Goal: Task Accomplishment & Management: Use online tool/utility

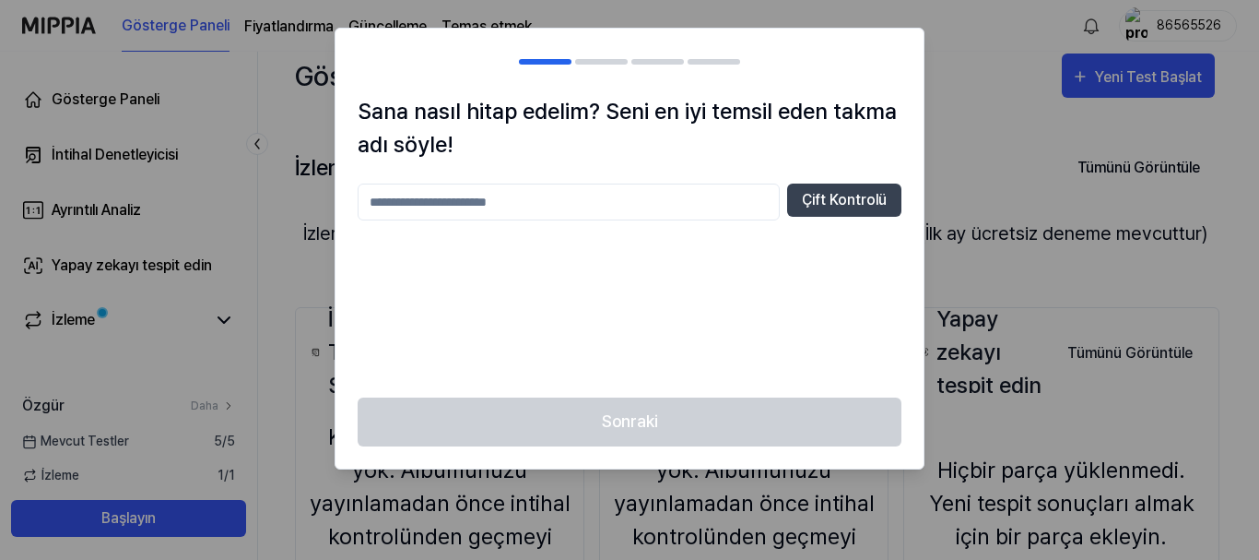
click at [700, 203] on input "text" at bounding box center [569, 201] width 422 height 37
type input "****"
click at [813, 201] on font "Çift Kontrolü" at bounding box center [844, 200] width 85 height 18
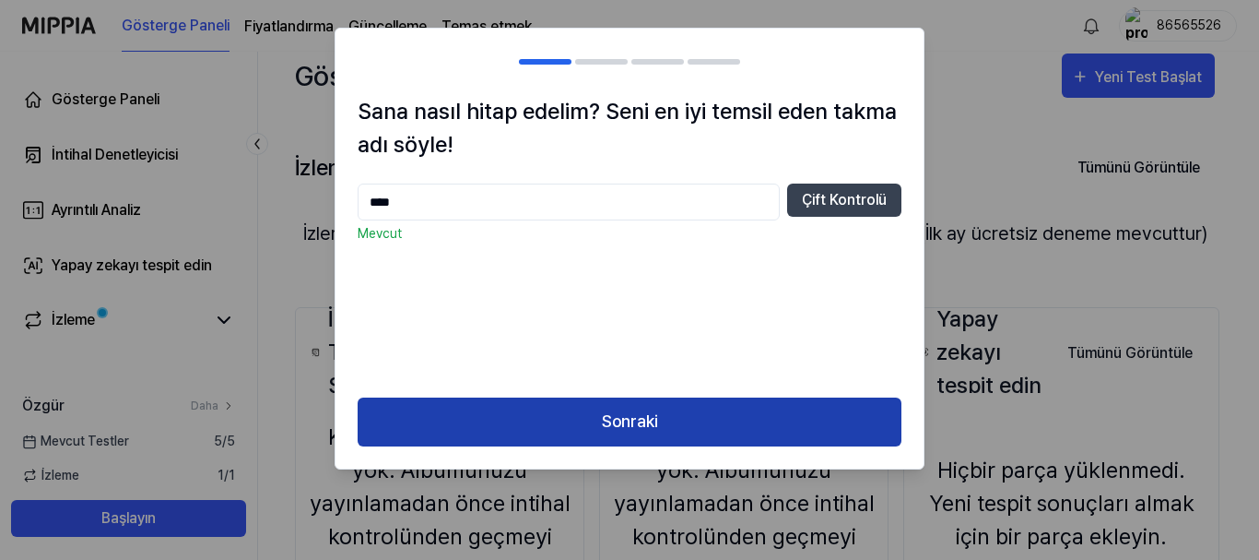
click at [702, 419] on button "Sonraki" at bounding box center [630, 421] width 544 height 49
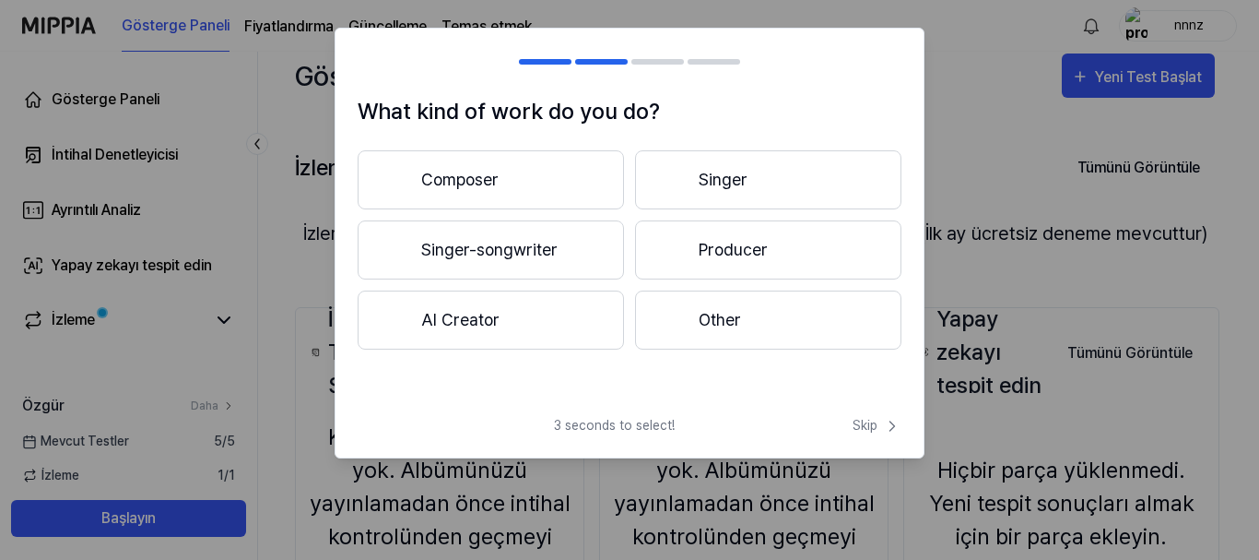
click at [712, 300] on button "Other" at bounding box center [768, 319] width 266 height 59
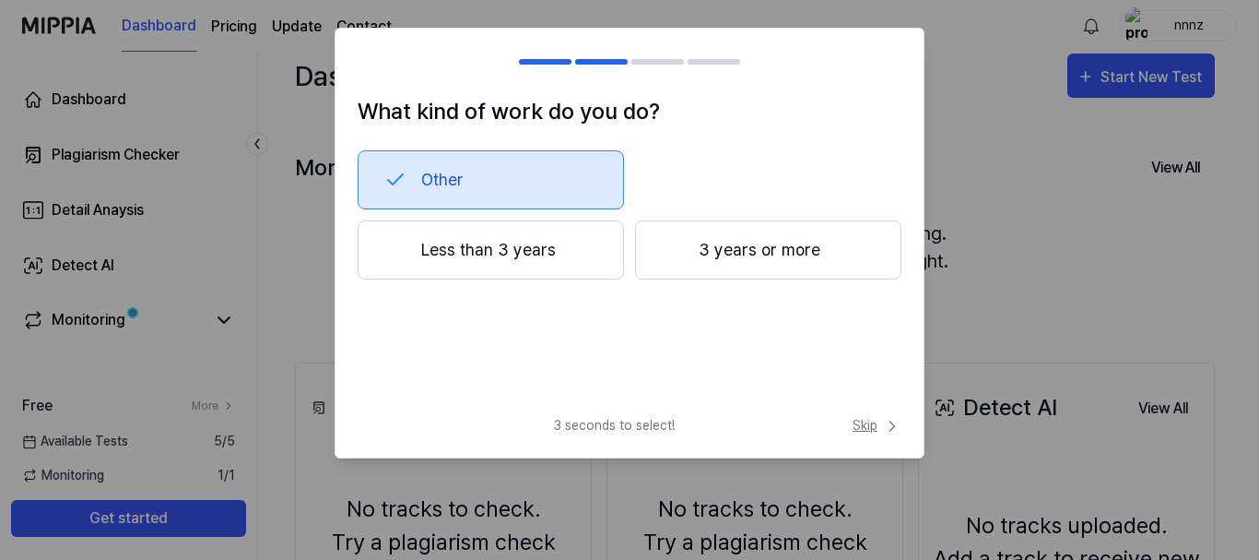
click at [874, 420] on span "Skip" at bounding box center [877, 425] width 49 height 19
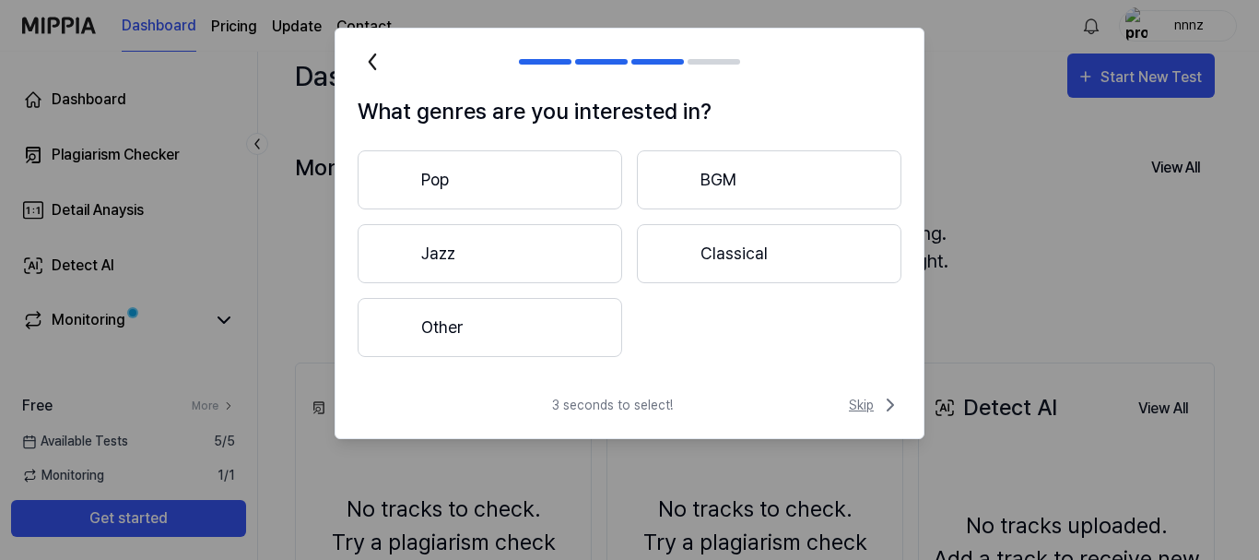
click at [865, 408] on span "Skip" at bounding box center [875, 405] width 53 height 22
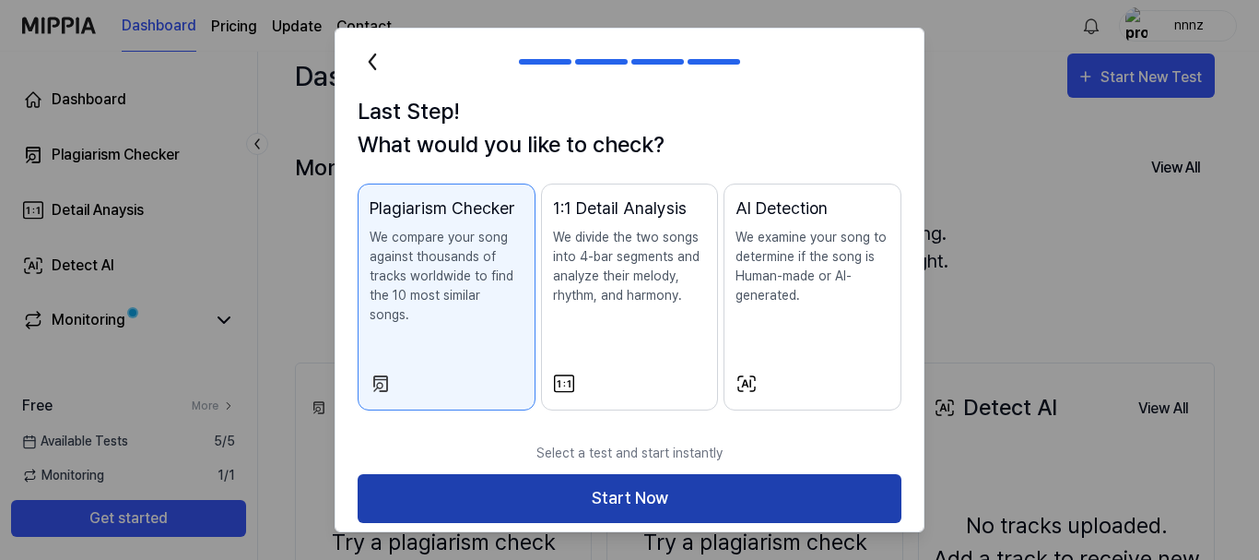
click at [784, 479] on button "Start Now" at bounding box center [630, 498] width 544 height 49
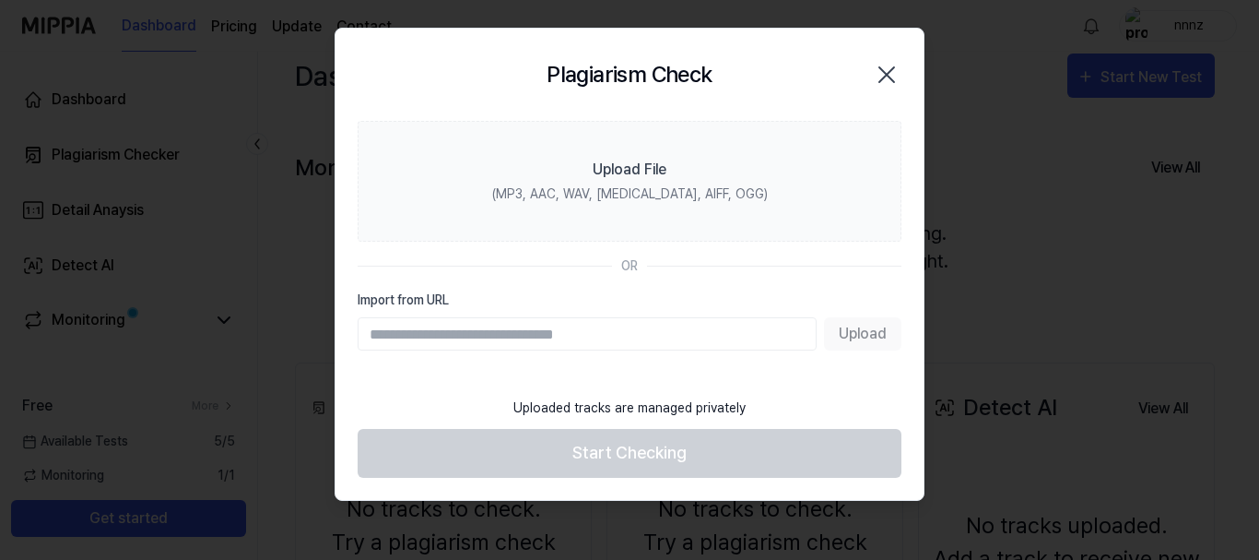
click at [662, 333] on input "Import from URL" at bounding box center [587, 333] width 459 height 33
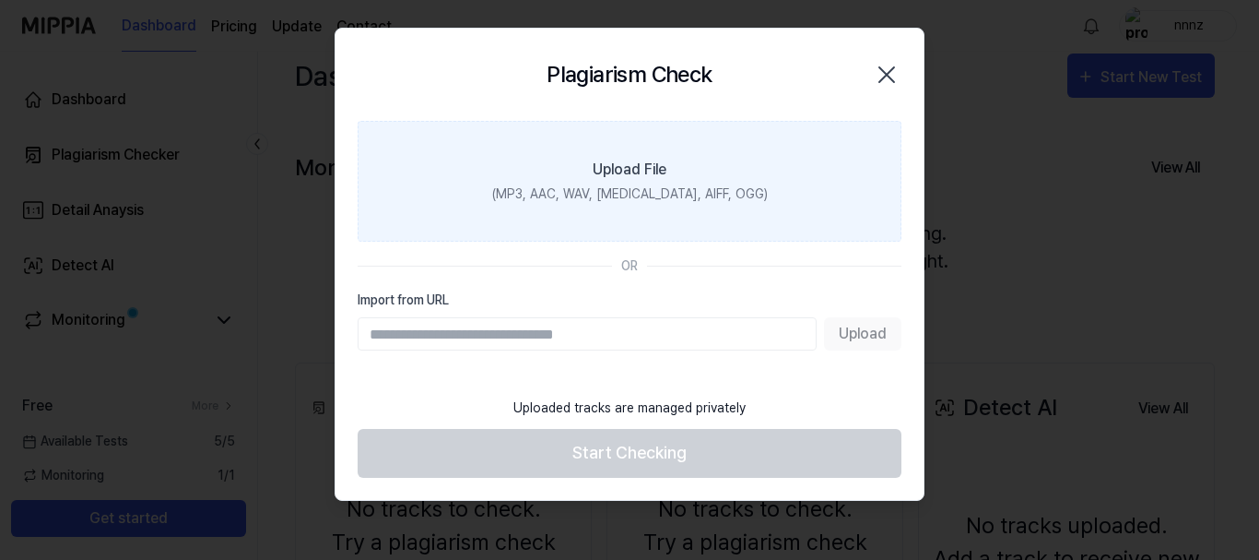
click at [619, 184] on div "(MP3, AAC, WAV, [MEDICAL_DATA], AIFF, OGG)" at bounding box center [630, 193] width 276 height 19
click at [0, 0] on input "Upload File (MP3, AAC, WAV, [MEDICAL_DATA], AIFF, OGG)" at bounding box center [0, 0] width 0 height 0
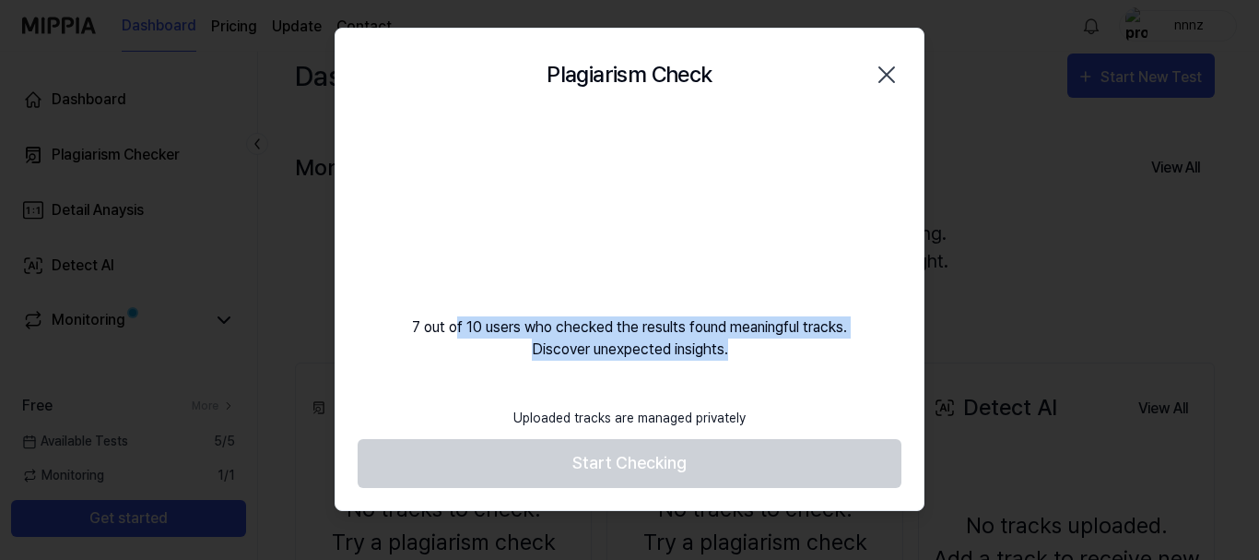
drag, startPoint x: 482, startPoint y: 323, endPoint x: 758, endPoint y: 345, distance: 276.6
click at [748, 345] on div "7 out of 10 users who checked the results found meaningful tracks. Discover une…" at bounding box center [630, 241] width 588 height 240
click at [596, 313] on div "7 out of 10 users who checked the results found meaningful tracks. Discover une…" at bounding box center [630, 241] width 588 height 240
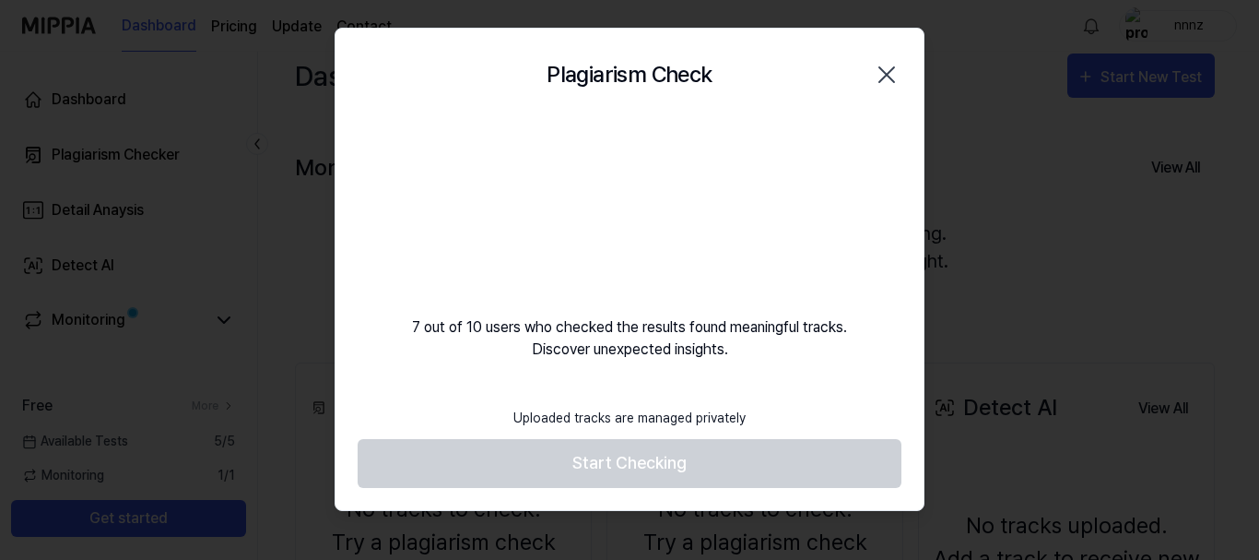
click at [646, 406] on div "Uploaded tracks are managed privately" at bounding box center [629, 417] width 254 height 41
click at [883, 74] on icon "button" at bounding box center [887, 75] width 30 height 30
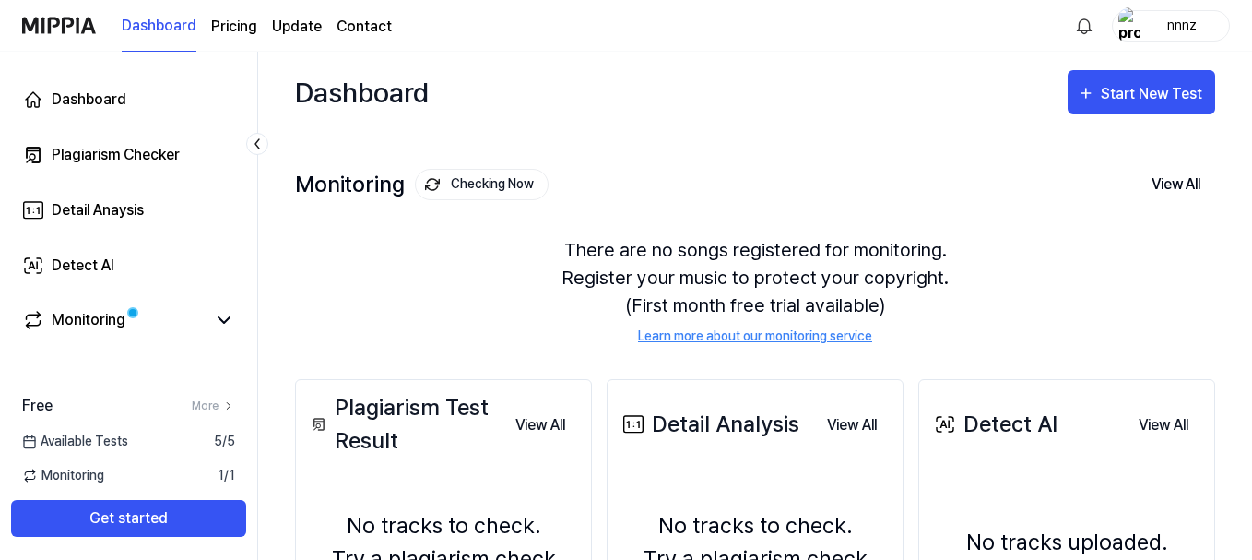
click at [526, 290] on div "There are no songs registered for monitoring. Register your music to protect yo…" at bounding box center [755, 291] width 920 height 154
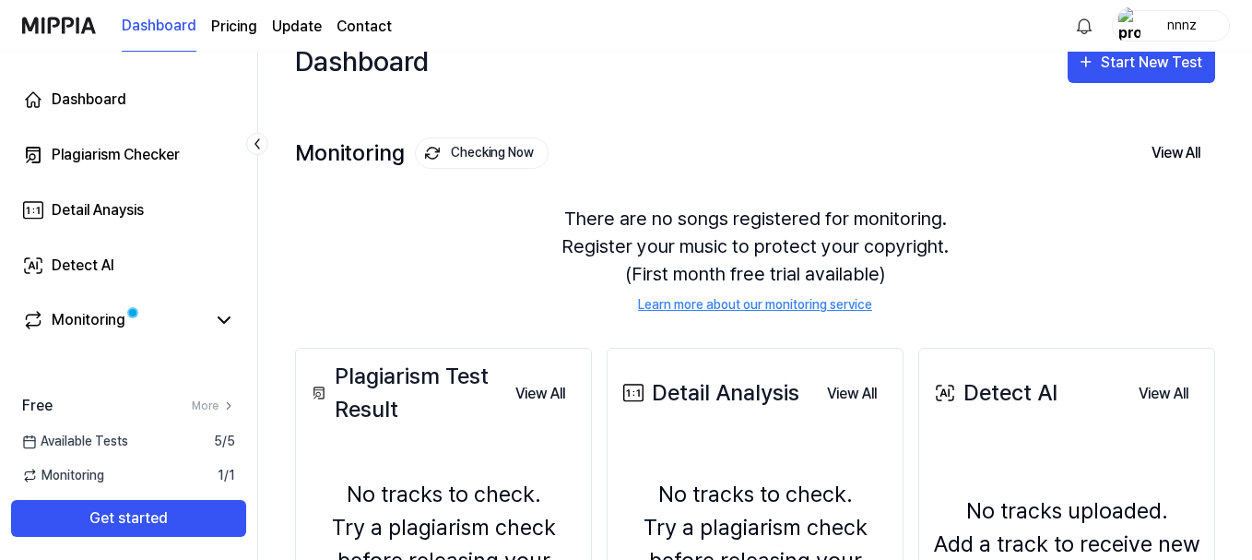
scroll to position [30, 0]
click at [223, 319] on icon at bounding box center [224, 320] width 22 height 22
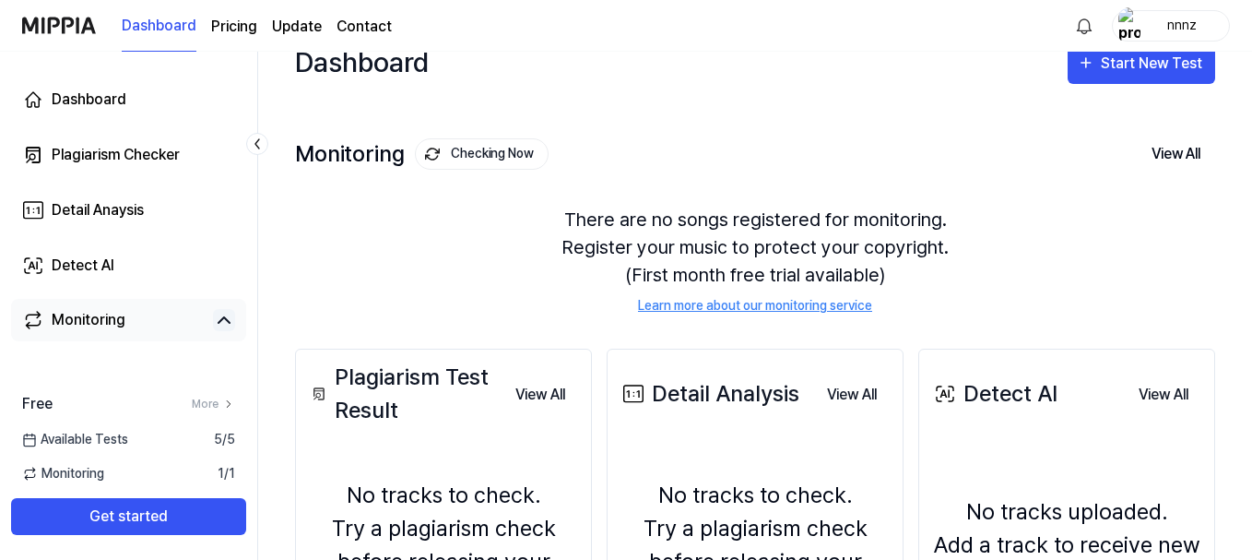
click at [223, 319] on icon at bounding box center [224, 320] width 11 height 6
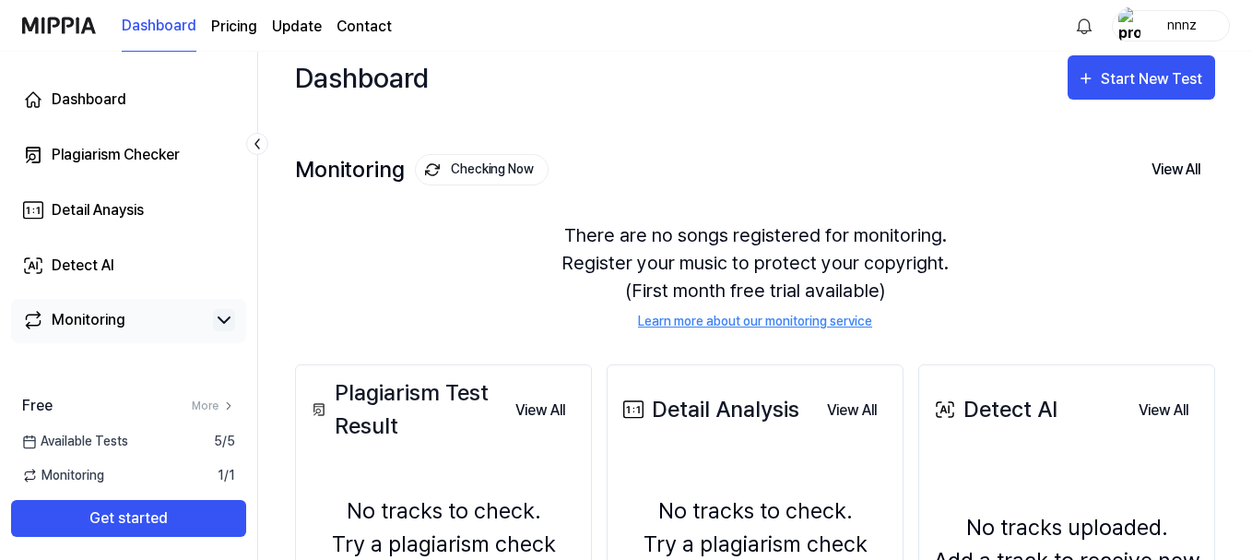
scroll to position [0, 0]
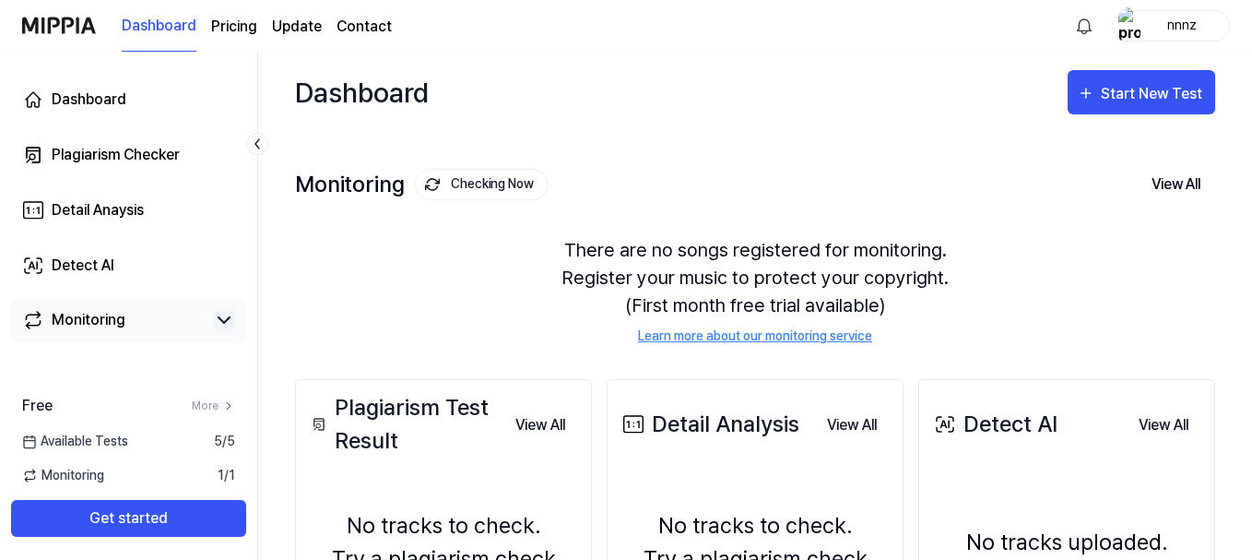
click at [358, 186] on div "Monitoring Checking Now" at bounding box center [422, 184] width 254 height 31
click at [181, 467] on div "Free More Available Tests 5 / 5 Monitoring 1 / 1 Get started" at bounding box center [128, 466] width 257 height 142
click at [125, 333] on div "Monitoring" at bounding box center [128, 321] width 235 height 44
click at [82, 316] on div "Monitoring" at bounding box center [89, 320] width 74 height 22
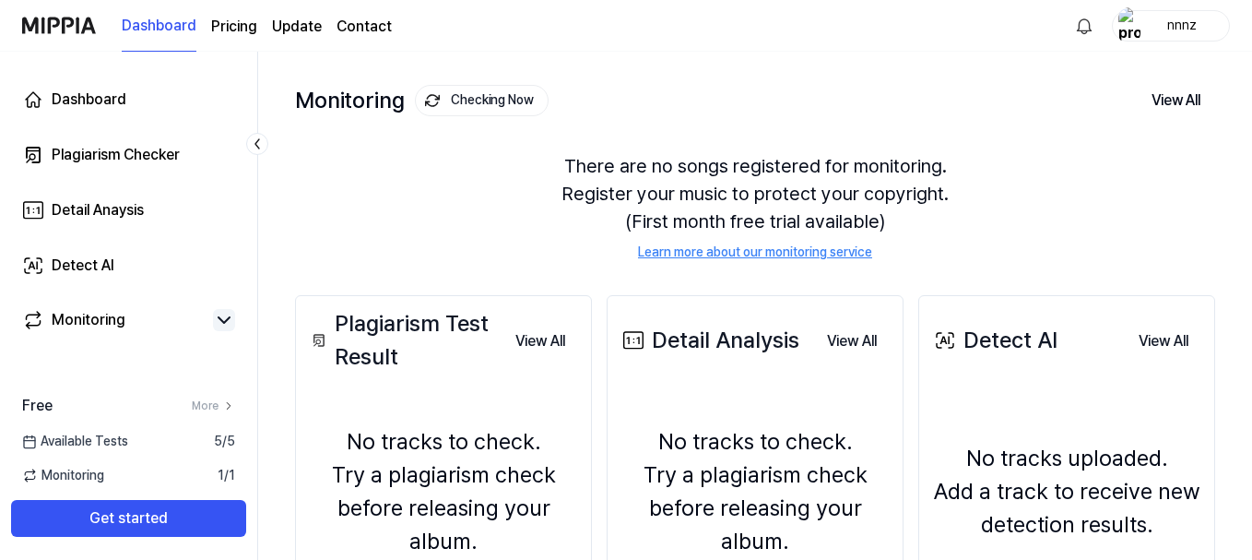
scroll to position [92, 0]
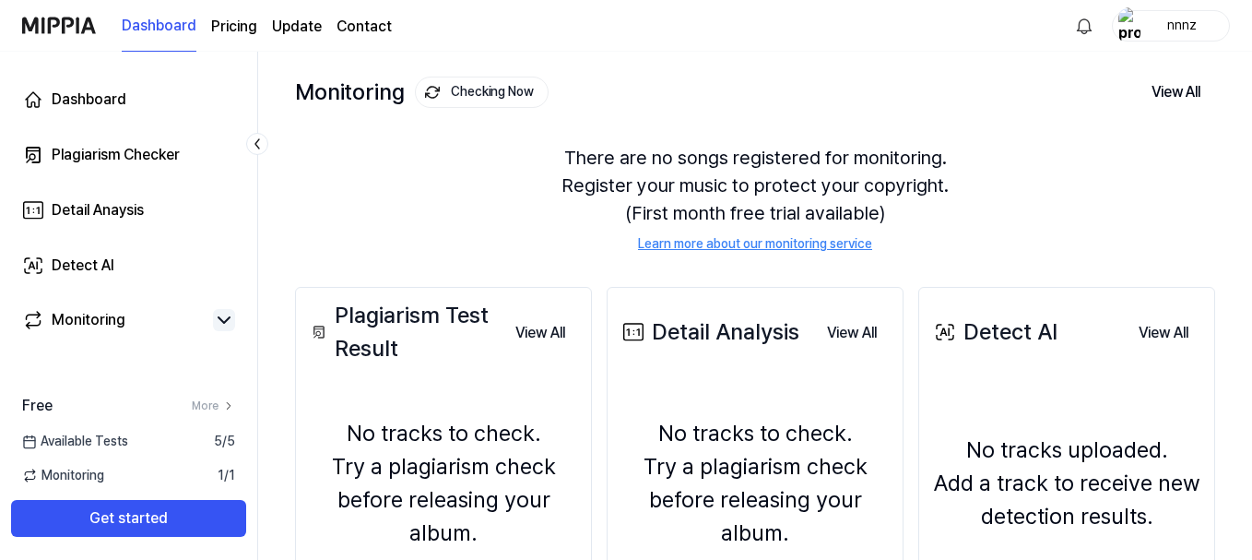
click at [220, 314] on icon at bounding box center [224, 320] width 22 height 22
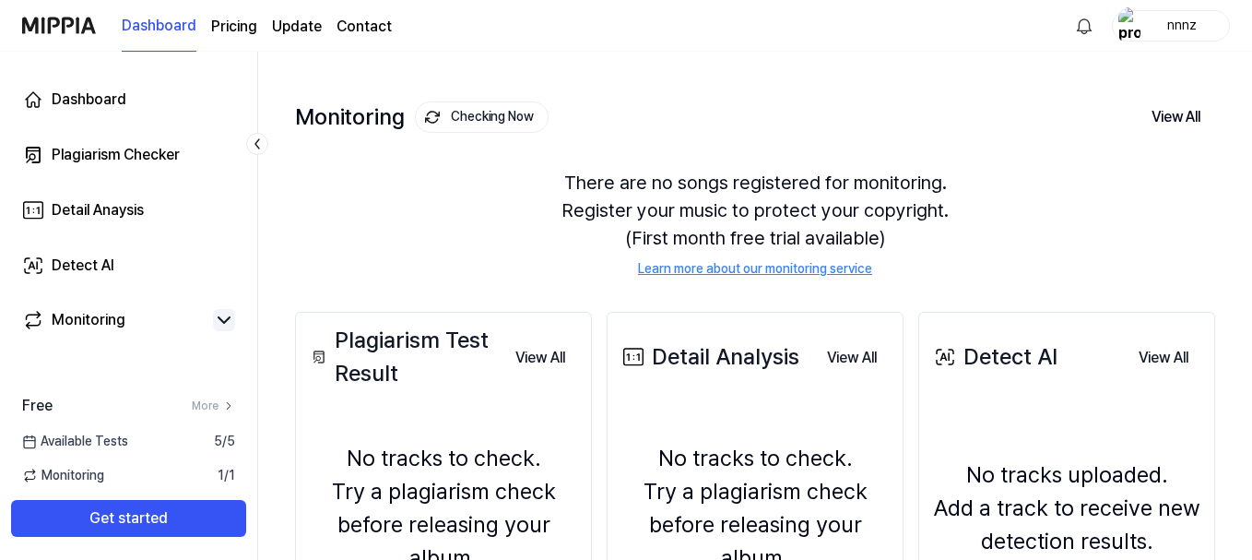
scroll to position [0, 0]
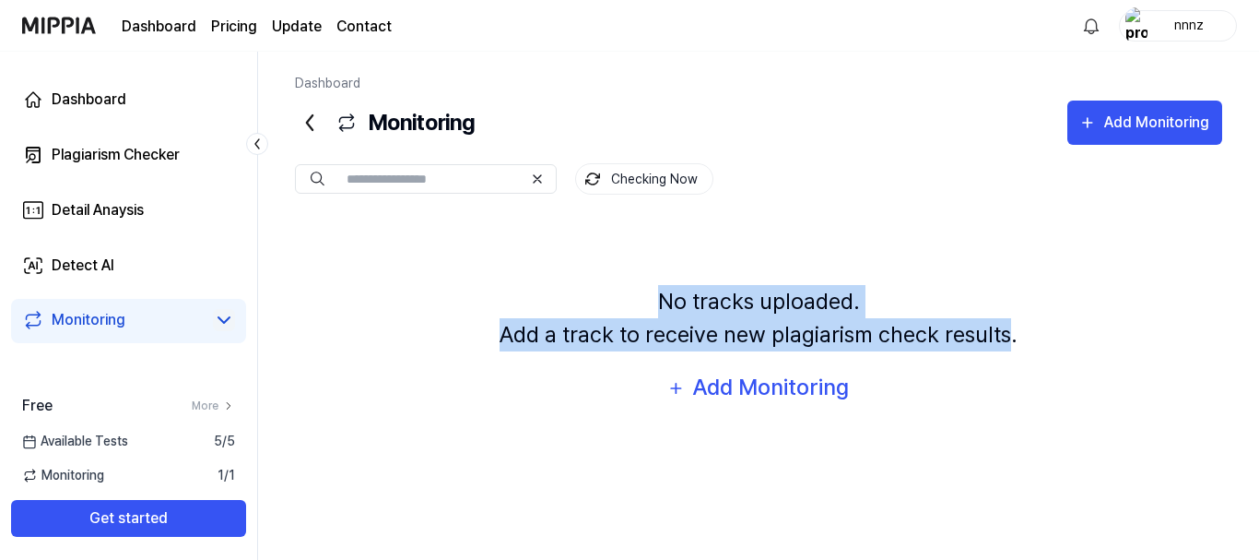
drag, startPoint x: 650, startPoint y: 291, endPoint x: 1006, endPoint y: 343, distance: 359.6
click at [1006, 343] on div "No tracks uploaded. Add a track to receive new plagiarism check results." at bounding box center [759, 318] width 518 height 66
click at [471, 262] on div "No tracks uploaded. Add a track to receive new plagiarism check results. Add Mo…" at bounding box center [759, 347] width 928 height 257
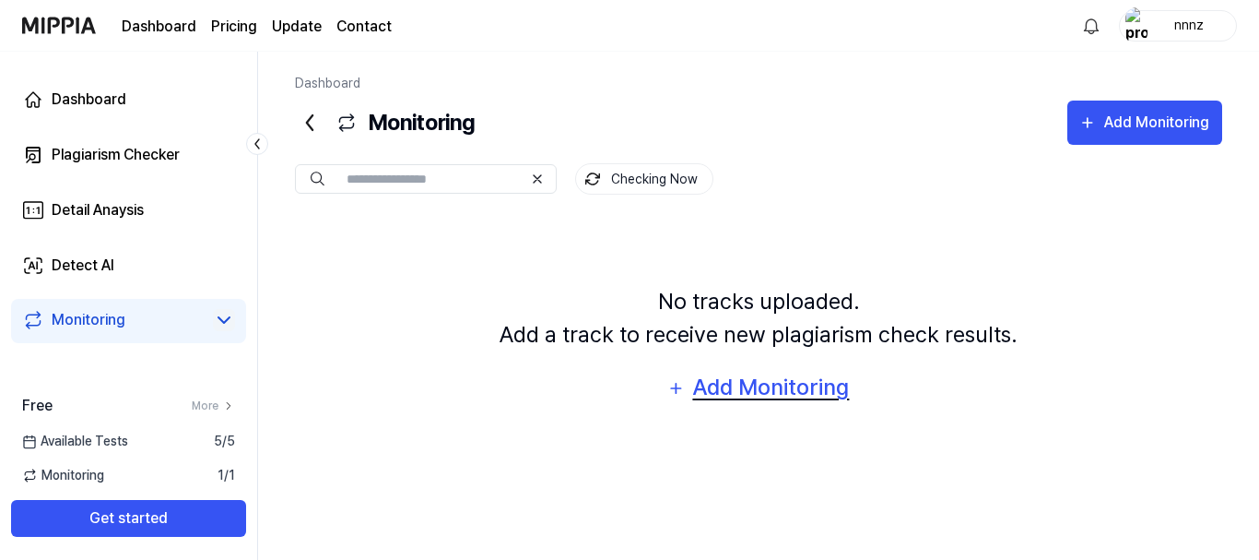
click at [805, 386] on div "Add Monitoring" at bounding box center [771, 387] width 160 height 35
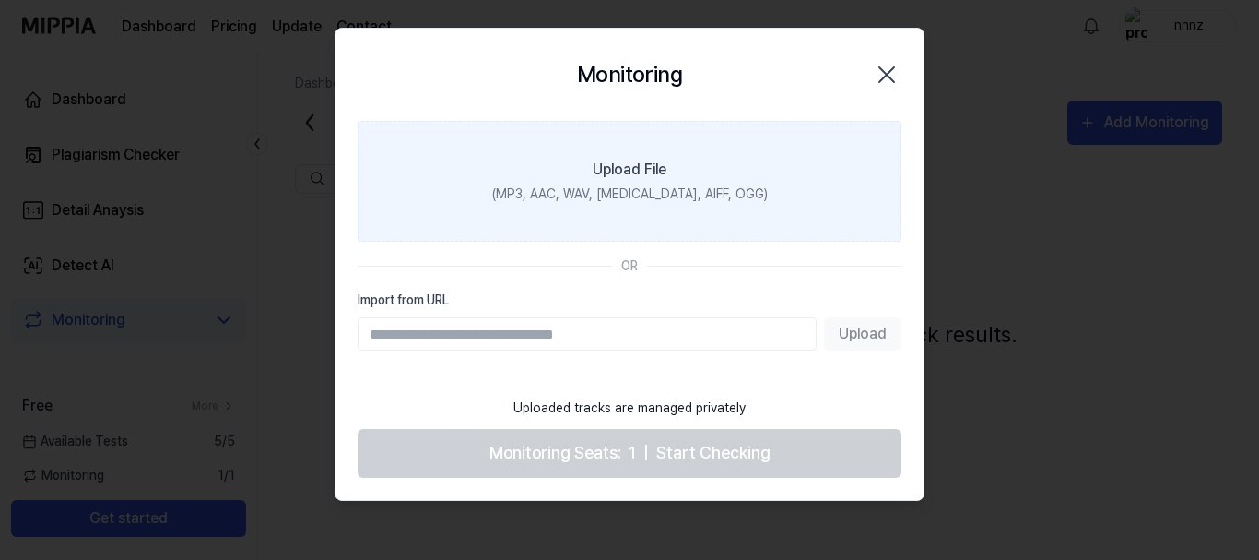
click at [656, 156] on label "Upload File (MP3, AAC, WAV, [MEDICAL_DATA], AIFF, OGG)" at bounding box center [630, 181] width 544 height 121
click at [0, 0] on input "Upload File (MP3, AAC, WAV, [MEDICAL_DATA], AIFF, OGG)" at bounding box center [0, 0] width 0 height 0
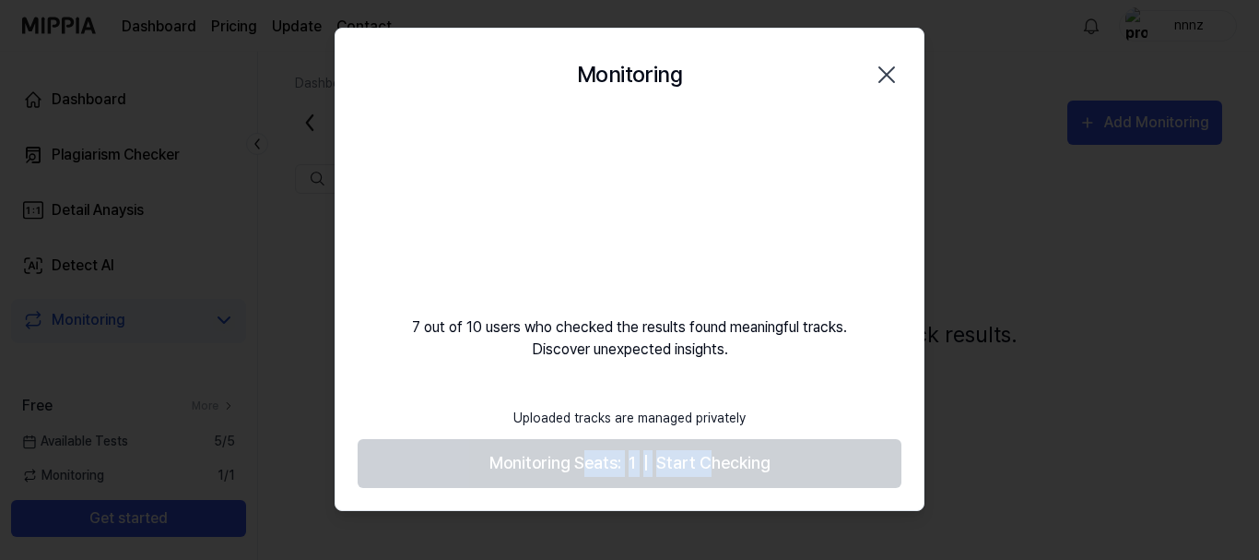
drag, startPoint x: 616, startPoint y: 457, endPoint x: 773, endPoint y: 468, distance: 157.1
click at [755, 468] on footer "Uploaded tracks are managed privately Monitoring Seats: 1 | Start Checking" at bounding box center [630, 442] width 544 height 90
click at [796, 371] on div "Monitoring Close 7 out of 10 users who checked the results found meaningful tra…" at bounding box center [630, 269] width 590 height 483
click at [881, 78] on icon "button" at bounding box center [887, 75] width 30 height 30
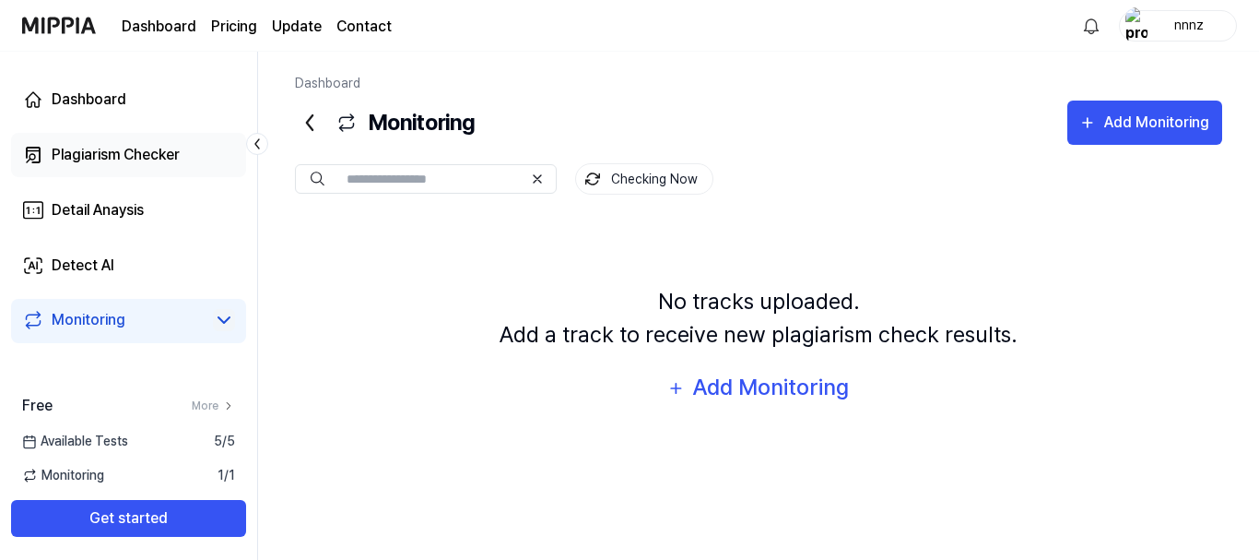
click at [74, 146] on div "Plagiarism Checker" at bounding box center [116, 155] width 128 height 22
click at [135, 152] on div "Plagiarism Checker" at bounding box center [116, 155] width 128 height 22
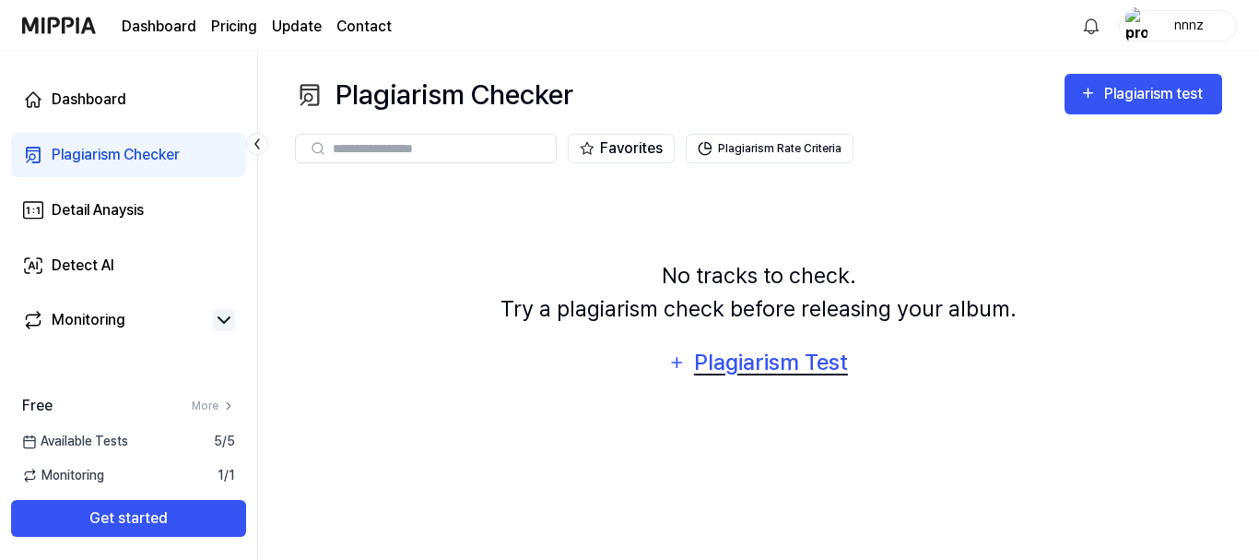
click at [767, 368] on div "Plagiarism Test" at bounding box center [770, 362] width 157 height 35
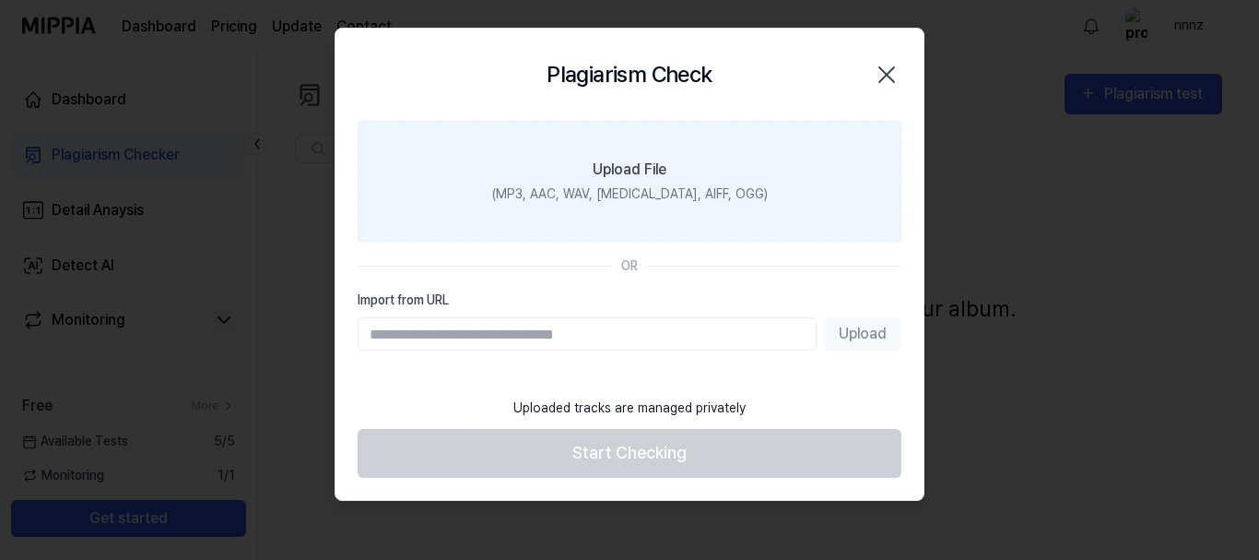
click at [630, 190] on div "(MP3, AAC, WAV, [MEDICAL_DATA], AIFF, OGG)" at bounding box center [630, 193] width 276 height 19
click at [0, 0] on input "Upload File (MP3, AAC, WAV, [MEDICAL_DATA], AIFF, OGG)" at bounding box center [0, 0] width 0 height 0
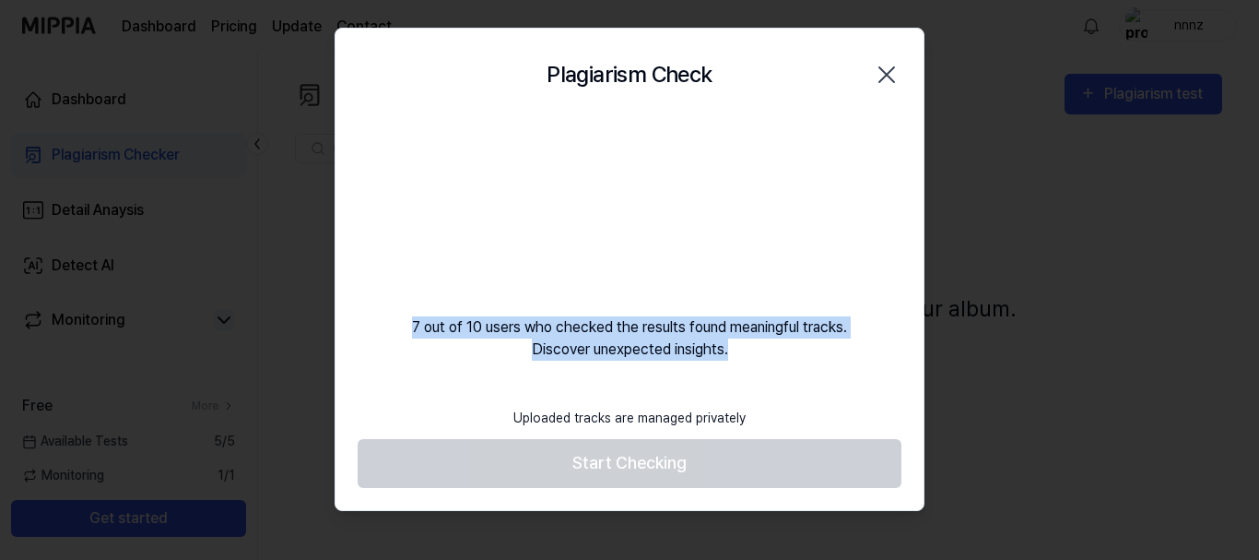
drag, startPoint x: 407, startPoint y: 326, endPoint x: 754, endPoint y: 352, distance: 348.5
click at [754, 352] on div "7 out of 10 users who checked the results found meaningful tracks. Discover une…" at bounding box center [630, 241] width 588 height 240
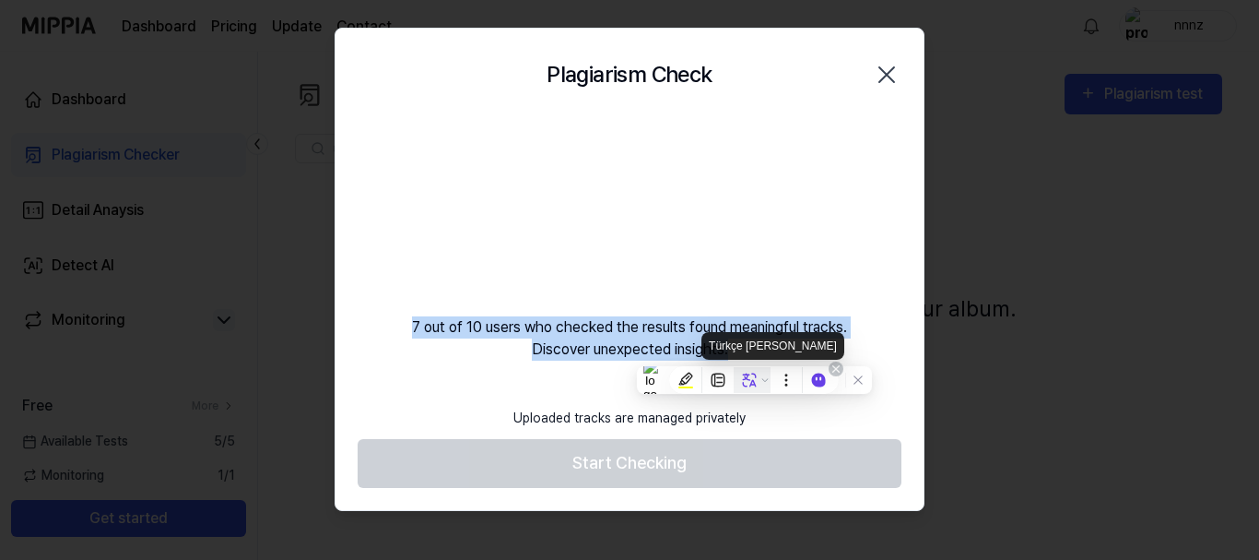
click at [751, 377] on icon at bounding box center [749, 380] width 17 height 17
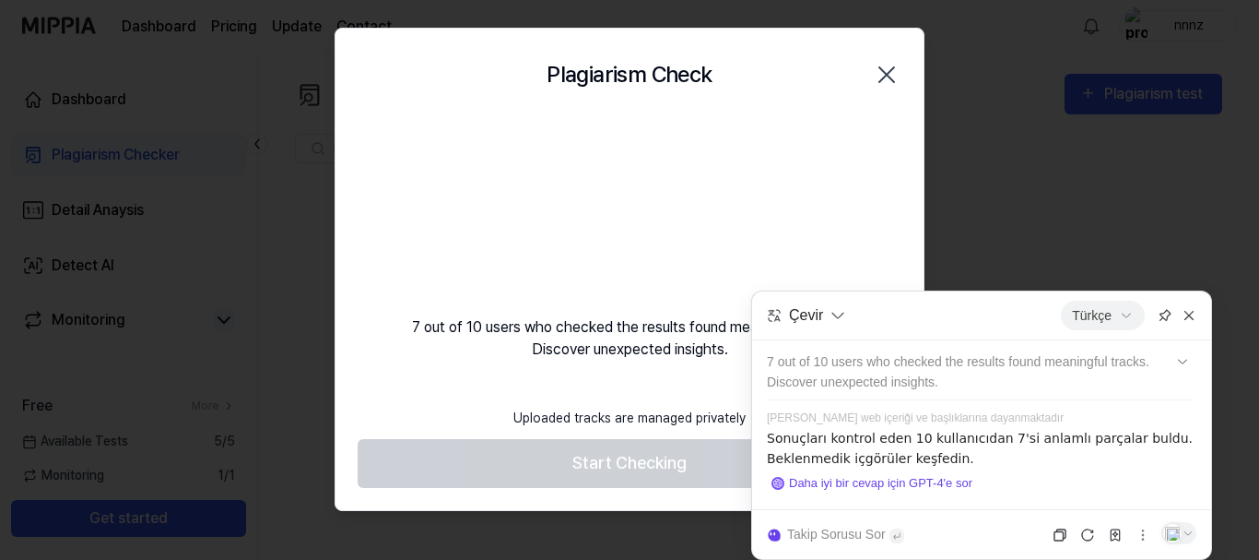
click at [1040, 443] on p "Sonuçları kontrol eden 10 kullanıcıdan 7'si anlamlı parçalar buldu. Beklenmedik…" at bounding box center [980, 448] width 426 height 41
drag, startPoint x: 934, startPoint y: 439, endPoint x: 1045, endPoint y: 448, distance: 111.0
click at [1044, 448] on p "Sonuçları kontrol eden 10 kullanıcıdan 7'si anlamlı parçalar buldu. Beklenmedik…" at bounding box center [980, 448] width 426 height 41
click at [1044, 450] on p "Sonuçları kontrol eden 10 kullanıcıdan 7'si anlamlı parçalar buldu. Beklenmedik…" at bounding box center [980, 448] width 426 height 41
click at [1194, 314] on icon at bounding box center [1189, 315] width 15 height 15
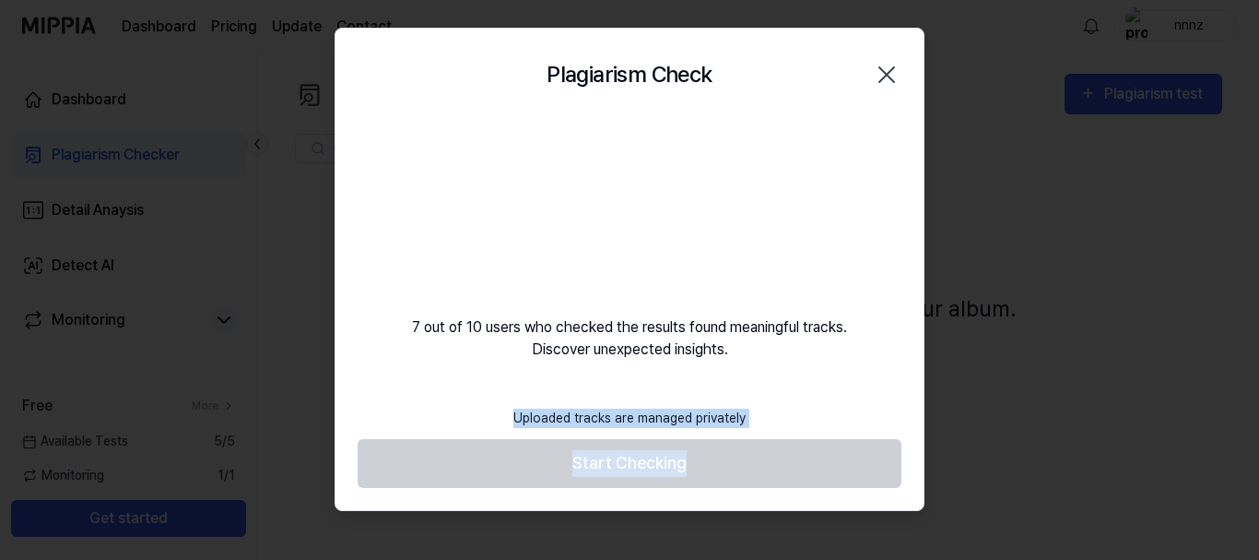
drag, startPoint x: 508, startPoint y: 413, endPoint x: 775, endPoint y: 420, distance: 267.5
click at [777, 420] on footer "Uploaded tracks are managed privately Start Checking" at bounding box center [630, 442] width 544 height 90
click at [674, 388] on div "Plagiarism Check Close 7 out of 10 users who checked the results found meaningf…" at bounding box center [630, 269] width 590 height 483
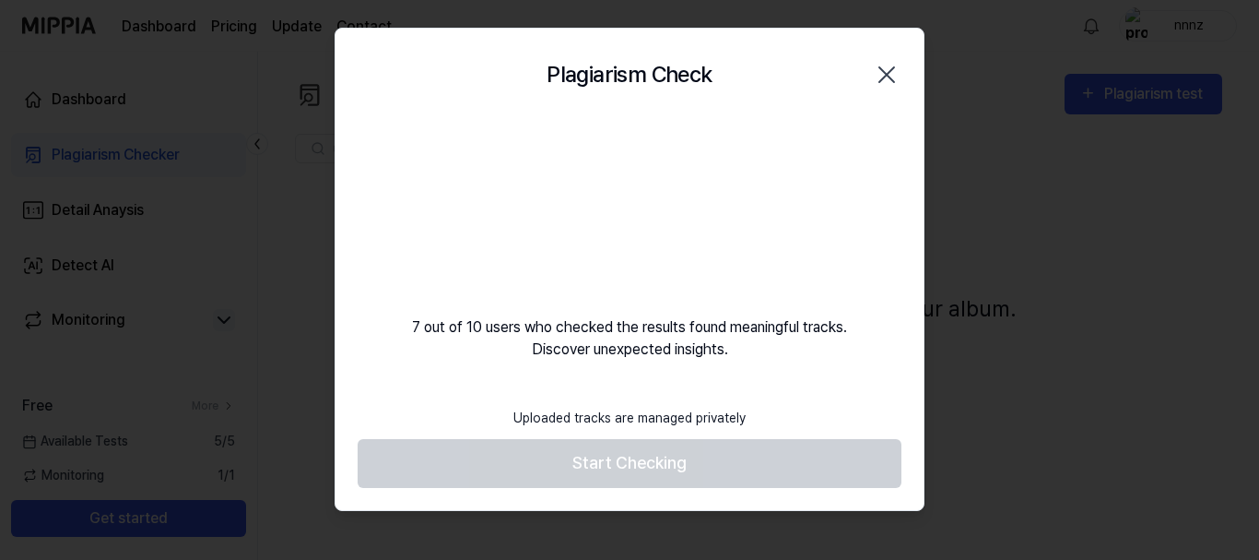
click at [618, 225] on video at bounding box center [629, 209] width 177 height 177
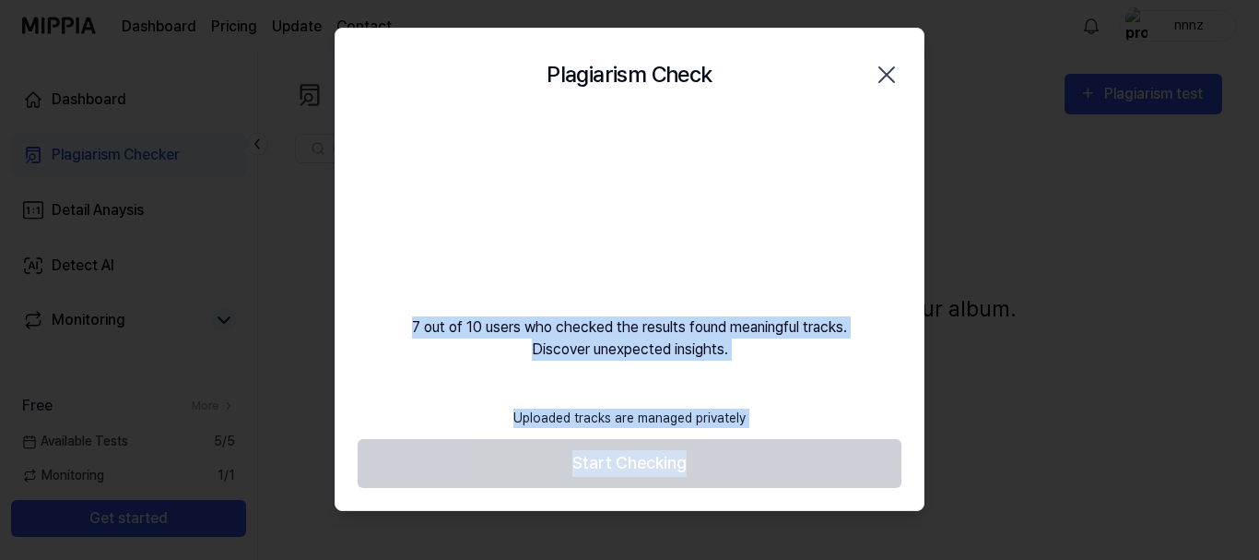
drag, startPoint x: 408, startPoint y: 323, endPoint x: 806, endPoint y: 396, distance: 404.9
click at [806, 396] on div "Plagiarism Check Close 7 out of 10 users who checked the results found meaningf…" at bounding box center [630, 269] width 590 height 483
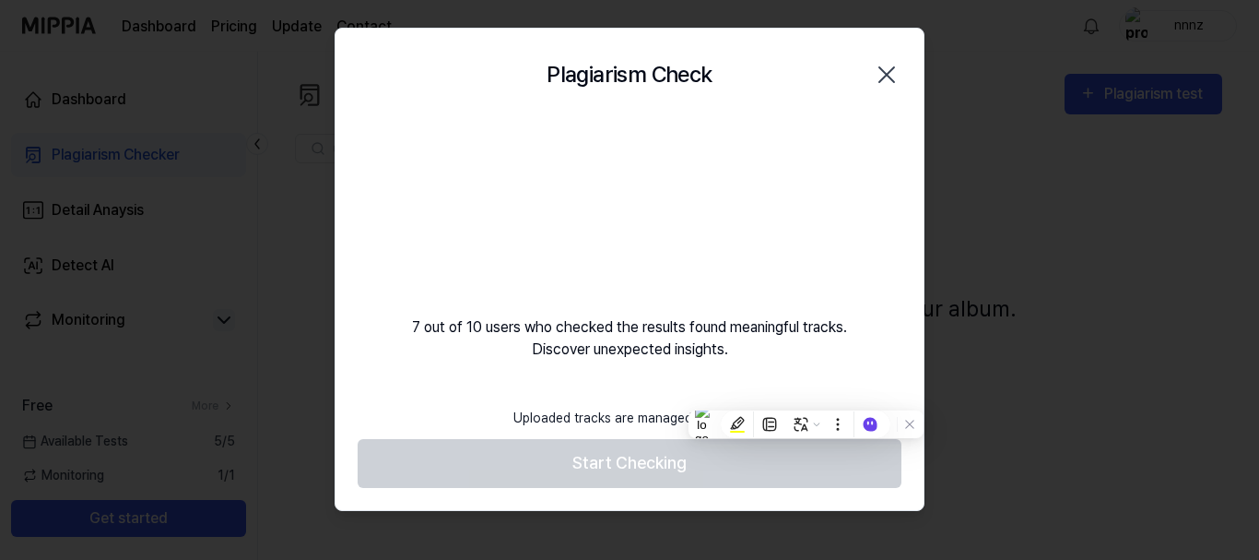
click at [756, 295] on div "7 out of 10 users who checked the results found meaningful tracks. Discover une…" at bounding box center [630, 241] width 588 height 240
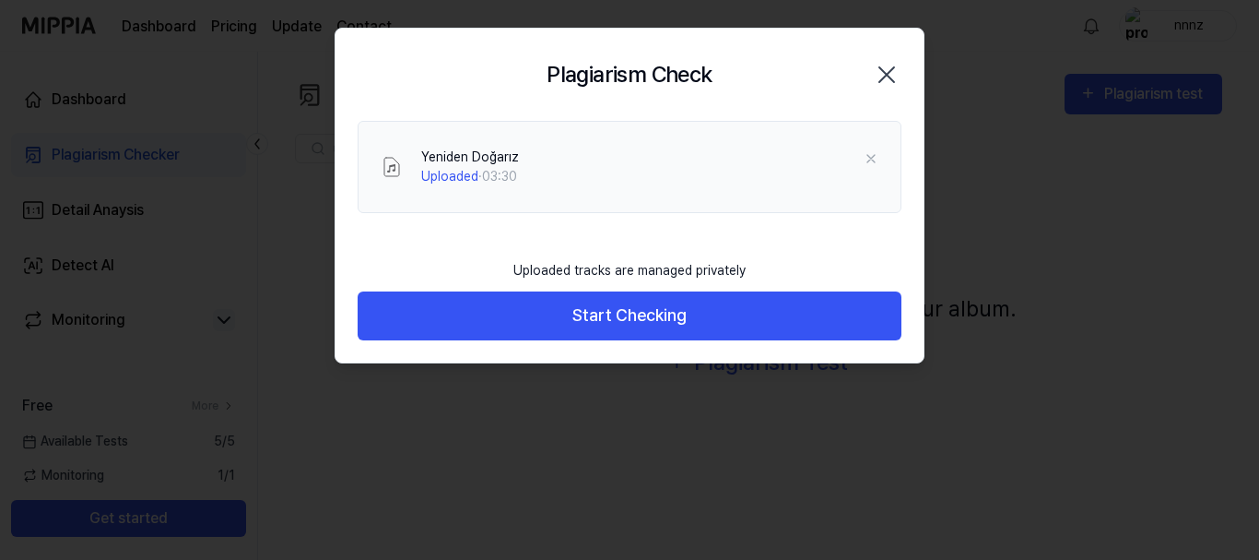
click at [610, 322] on button "Start Checking" at bounding box center [630, 315] width 544 height 49
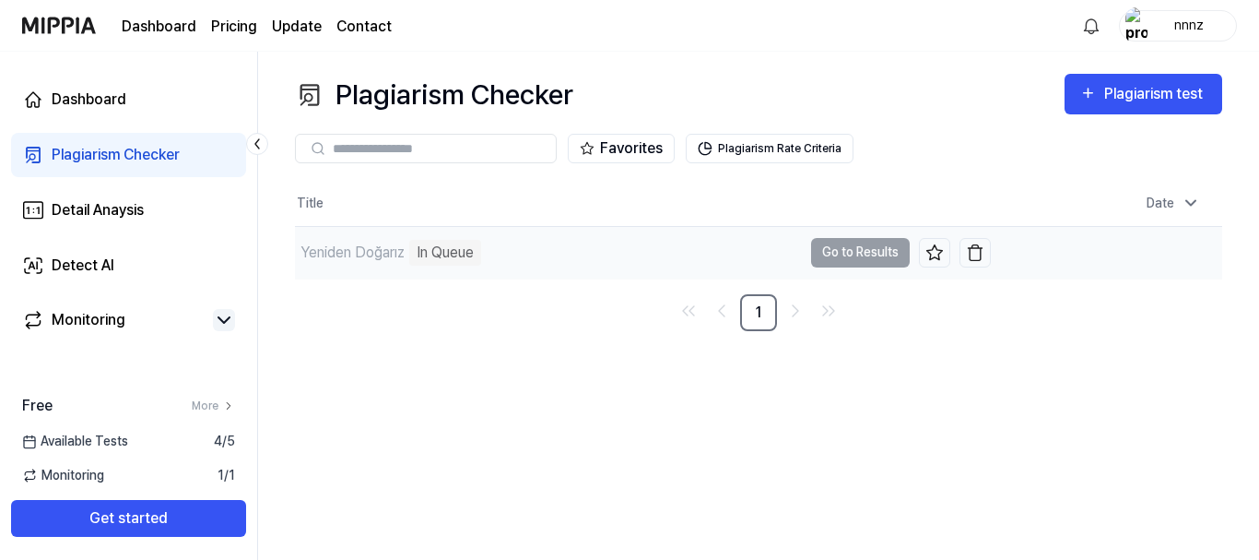
click at [868, 258] on td "Yeniden Doğarız In Queue Go to Results" at bounding box center [643, 253] width 696 height 52
click at [834, 252] on td "Yeniden Doğarız Separating Audio Tracks Go to Results" at bounding box center [643, 253] width 696 height 52
drag, startPoint x: 433, startPoint y: 248, endPoint x: 538, endPoint y: 257, distance: 104.6
click at [538, 256] on div "Analyze Music Notes" at bounding box center [484, 253] width 151 height 26
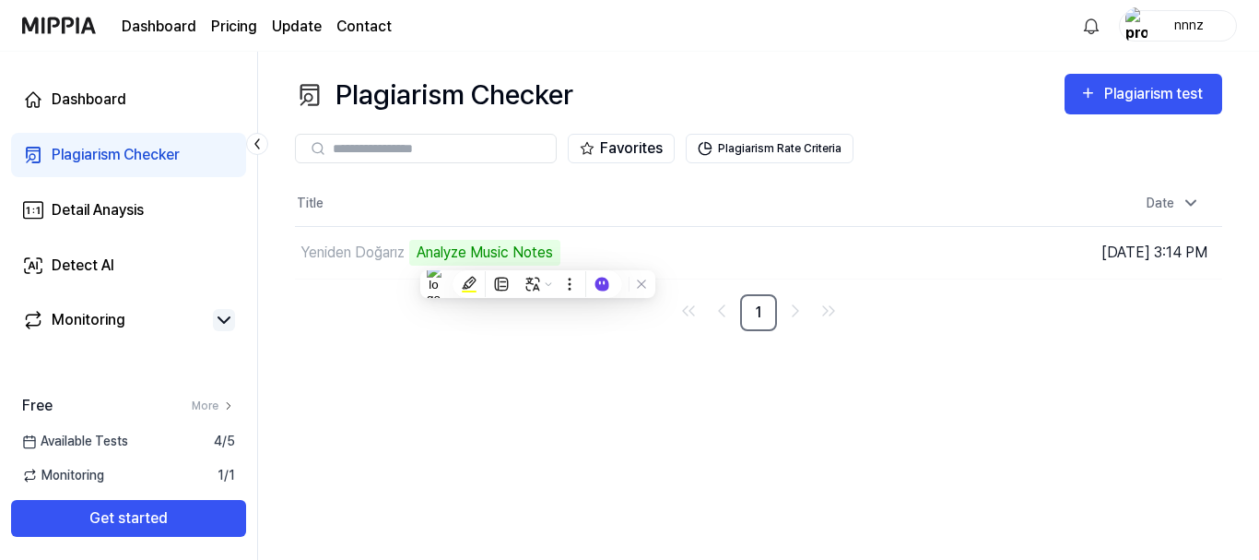
click at [504, 381] on div "Plagiarism Checker Plagiarism test Plagiarism Checker Detail Analysis Detect AI…" at bounding box center [758, 306] width 1001 height 508
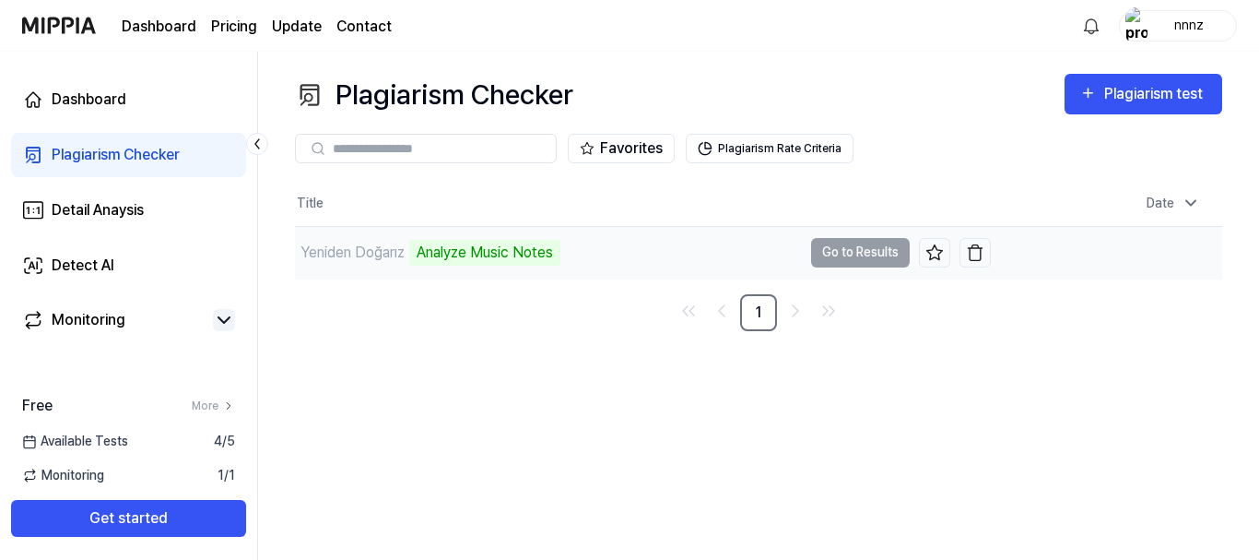
click at [863, 246] on td "Yeniden Doğarız Analyze Music Notes Go to Results" at bounding box center [643, 253] width 696 height 52
click at [352, 254] on div "Yeniden Doğarız" at bounding box center [353, 253] width 104 height 22
drag, startPoint x: 331, startPoint y: 87, endPoint x: 599, endPoint y: 98, distance: 268.5
click at [599, 98] on div "Plagiarism Checker Plagiarism test" at bounding box center [759, 94] width 928 height 41
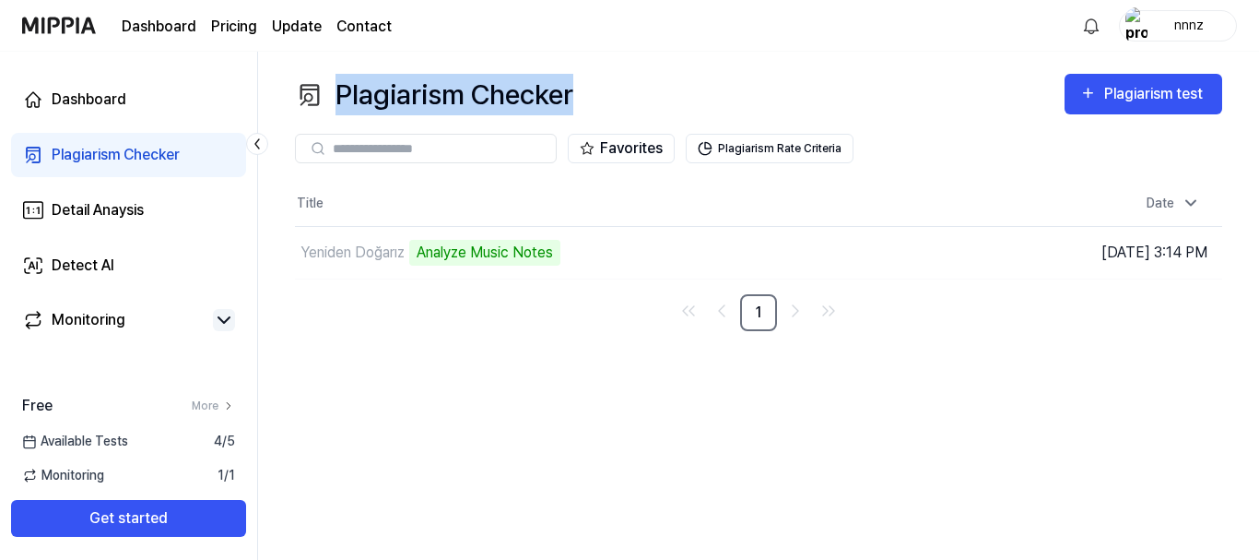
drag, startPoint x: 574, startPoint y: 99, endPoint x: 332, endPoint y: 99, distance: 242.5
click at [332, 99] on div "Plagiarism Checker" at bounding box center [434, 94] width 278 height 41
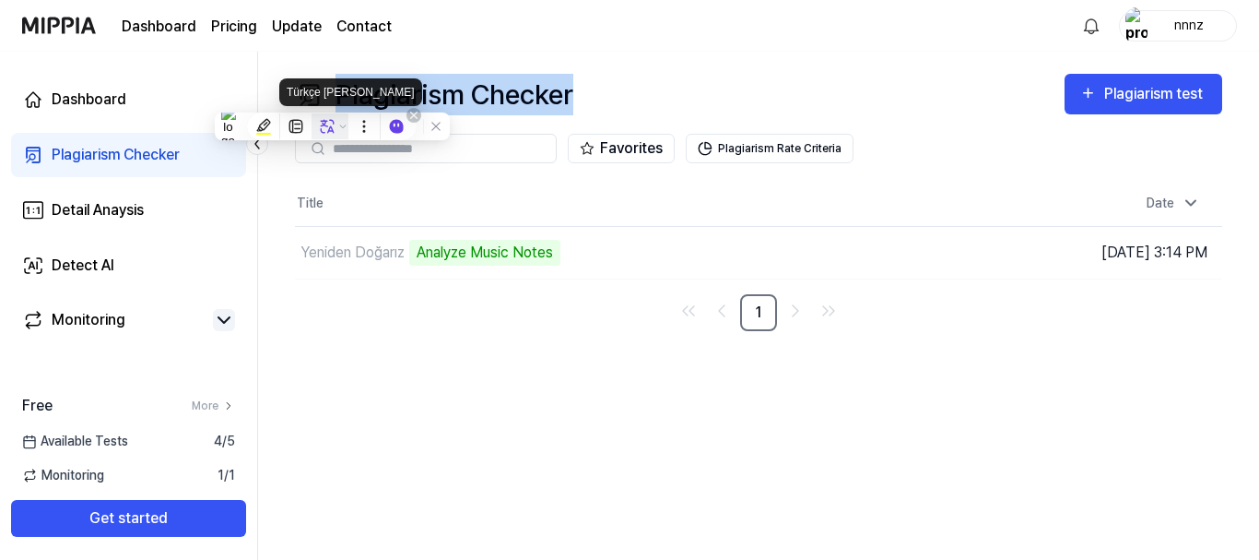
click at [325, 129] on icon at bounding box center [327, 126] width 17 height 17
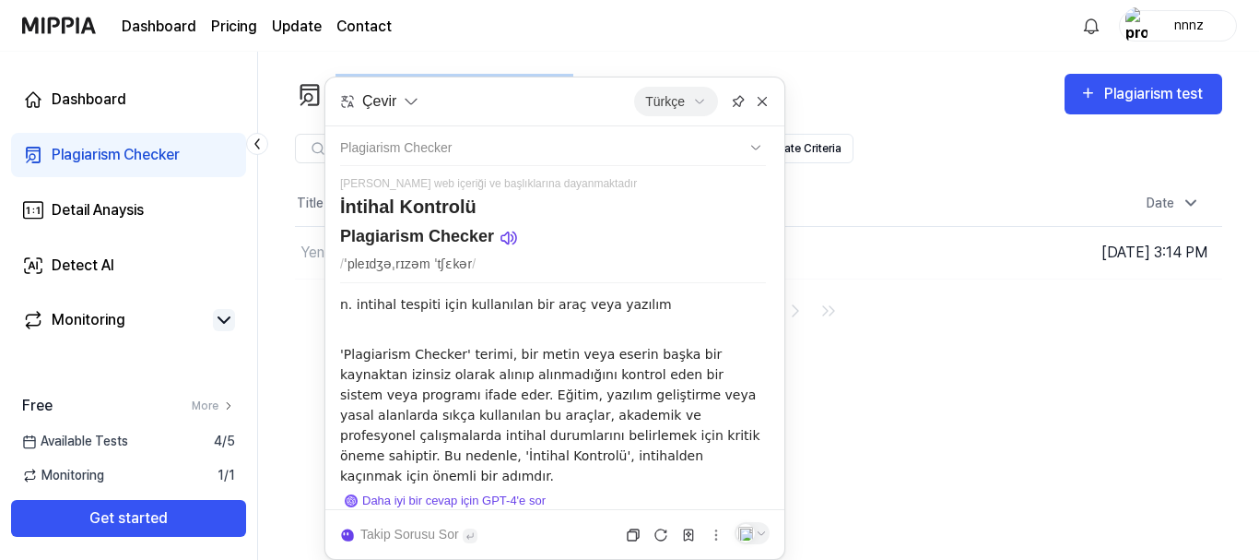
click at [834, 400] on div "Plagiarism Checker Plagiarism test Plagiarism Checker Detail Analysis Detect AI…" at bounding box center [758, 306] width 1001 height 508
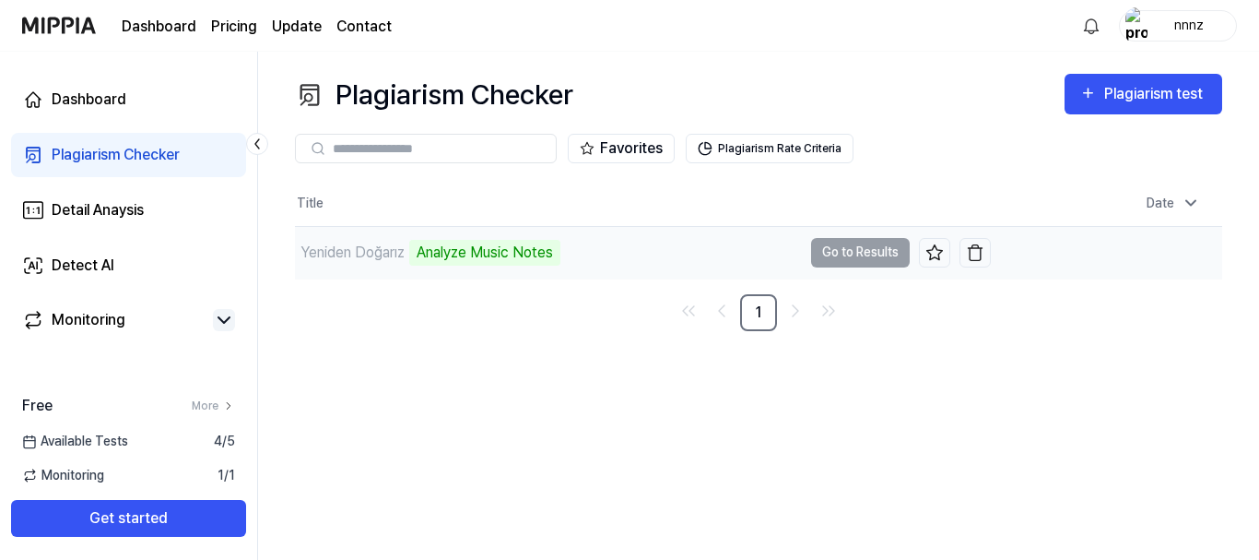
click at [837, 248] on td "Yeniden Doğarız Analyze Music Notes Go to Results" at bounding box center [643, 253] width 696 height 52
click at [860, 252] on td "Yeniden Doğarız Analyze Music Notes Go to Results" at bounding box center [643, 253] width 696 height 52
drag, startPoint x: 447, startPoint y: 251, endPoint x: 532, endPoint y: 263, distance: 85.7
click at [532, 263] on div "Analyze Music Notes" at bounding box center [484, 253] width 151 height 26
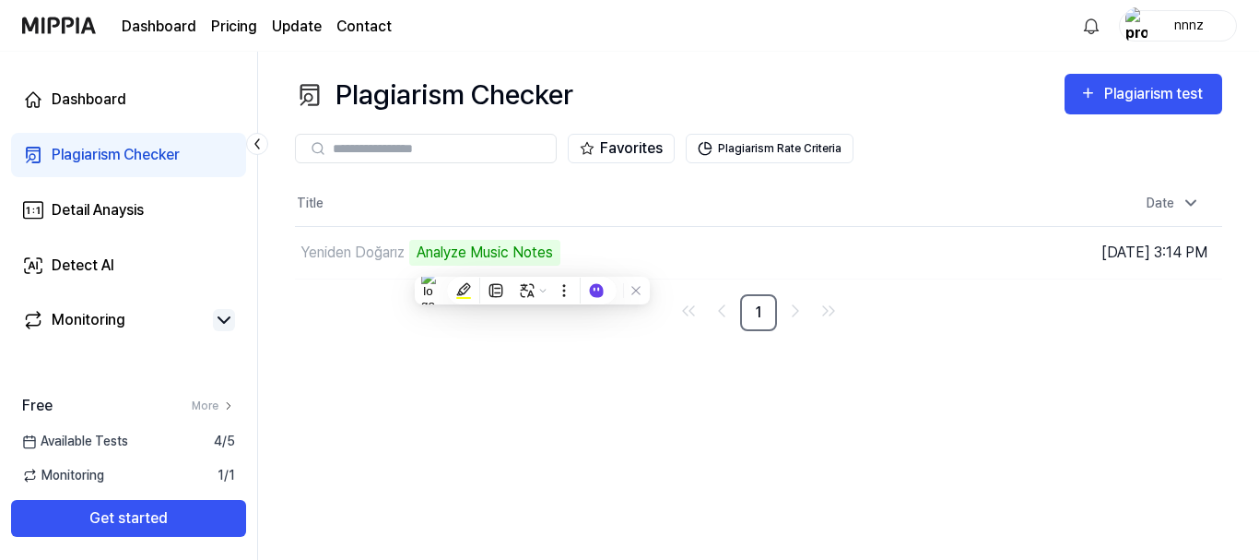
click at [345, 414] on div "Plagiarism Checker Plagiarism test Plagiarism Checker Detail Analysis Detect AI…" at bounding box center [758, 306] width 1001 height 508
click at [89, 473] on span "Monitoring" at bounding box center [63, 475] width 82 height 19
click at [106, 323] on div "Monitoring" at bounding box center [89, 320] width 74 height 22
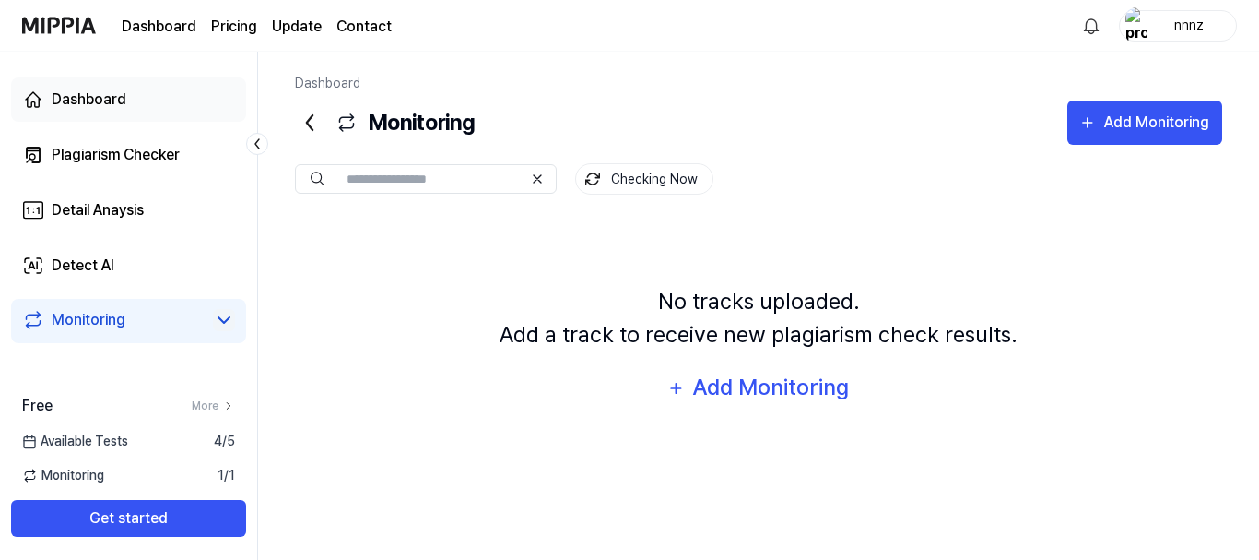
click at [97, 102] on div "Dashboard" at bounding box center [89, 100] width 75 height 22
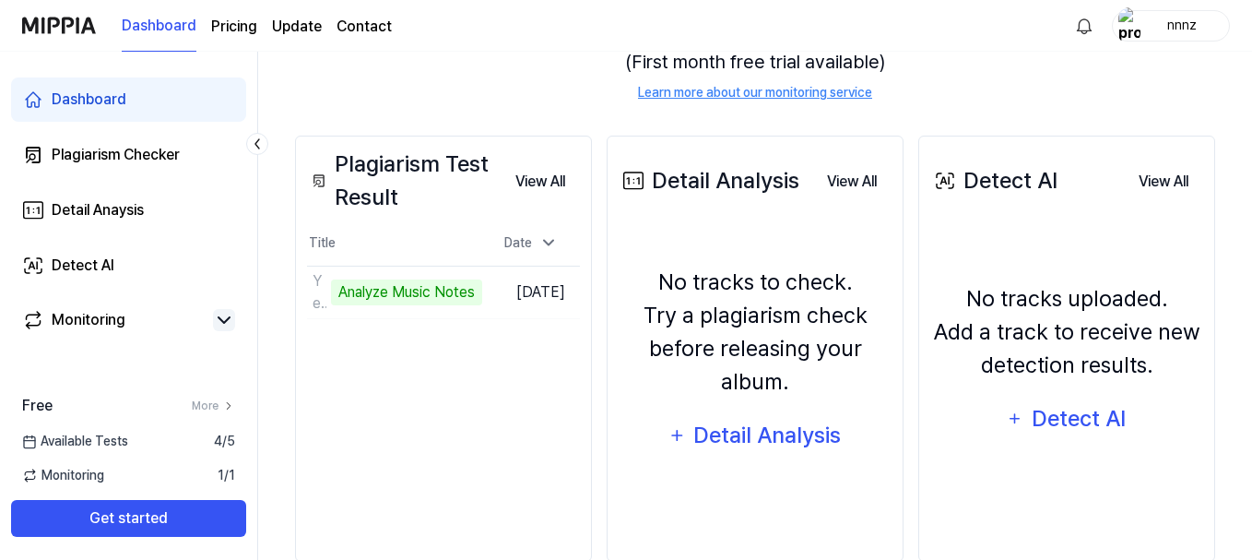
scroll to position [246, 0]
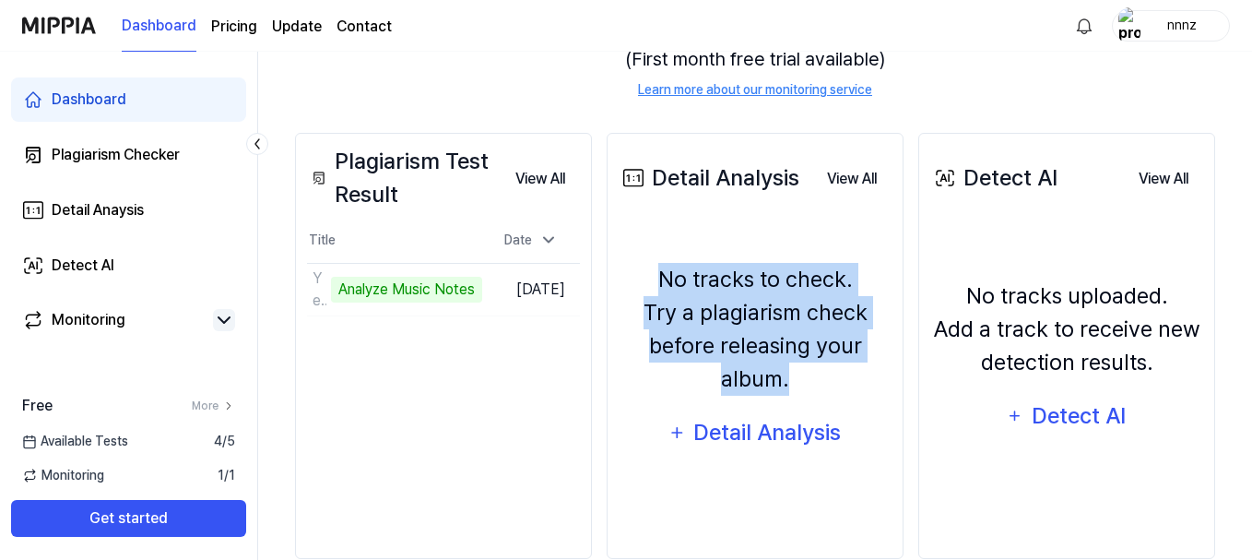
drag, startPoint x: 665, startPoint y: 275, endPoint x: 814, endPoint y: 385, distance: 185.9
click at [814, 385] on div "No tracks to check. Try a plagiarism check before releasing your album." at bounding box center [755, 329] width 273 height 133
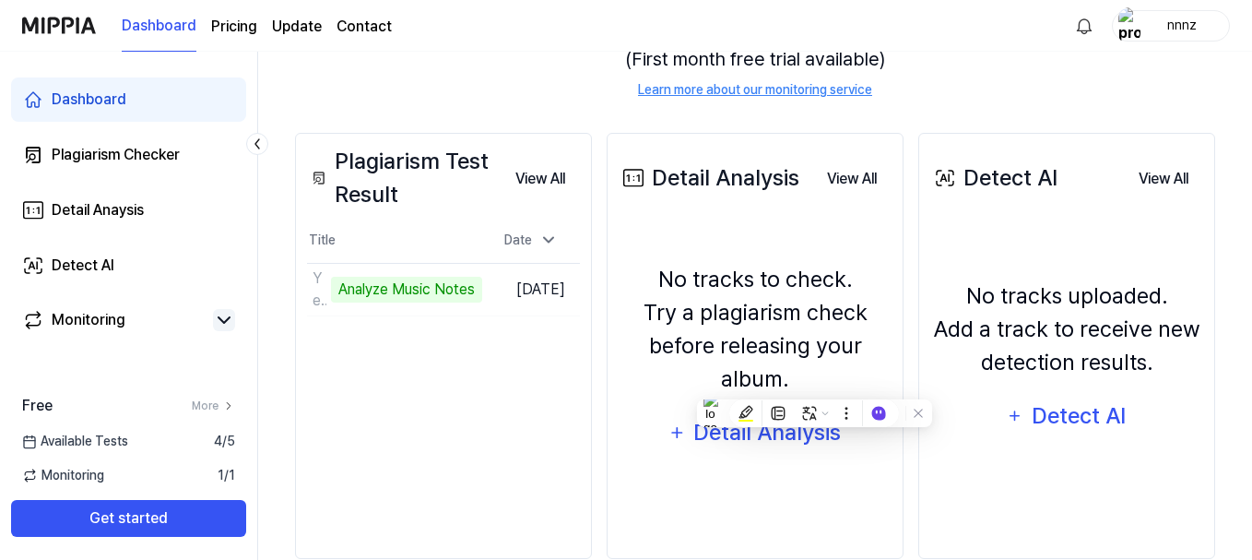
click at [449, 366] on div "Plagiarism Test Result View All Plagiarism Test Result Title Date Yeniden Doğar…" at bounding box center [443, 346] width 297 height 426
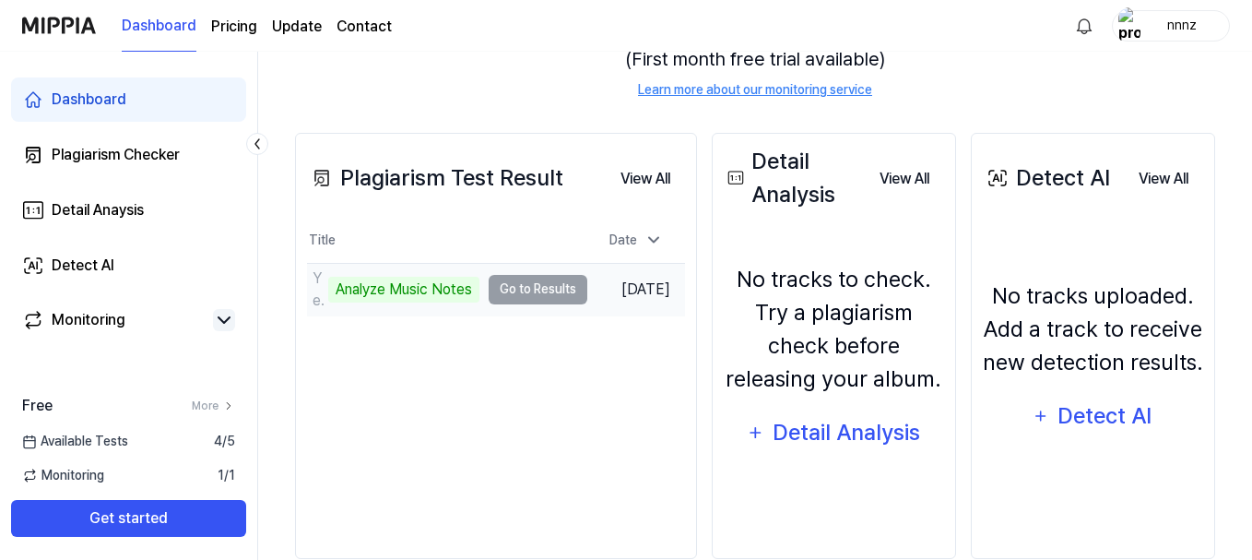
click at [395, 290] on div "Analyze Music Notes" at bounding box center [403, 290] width 151 height 26
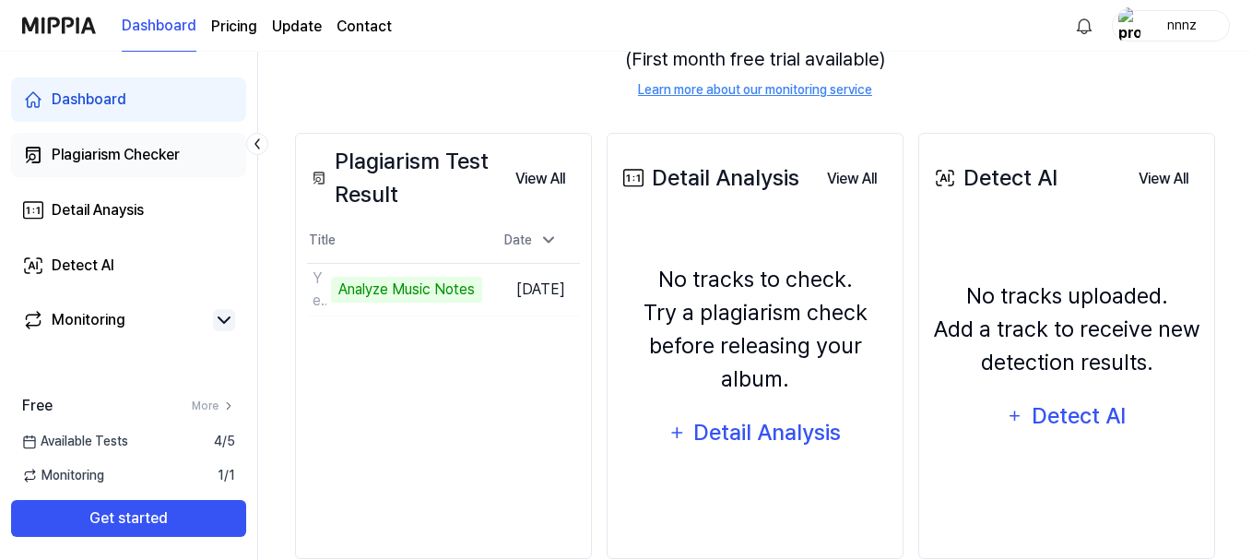
click at [88, 158] on div "Plagiarism Checker" at bounding box center [116, 155] width 128 height 22
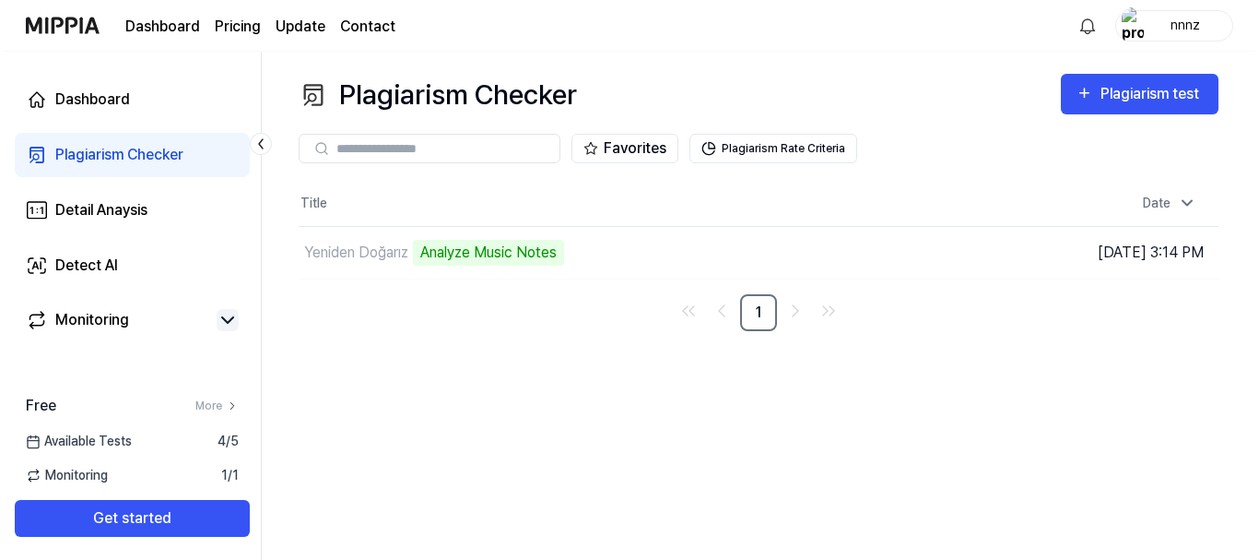
scroll to position [0, 0]
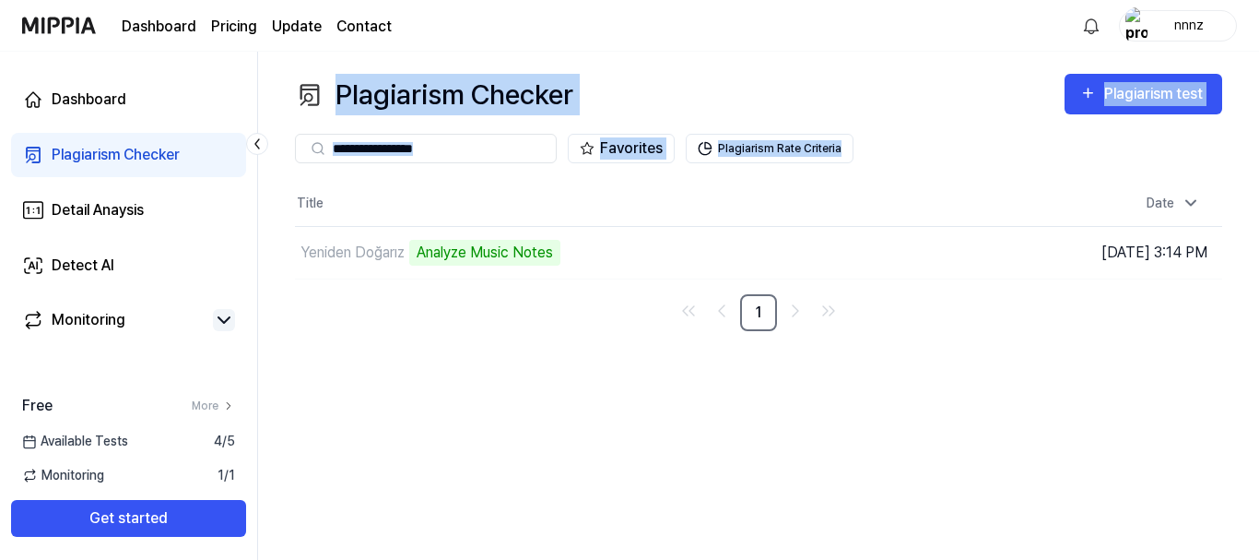
drag, startPoint x: 692, startPoint y: 100, endPoint x: 859, endPoint y: 164, distance: 178.6
click at [859, 164] on div "Plagiarism Checker Plagiarism test Plagiarism Checker Detail Analysis Detect AI…" at bounding box center [758, 306] width 1001 height 508
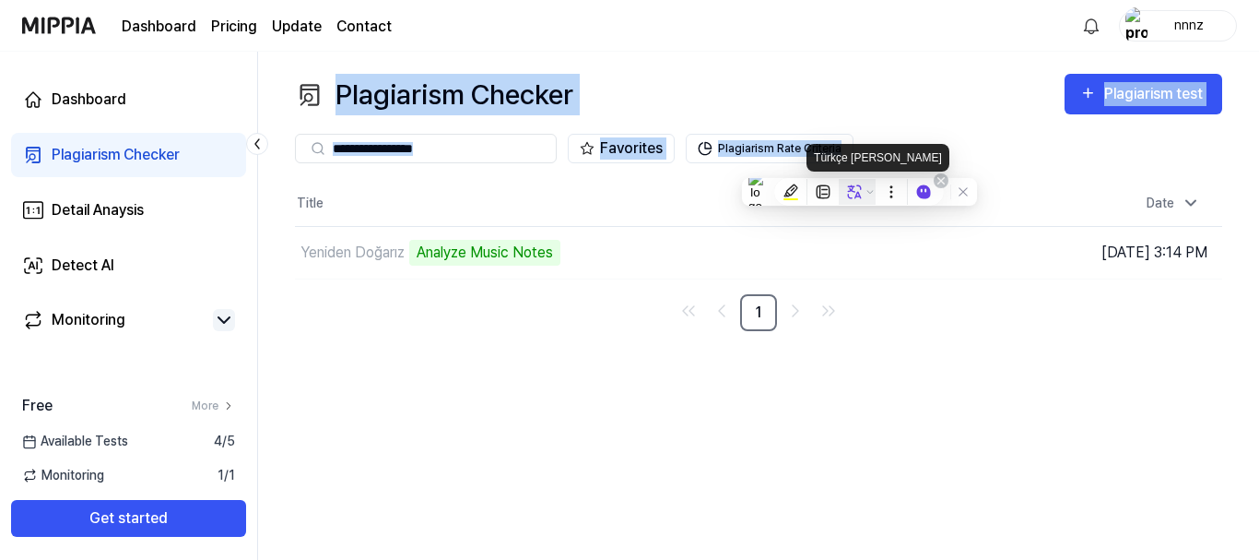
click at [855, 191] on icon at bounding box center [854, 191] width 17 height 17
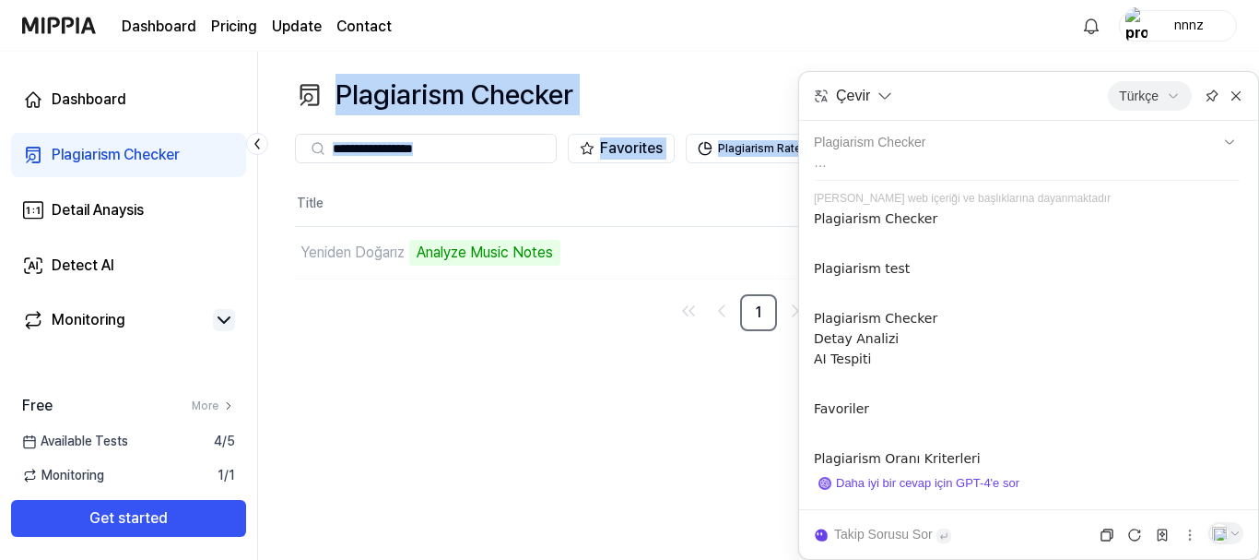
click at [645, 362] on div "Plagiarism Checker Plagiarism test Plagiarism Checker Detail Analysis Detect AI…" at bounding box center [758, 306] width 1001 height 508
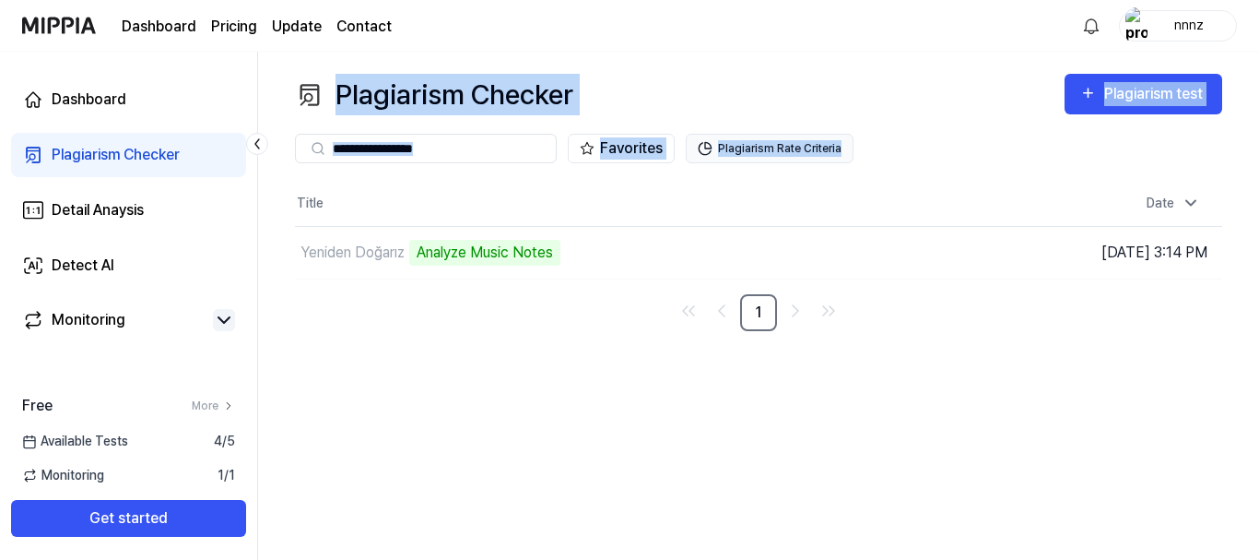
click at [742, 154] on button "Plagiarism Rate Criteria" at bounding box center [770, 149] width 168 height 30
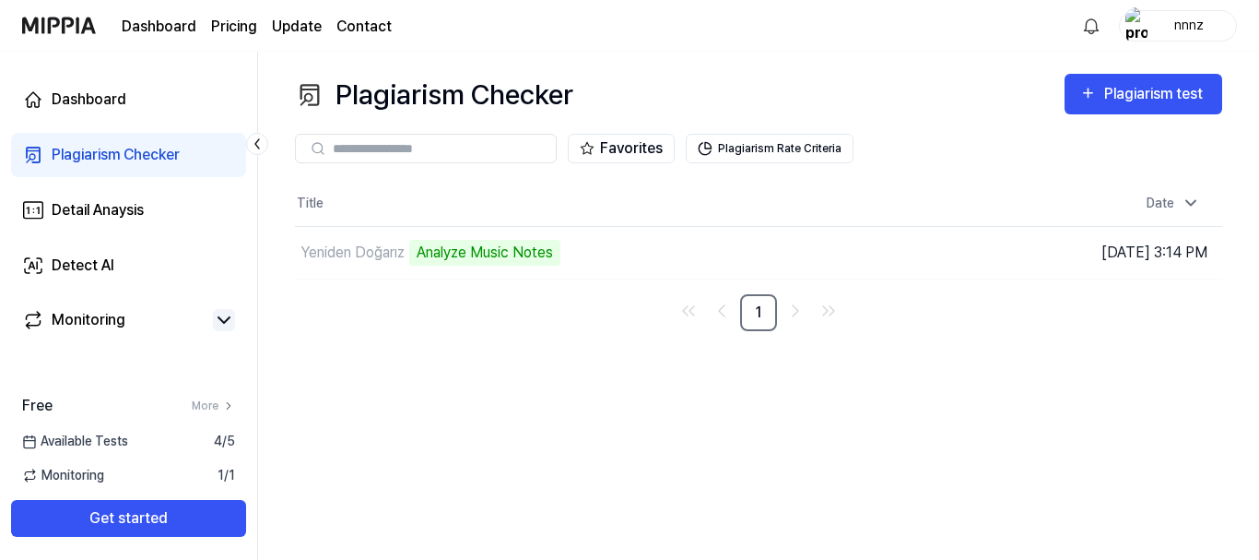
click at [779, 65] on div "Plagiarism Checker Plagiarism test Plagiarism Checker Detail Analysis Detect AI…" at bounding box center [758, 306] width 1001 height 508
click at [726, 144] on button "Plagiarism Rate Criteria" at bounding box center [770, 149] width 168 height 30
click at [863, 243] on td "Yeniden Doğarız Analyze Music Notes Go to Results" at bounding box center [643, 253] width 696 height 52
click at [778, 148] on button "Plagiarism Rate Criteria" at bounding box center [770, 149] width 168 height 30
click at [657, 96] on div "Plagiarism Checker Plagiarism test" at bounding box center [759, 94] width 928 height 41
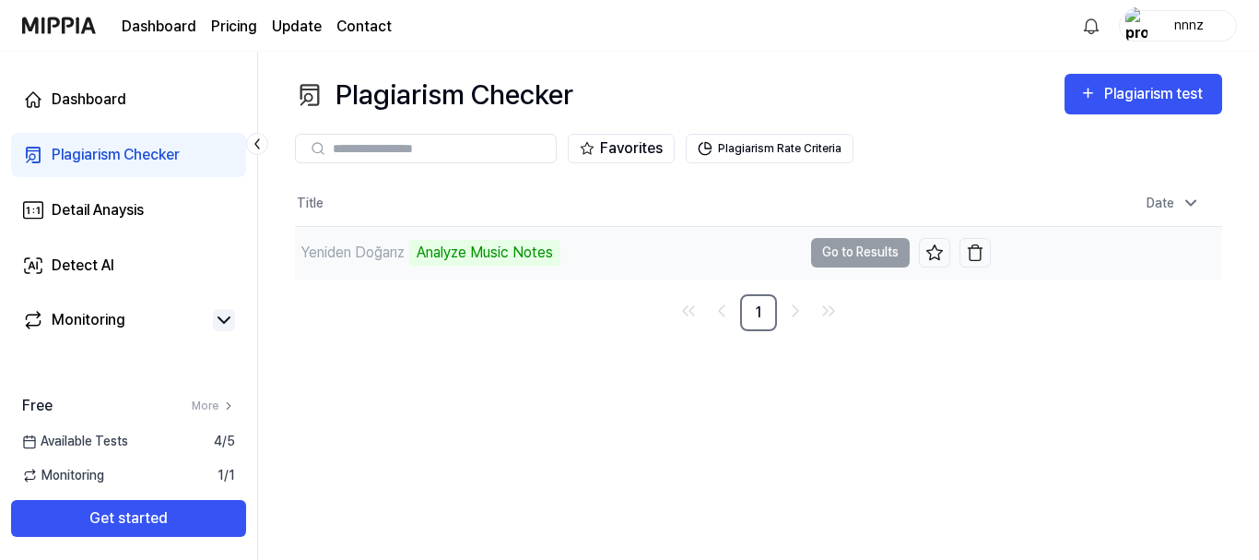
click at [821, 256] on td "Yeniden Doğarız Analyze Music Notes Go to Results" at bounding box center [643, 253] width 696 height 52
click at [821, 257] on td "Yeniden Doğarız Analyze Music Notes Go to Results" at bounding box center [643, 253] width 696 height 52
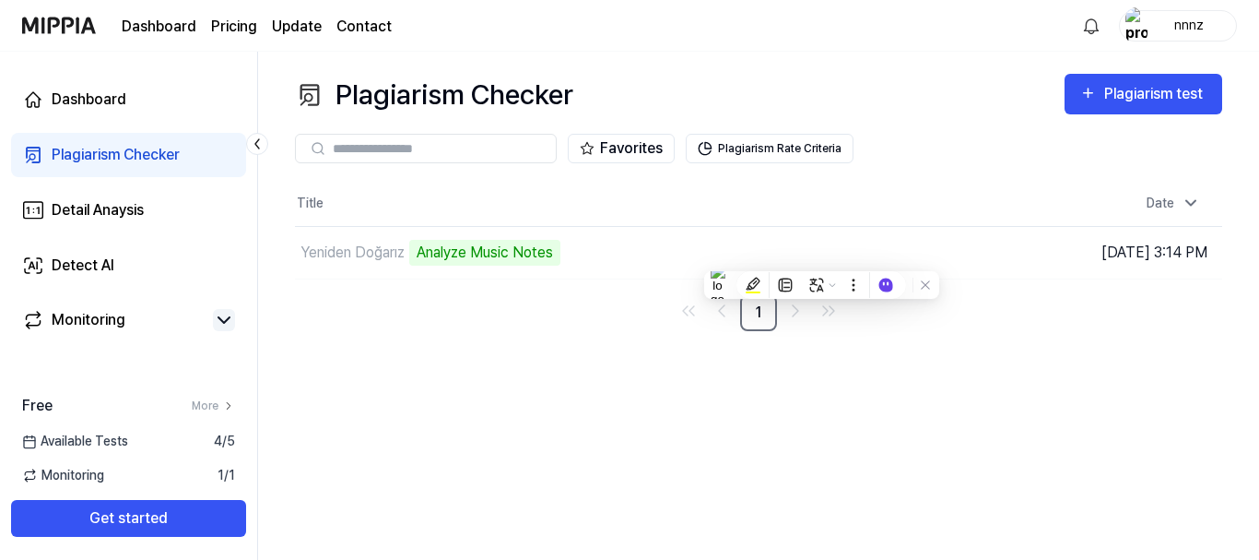
click at [708, 419] on div "Plagiarism Checker Plagiarism test Plagiarism Checker Detail Analysis Detect AI…" at bounding box center [758, 306] width 1001 height 508
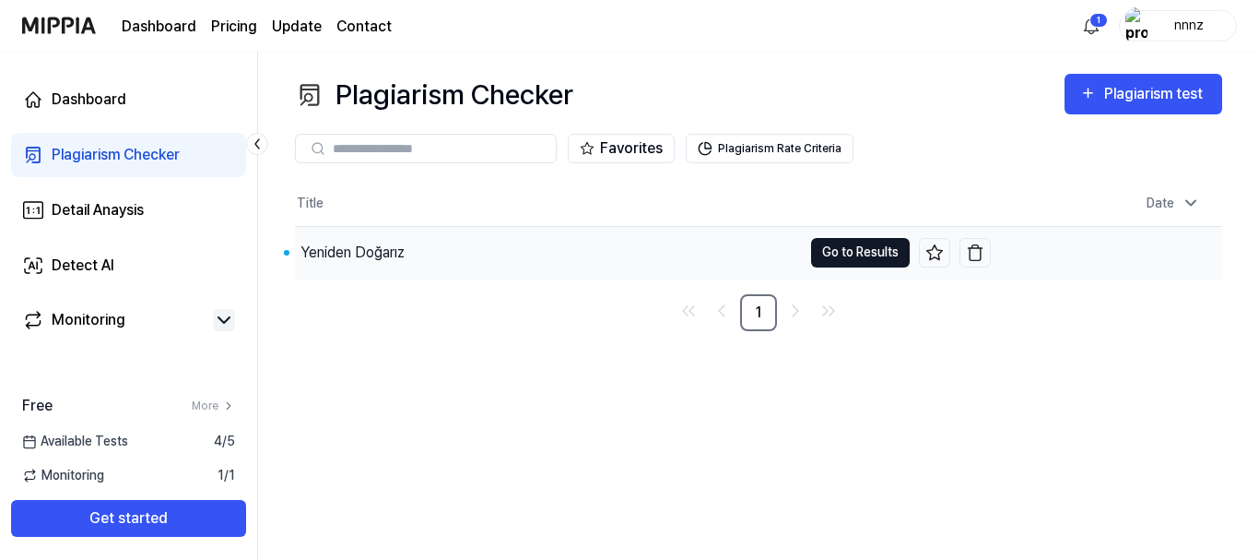
click at [845, 253] on button "Go to Results" at bounding box center [860, 253] width 99 height 30
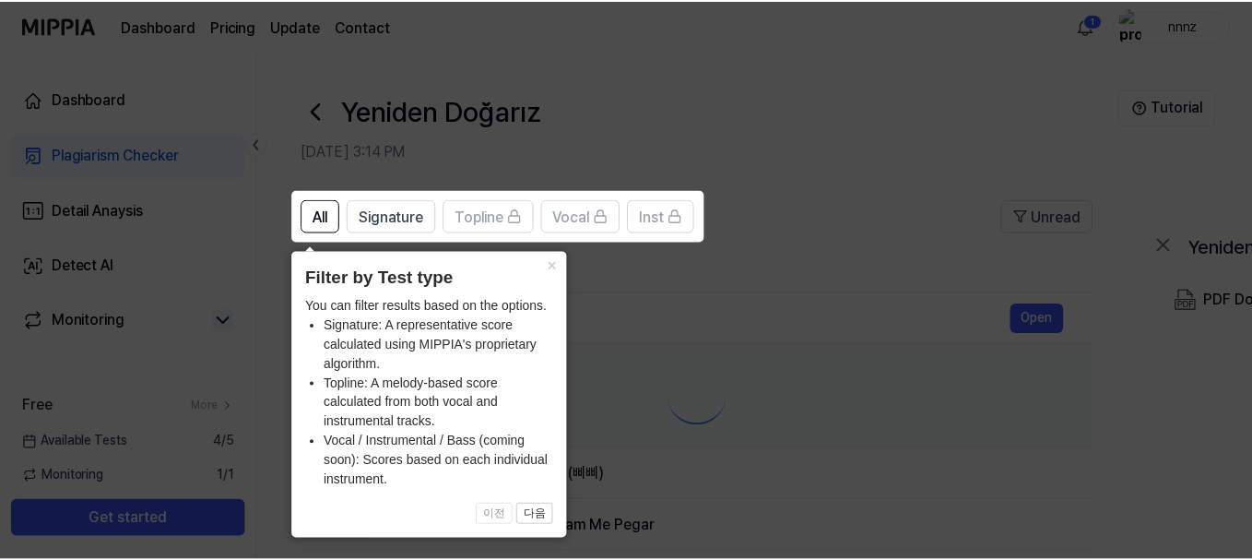
scroll to position [3, 0]
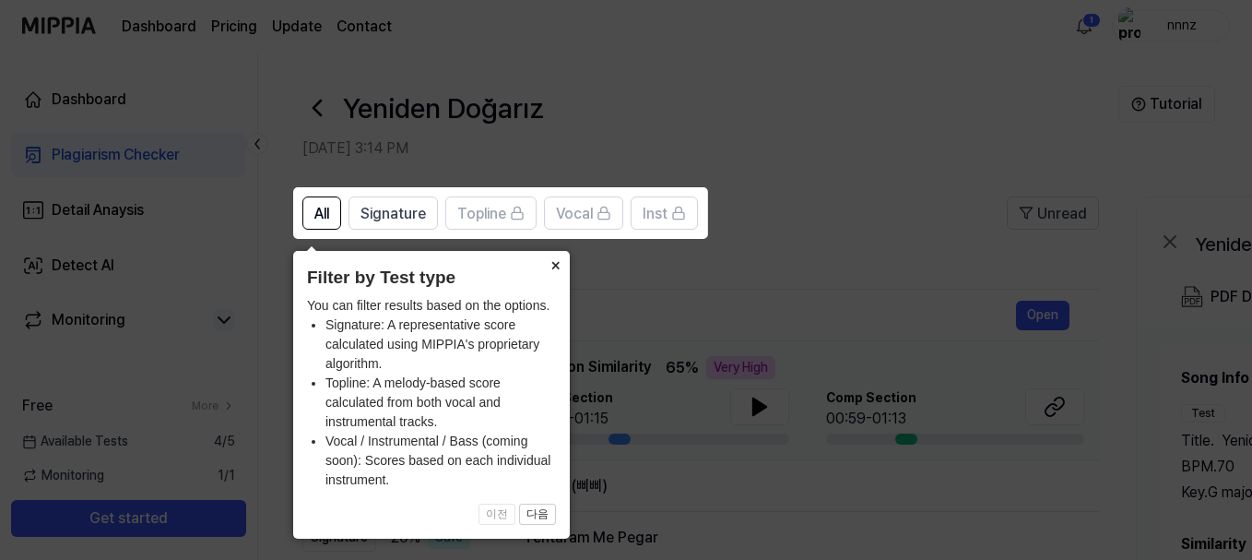
click at [556, 264] on button "×" at bounding box center [555, 264] width 30 height 26
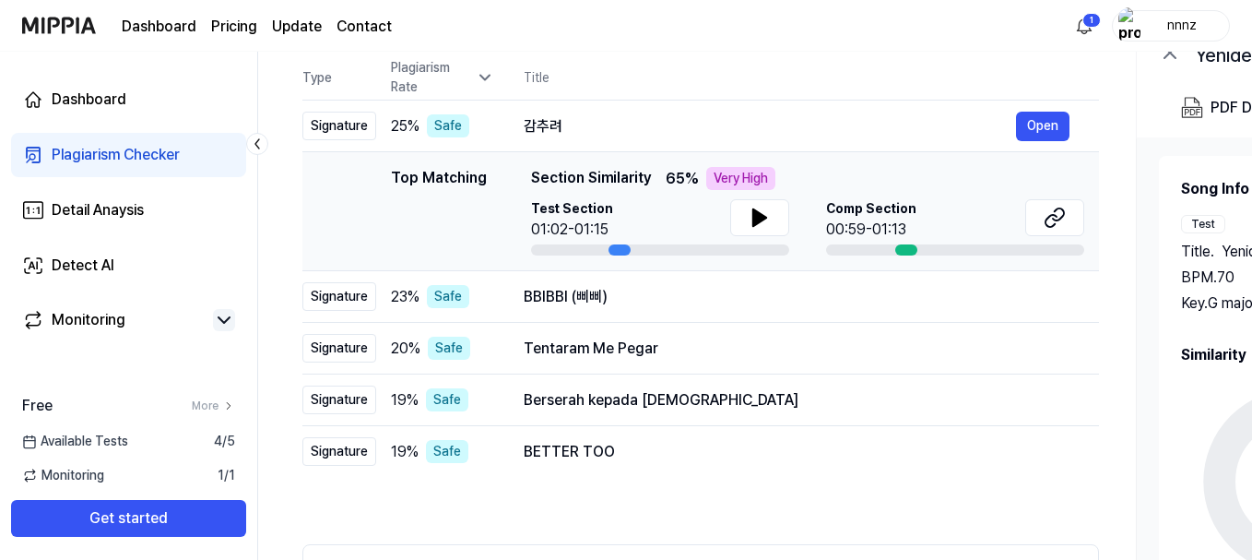
scroll to position [187, 0]
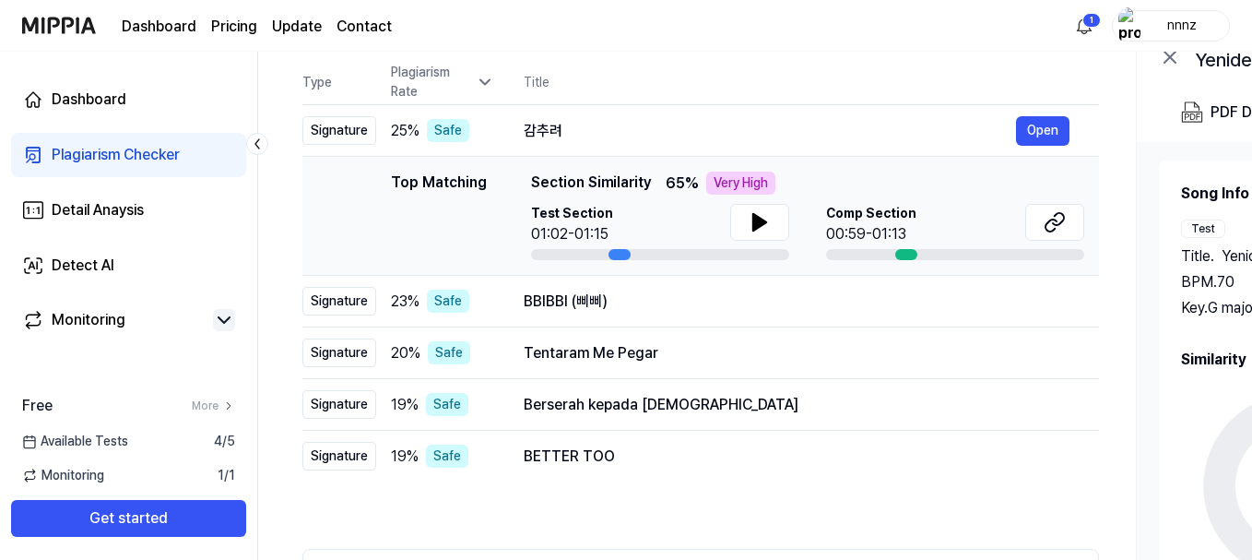
drag, startPoint x: 701, startPoint y: 176, endPoint x: 772, endPoint y: 173, distance: 71.0
click at [772, 173] on div "Very High" at bounding box center [740, 182] width 69 height 23
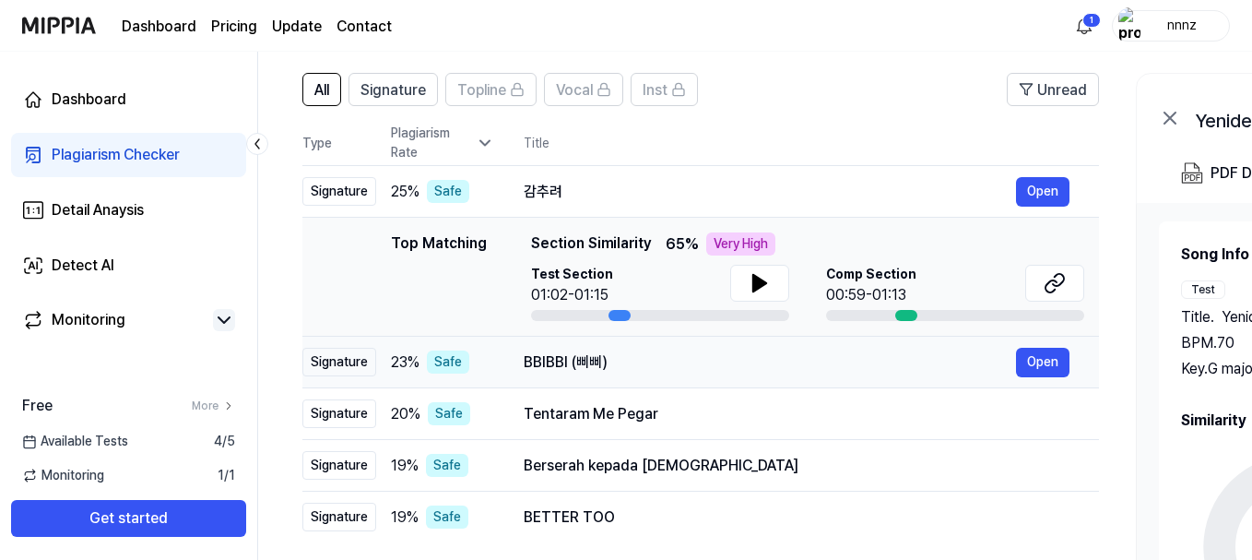
scroll to position [125, 0]
drag, startPoint x: 700, startPoint y: 236, endPoint x: 773, endPoint y: 238, distance: 72.9
click at [772, 238] on span "65 % Very High" at bounding box center [721, 244] width 110 height 23
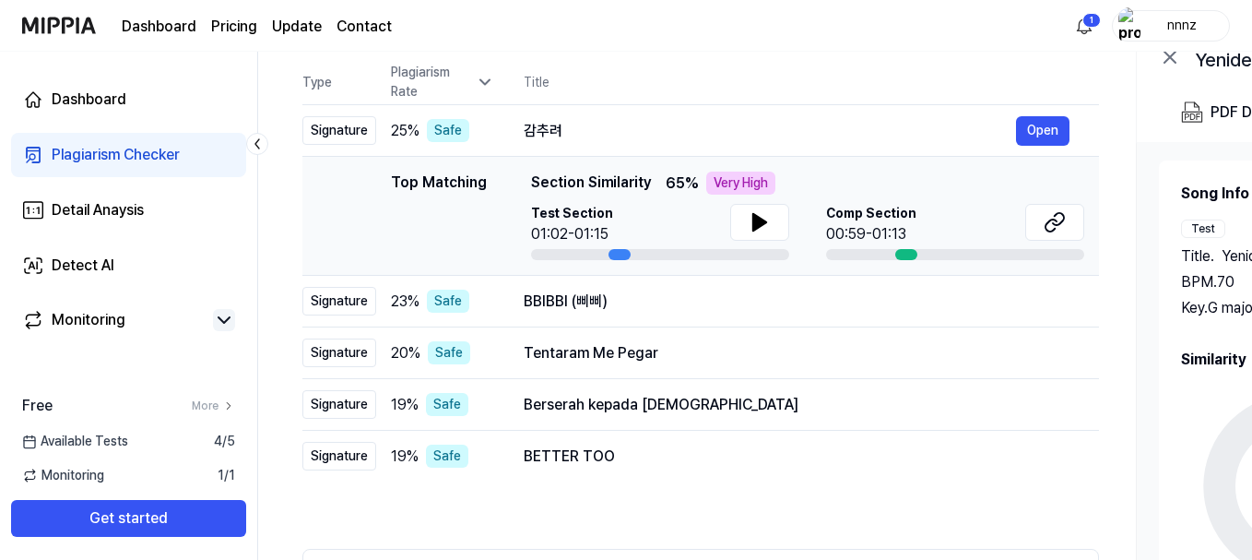
scroll to position [184, 0]
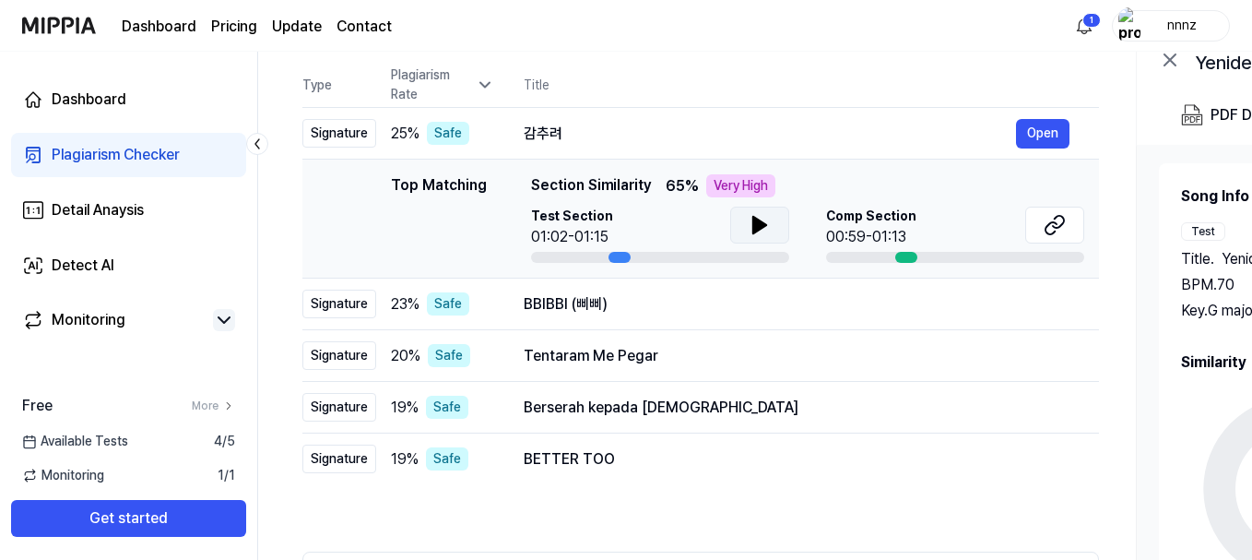
click at [757, 224] on icon at bounding box center [759, 225] width 13 height 17
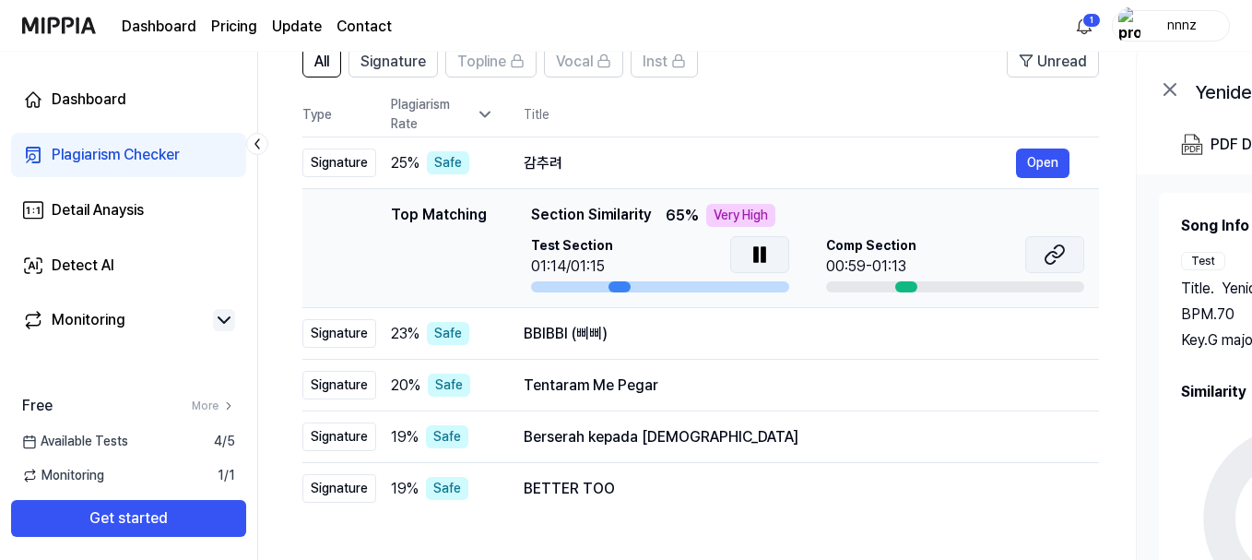
scroll to position [154, 0]
click at [908, 285] on div at bounding box center [906, 287] width 22 height 11
click at [1037, 259] on button at bounding box center [1054, 255] width 59 height 37
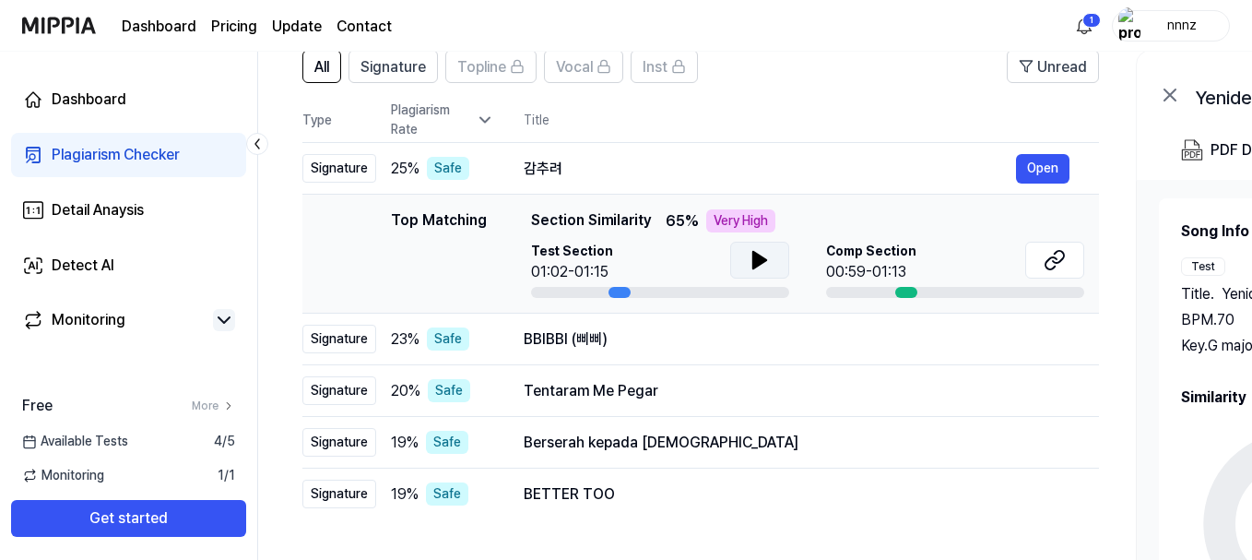
scroll to position [155, 0]
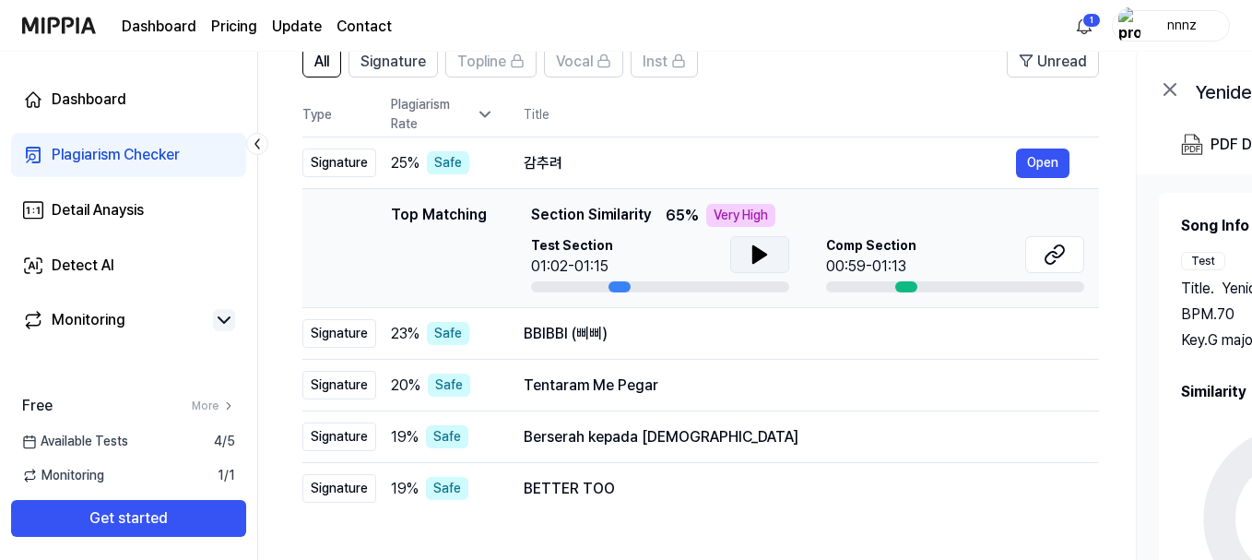
drag, startPoint x: 709, startPoint y: 211, endPoint x: 756, endPoint y: 211, distance: 47.0
click at [756, 211] on div "Very High" at bounding box center [740, 215] width 69 height 23
drag, startPoint x: 544, startPoint y: 265, endPoint x: 605, endPoint y: 265, distance: 60.9
click at [605, 265] on div "Top Matching Top Matching Section Similarity 65 % Very High Test Section 01:02-…" at bounding box center [700, 248] width 767 height 89
click at [642, 250] on div "Test Section 01:02-01:15" at bounding box center [660, 256] width 258 height 41
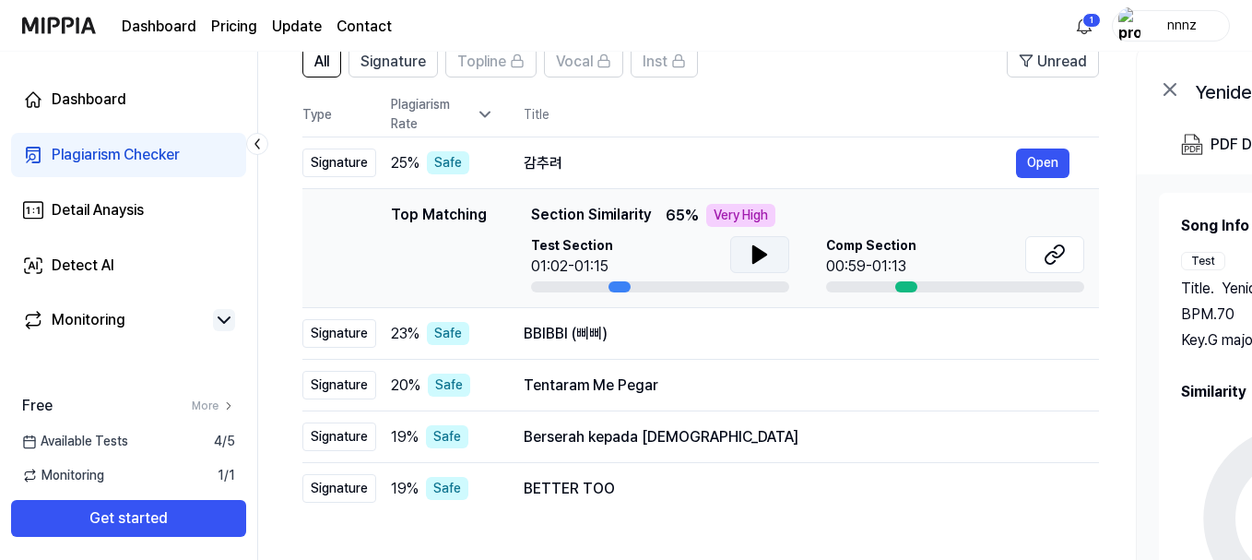
click at [763, 257] on icon at bounding box center [760, 254] width 22 height 22
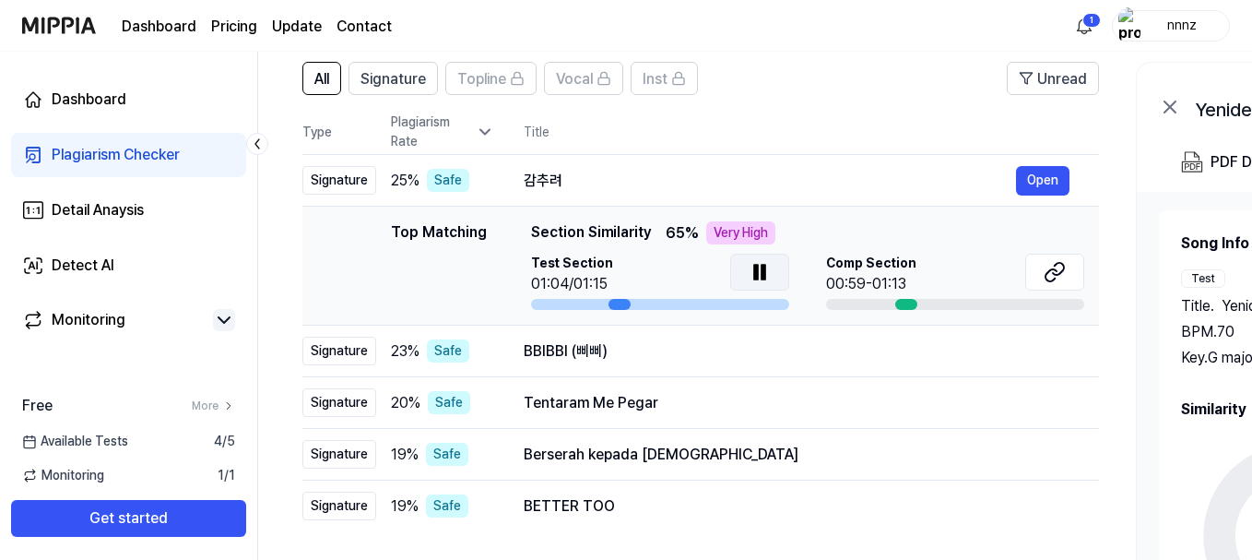
scroll to position [124, 0]
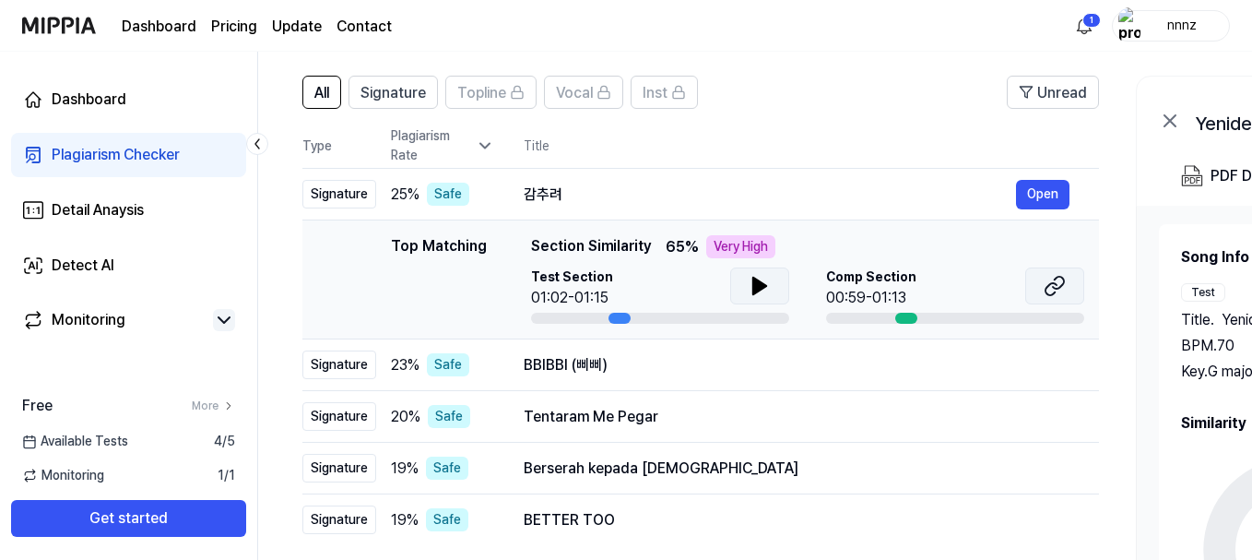
click at [1043, 289] on button at bounding box center [1054, 285] width 59 height 37
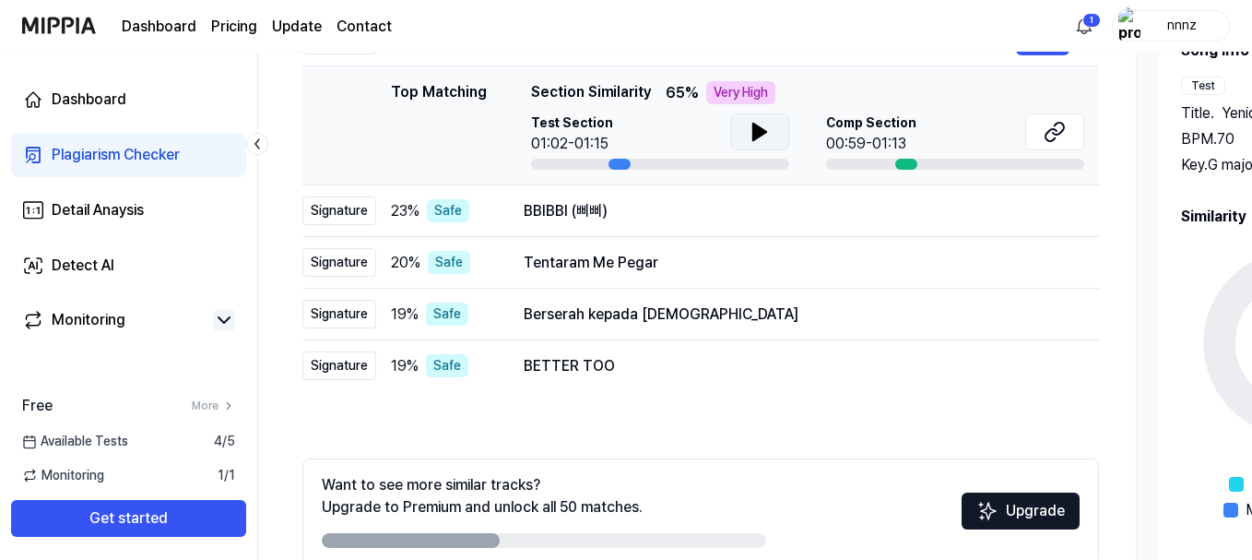
scroll to position [57, 0]
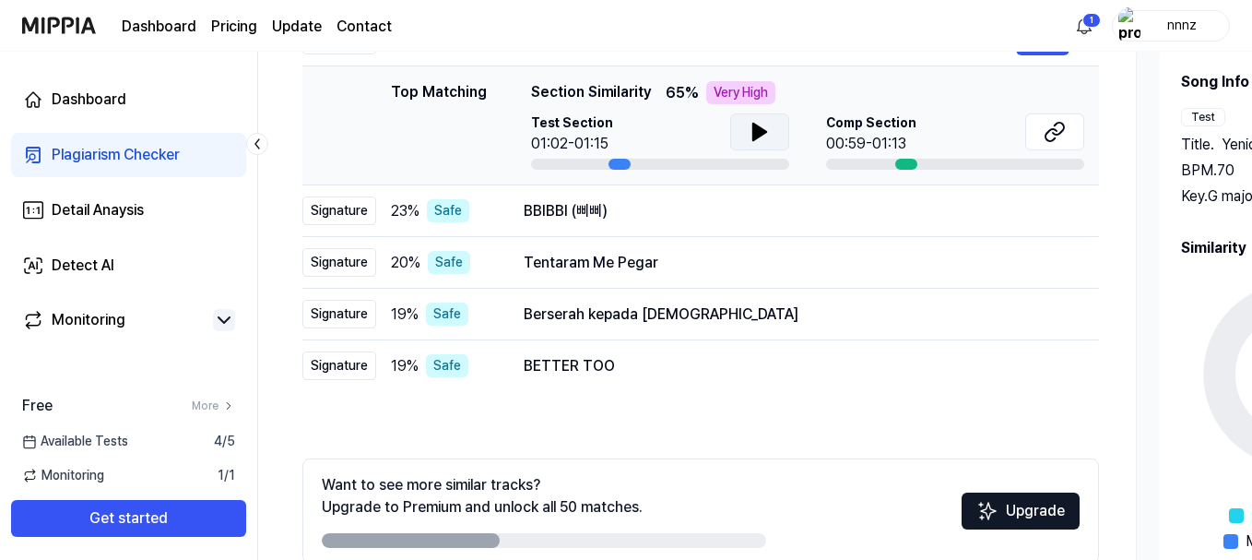
scroll to position [0, 0]
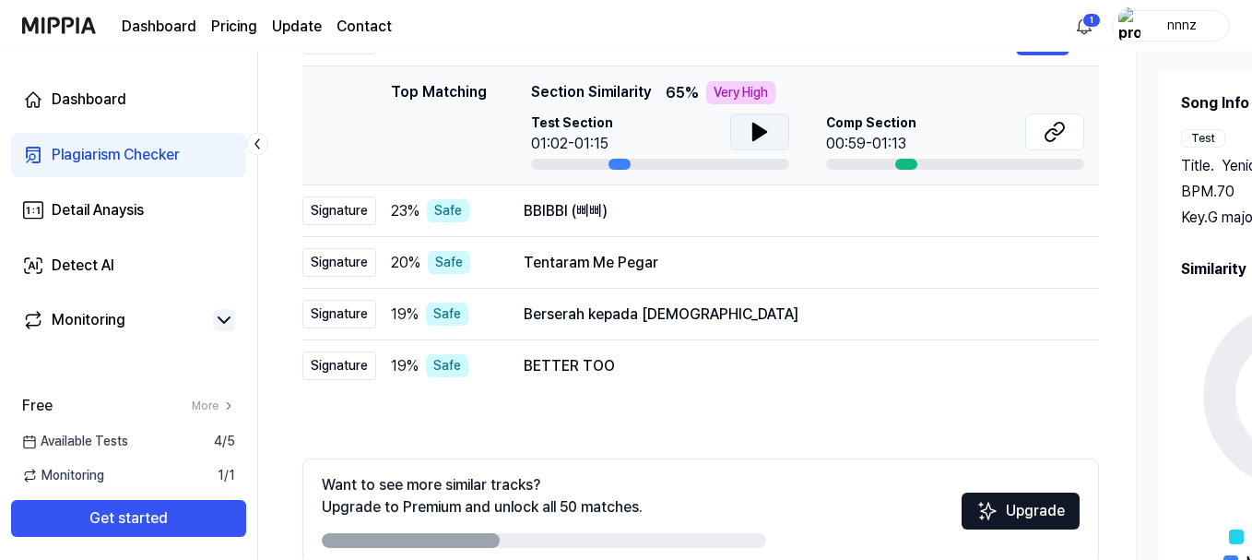
drag, startPoint x: 437, startPoint y: 537, endPoint x: 646, endPoint y: 522, distance: 209.8
click at [513, 532] on div "Want to see more similar tracks? Upgrade to Premium and unlock all 50 matches." at bounding box center [544, 511] width 444 height 74
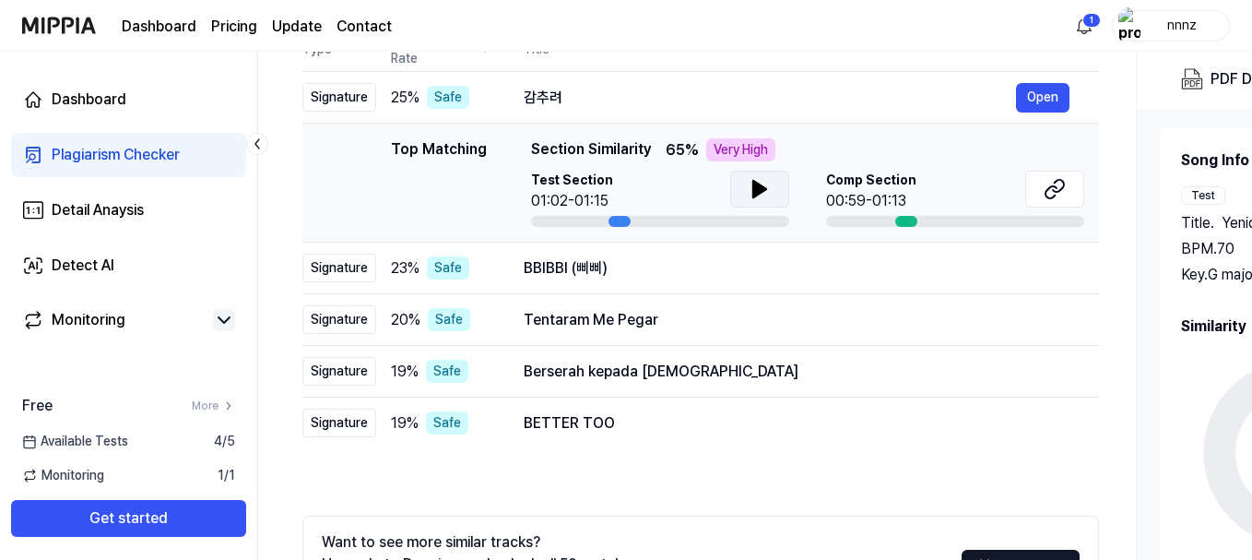
scroll to position [216, 0]
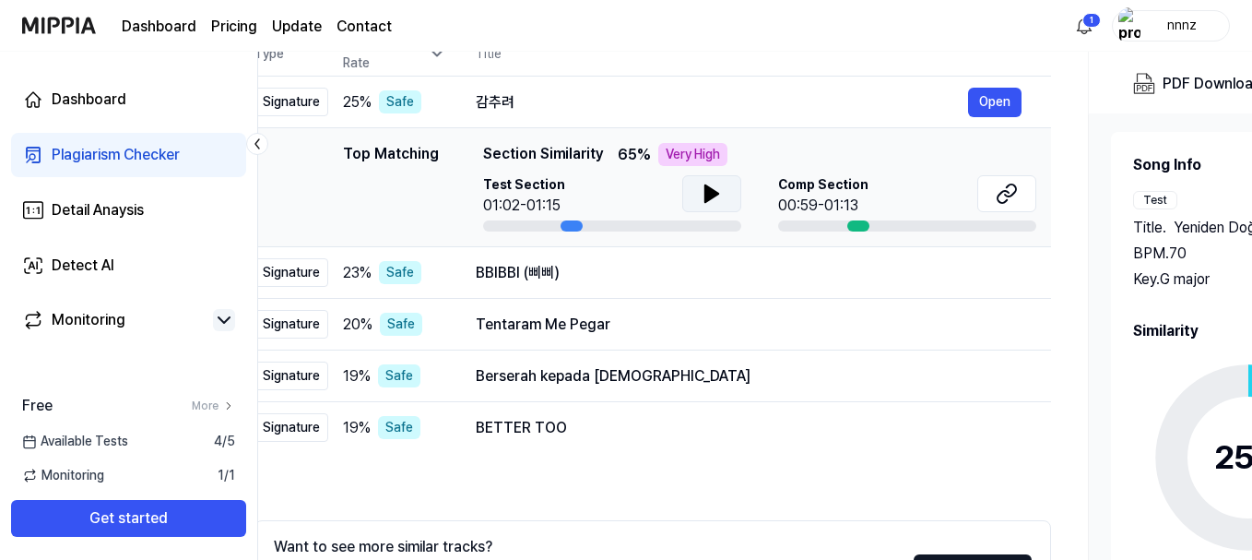
drag, startPoint x: 1212, startPoint y: 233, endPoint x: 1164, endPoint y: 242, distance: 48.8
click at [1164, 242] on div "Title . Yeniden Doğarız BPM. 70 Key. G major" at bounding box center [1248, 254] width 230 height 74
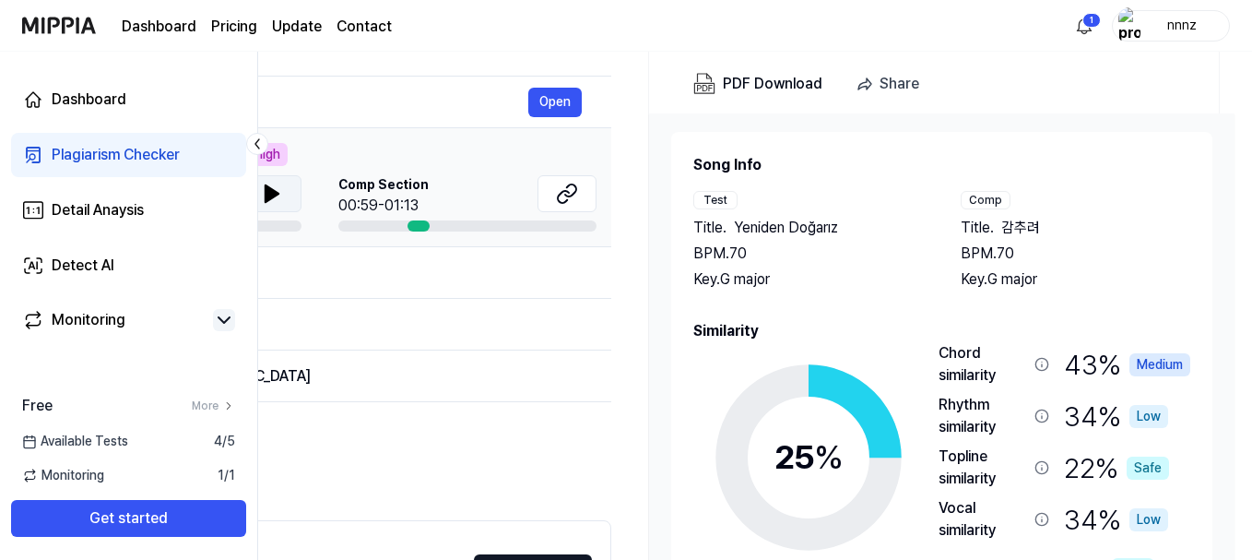
scroll to position [0, 492]
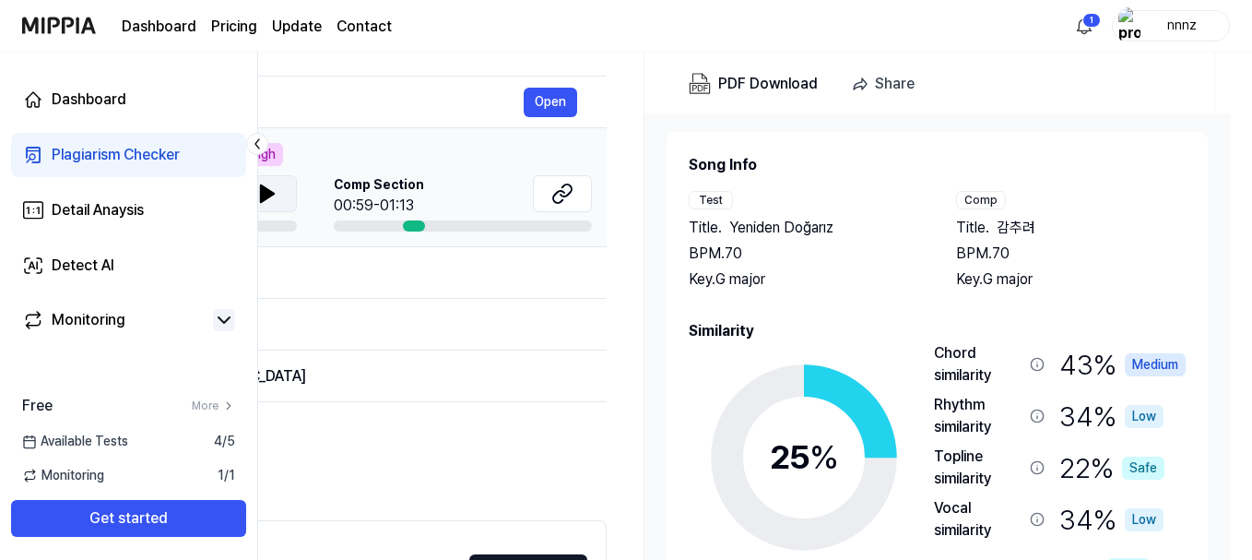
drag, startPoint x: 1170, startPoint y: 251, endPoint x: 546, endPoint y: 218, distance: 625.1
click at [546, 218] on div "All Signature Topline Vocal Inst Unread All Signature Topline Vocal Inst Type P…" at bounding box center [509, 339] width 1486 height 749
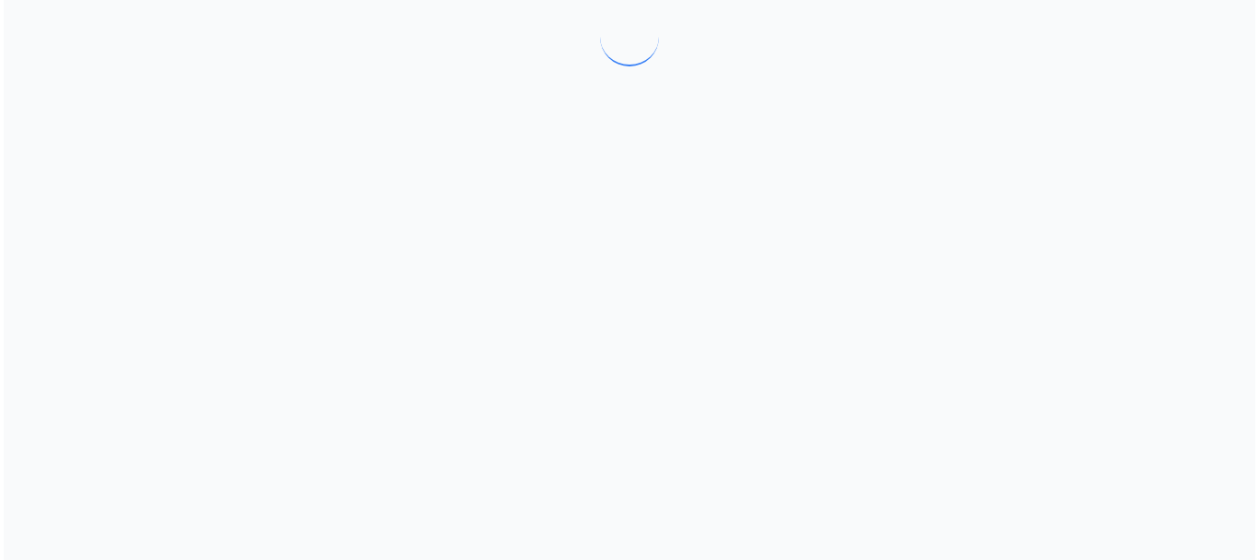
scroll to position [0, 0]
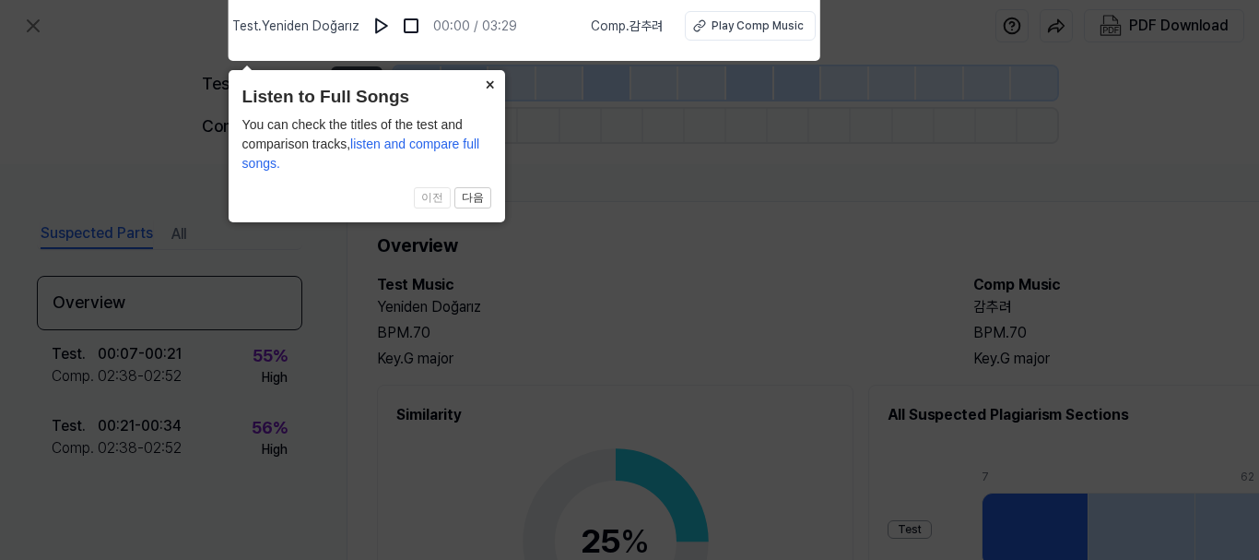
click at [496, 85] on button "×" at bounding box center [491, 83] width 30 height 26
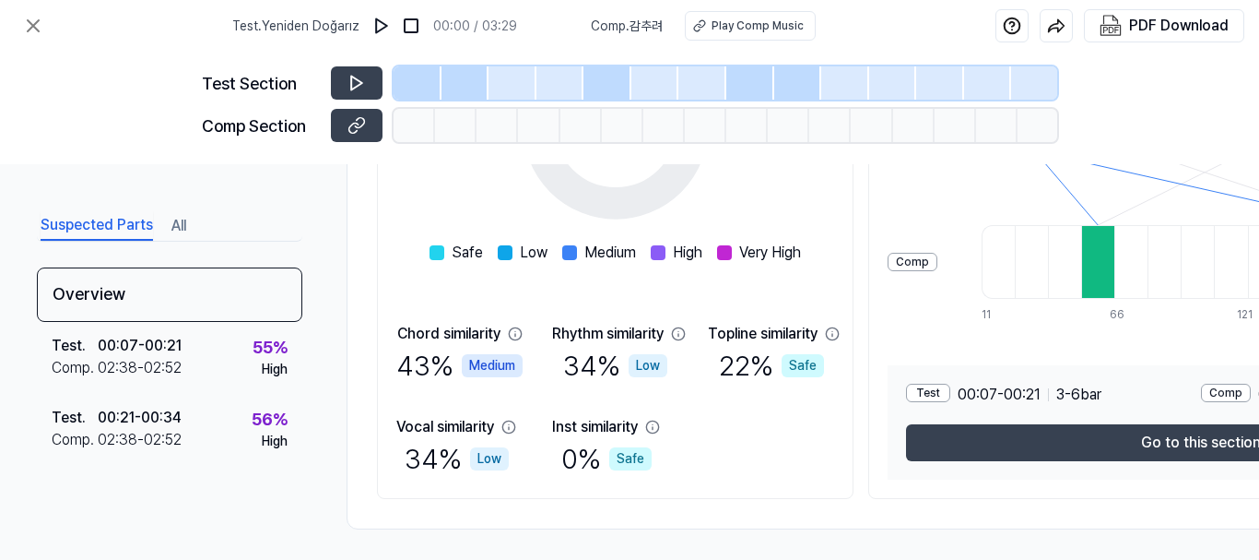
scroll to position [429, 0]
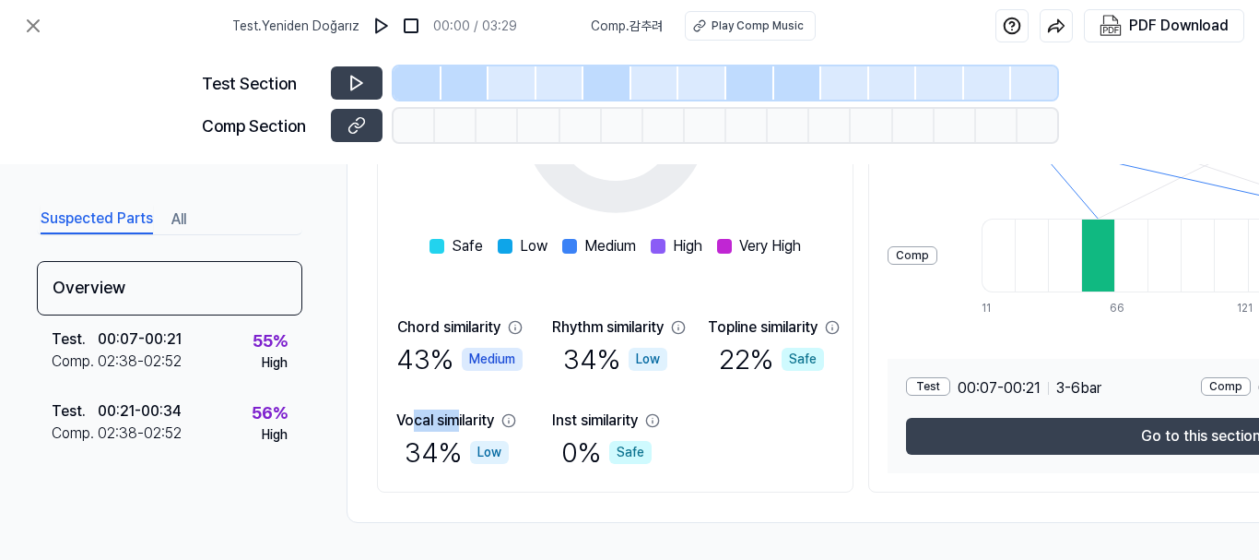
drag, startPoint x: 416, startPoint y: 416, endPoint x: 499, endPoint y: 420, distance: 83.1
click at [491, 420] on div "Vocal similarity" at bounding box center [445, 420] width 98 height 22
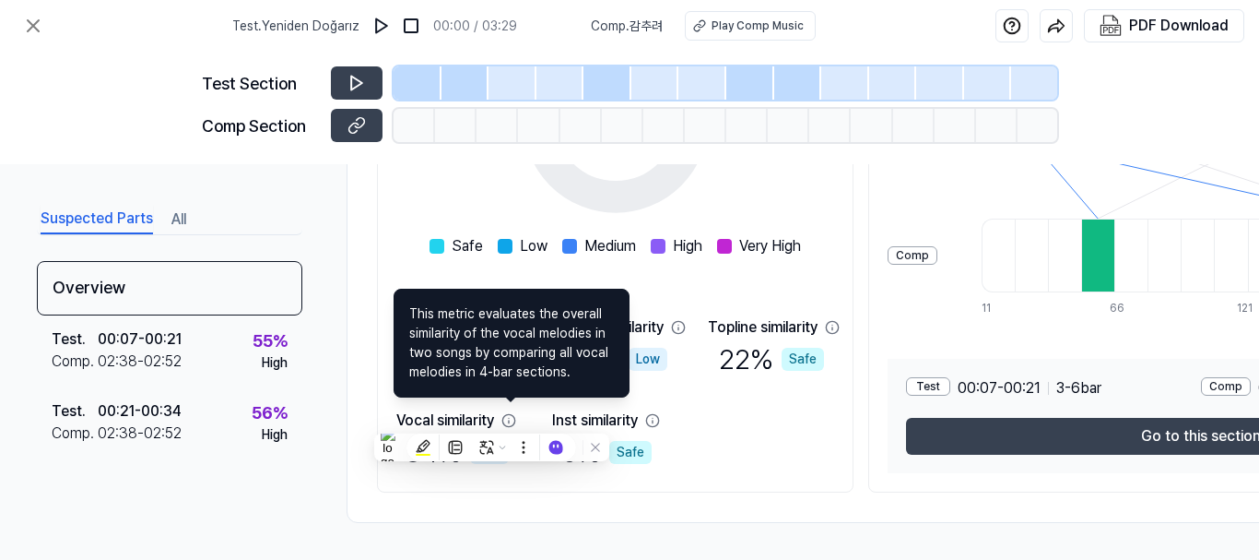
click at [513, 415] on icon at bounding box center [509, 420] width 15 height 15
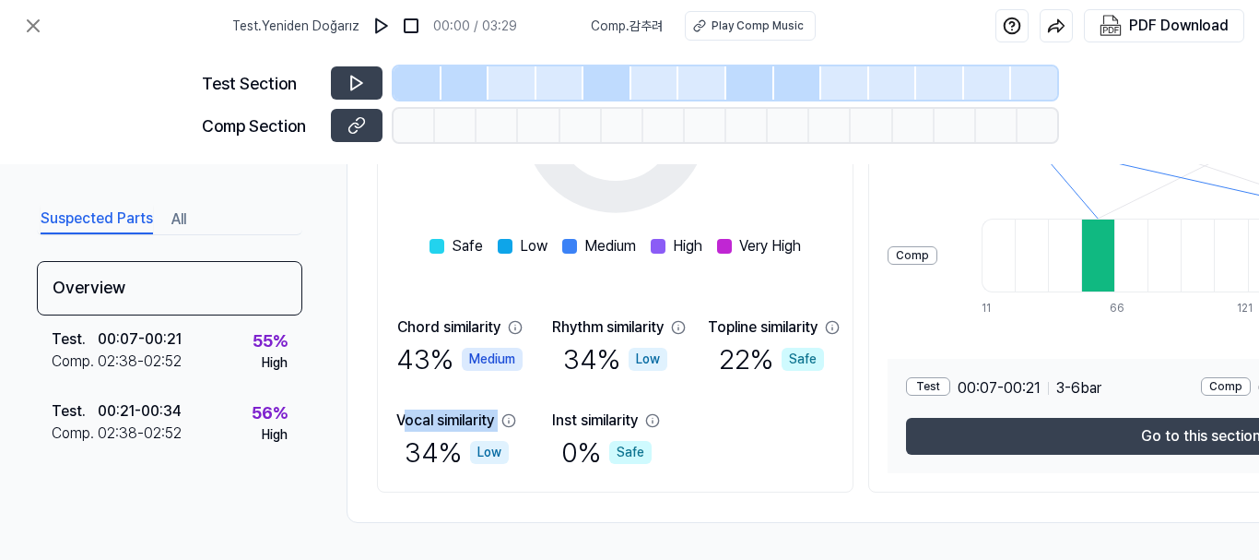
drag, startPoint x: 446, startPoint y: 414, endPoint x: 503, endPoint y: 418, distance: 57.3
click at [516, 418] on div "Vocal similarity" at bounding box center [456, 420] width 120 height 22
click at [408, 409] on div "Vocal similarity" at bounding box center [445, 420] width 98 height 22
drag, startPoint x: 453, startPoint y: 412, endPoint x: 494, endPoint y: 414, distance: 41.5
click at [494, 414] on div "Vocal similarity" at bounding box center [445, 420] width 98 height 22
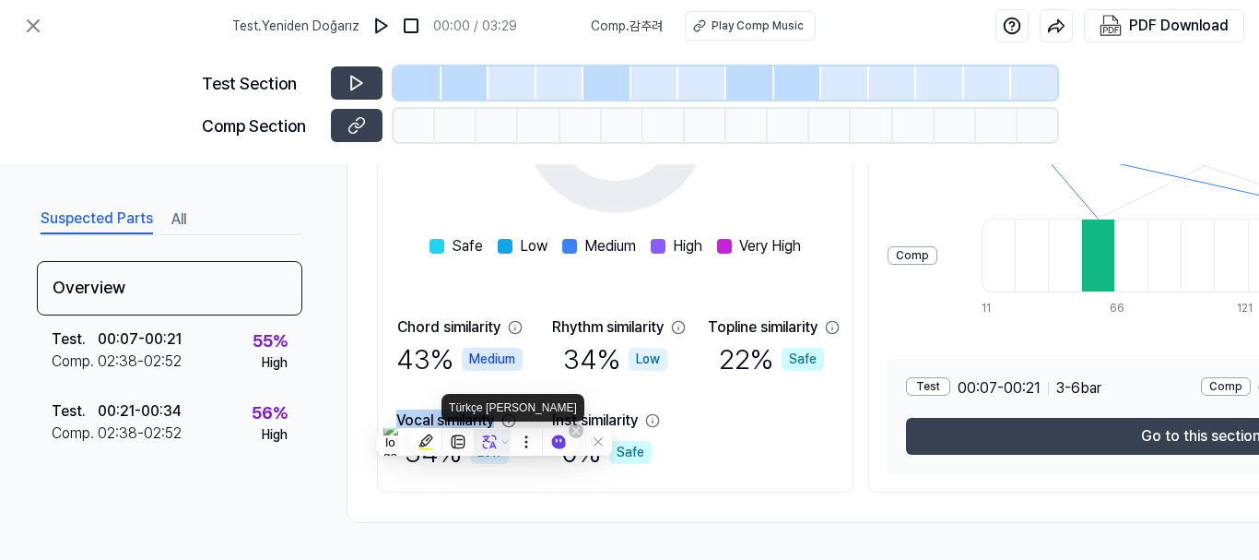
click at [492, 443] on icon at bounding box center [490, 442] width 14 height 14
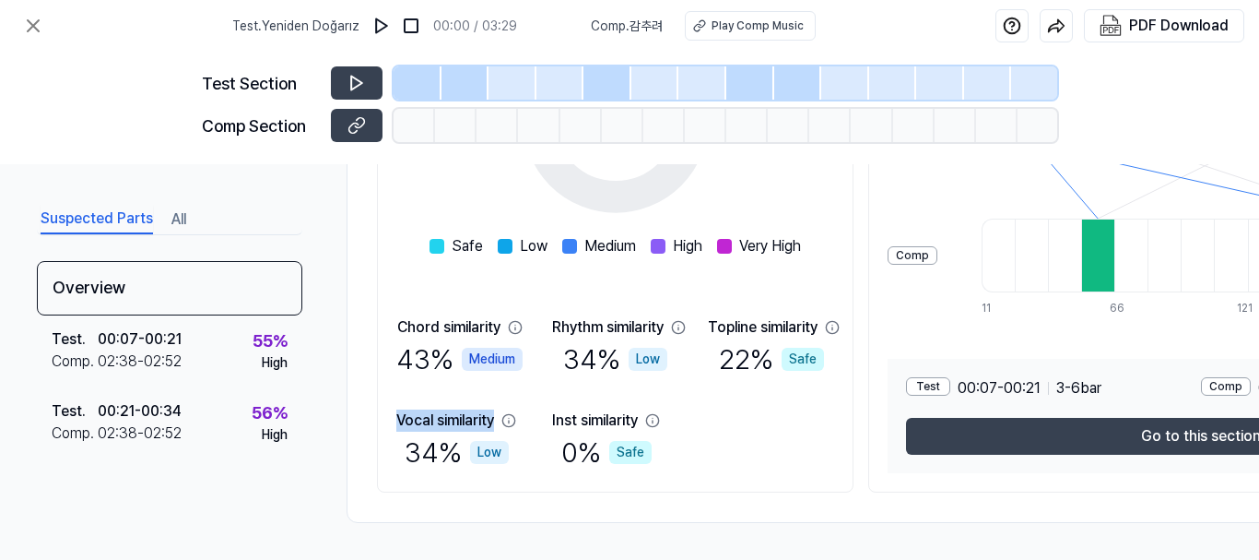
click at [367, 369] on div "Overview Test Music Yeniden Doğarız BPM. 70 Key. G major Comp Music 감추려 BPM. 70…" at bounding box center [955, 151] width 1217 height 743
click at [524, 376] on div "Chord similarity 43 % Medium Rhythm similarity 34 % Low Topline similarity 22 %…" at bounding box center [615, 394] width 438 height 157
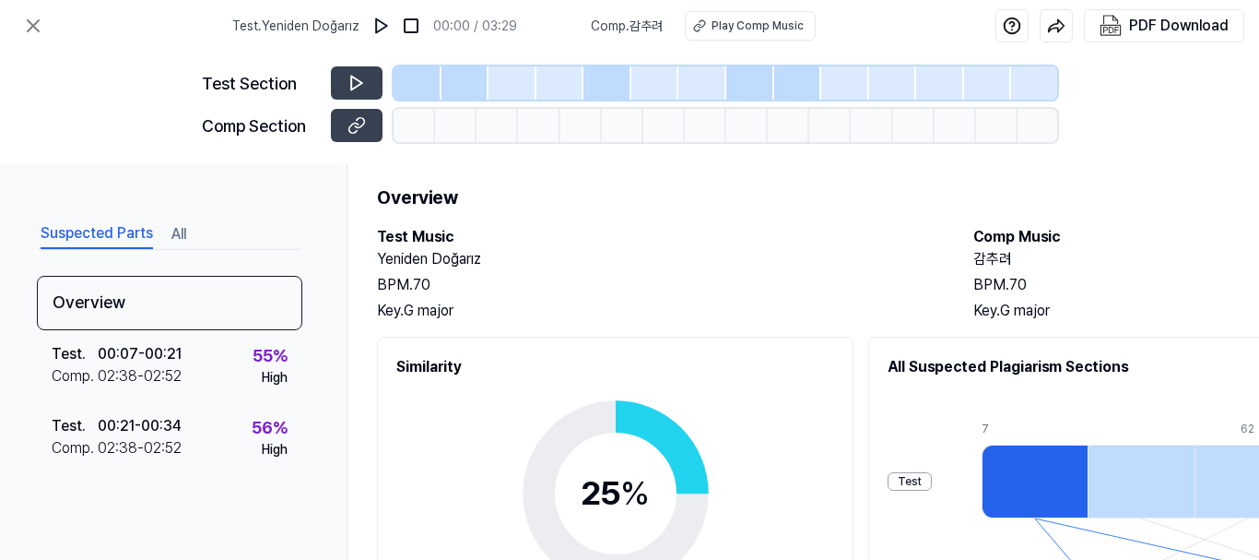
scroll to position [0, 0]
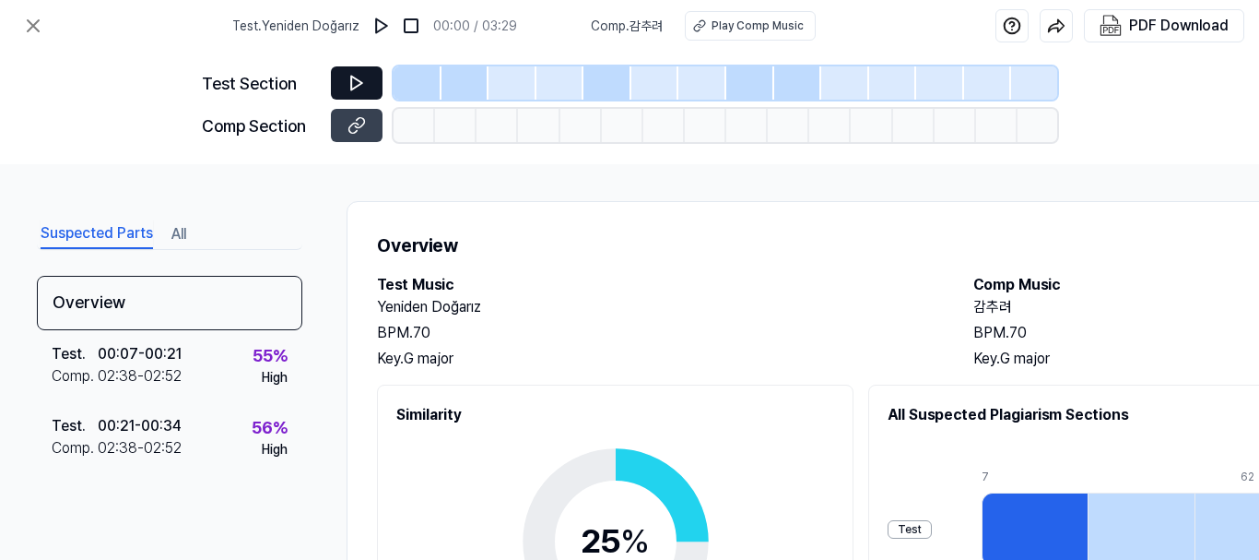
click at [343, 76] on button at bounding box center [357, 82] width 52 height 33
click at [359, 80] on icon at bounding box center [356, 84] width 11 height 14
click at [360, 84] on icon at bounding box center [356, 84] width 11 height 14
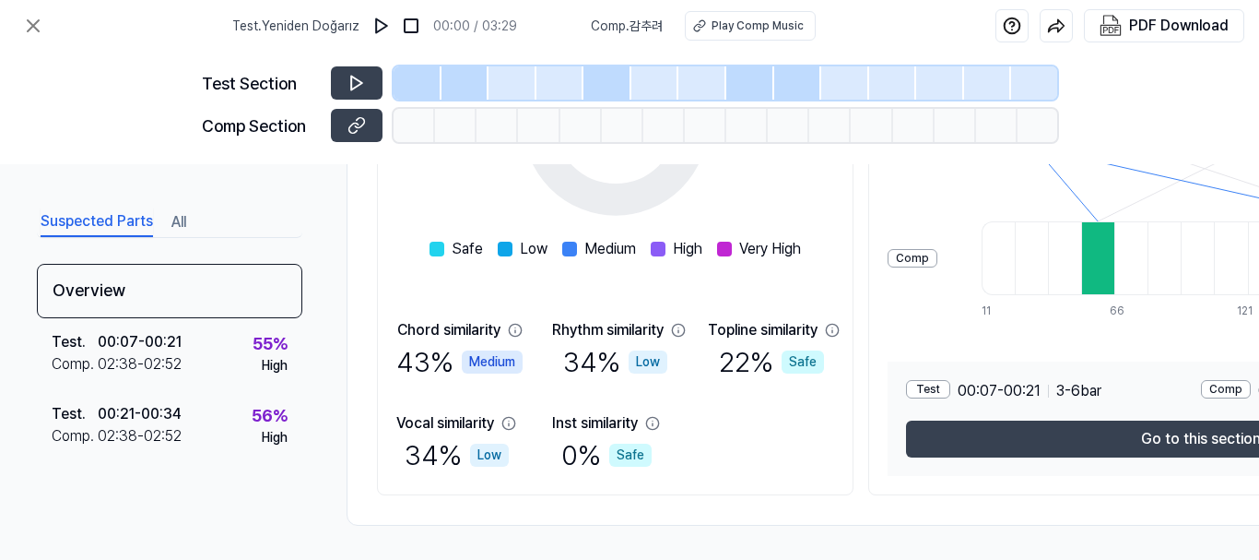
scroll to position [429, 0]
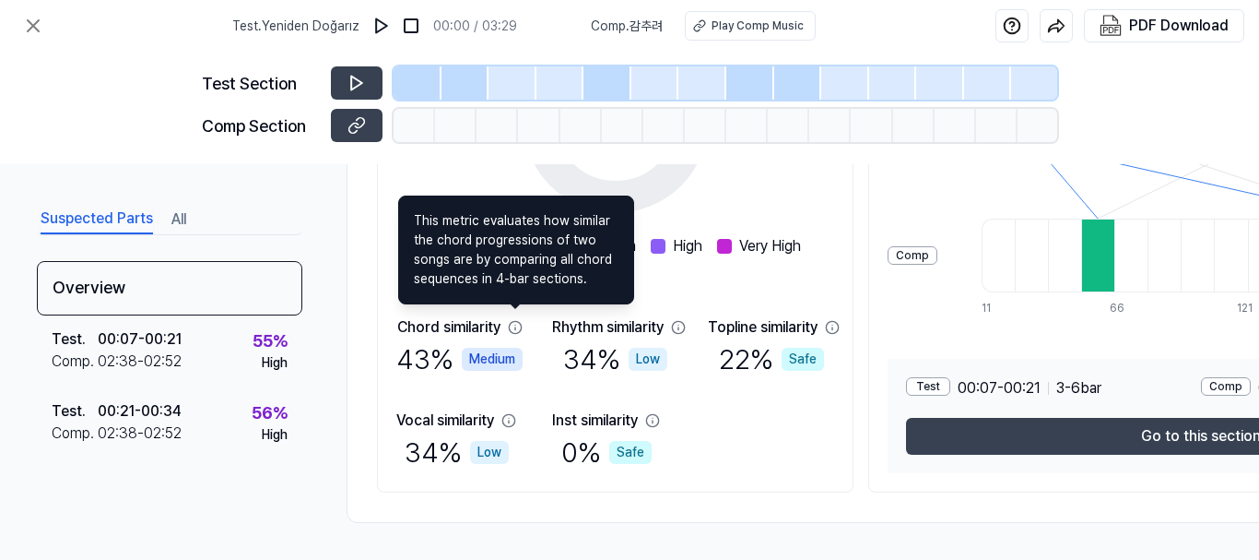
click at [515, 320] on icon at bounding box center [515, 327] width 15 height 15
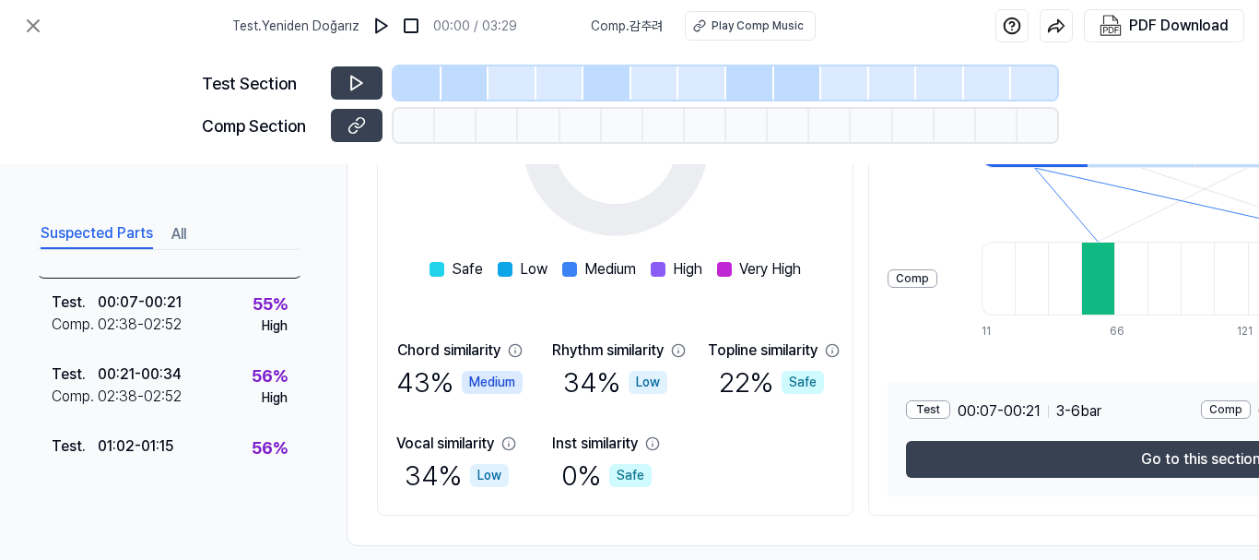
scroll to position [0, 0]
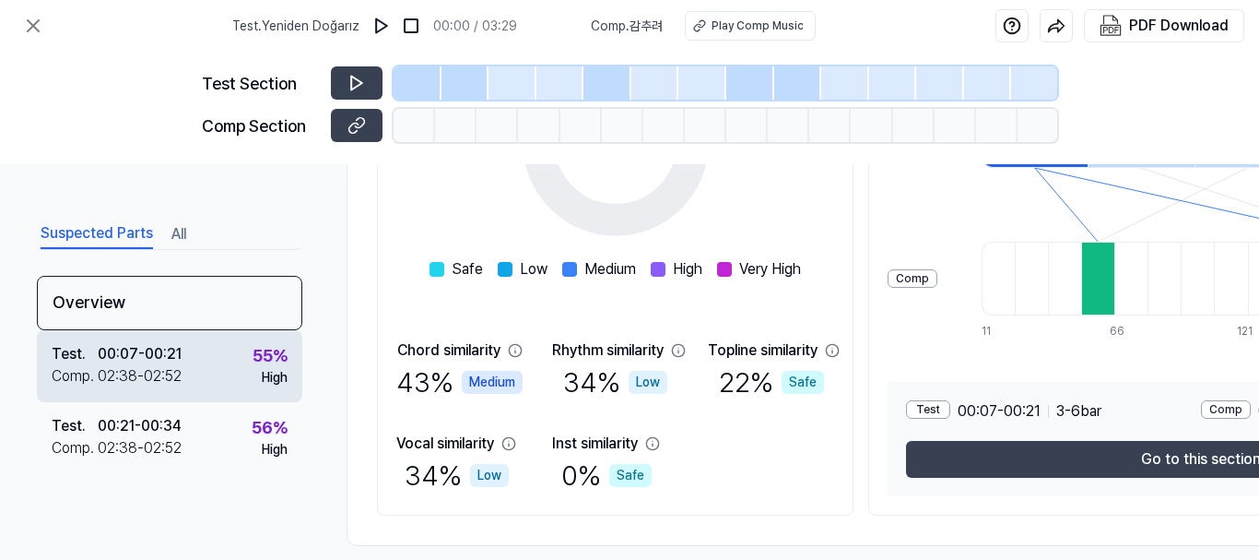
click at [183, 356] on div "Test . 00:07 - 00:21 Comp . 02:38 - 02:52 55 % High" at bounding box center [170, 366] width 266 height 72
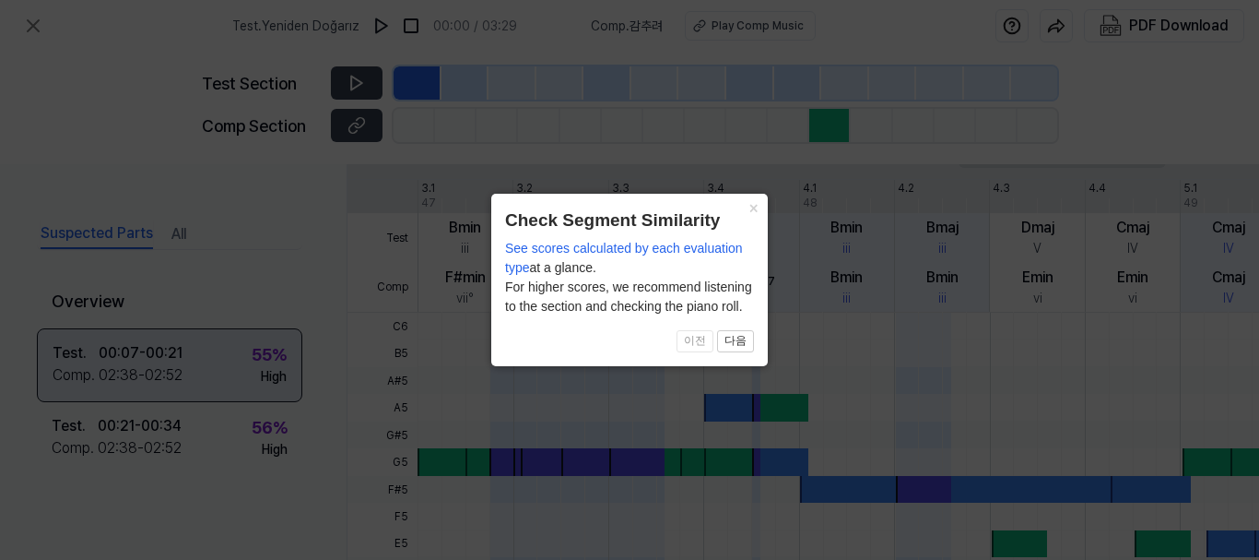
scroll to position [713, 0]
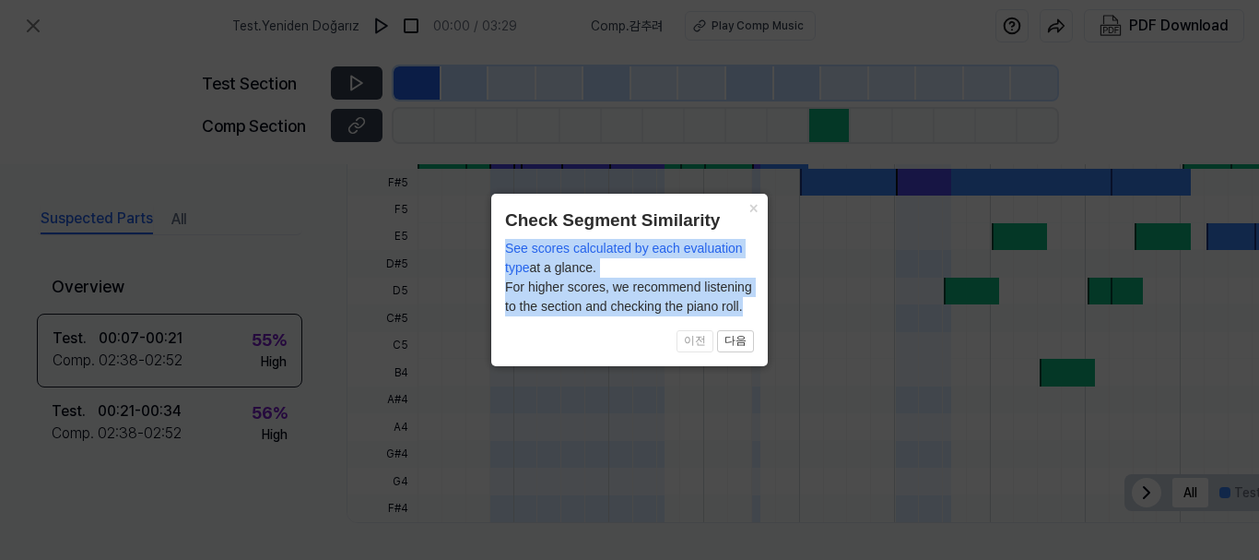
drag, startPoint x: 508, startPoint y: 246, endPoint x: 747, endPoint y: 307, distance: 246.4
click at [747, 307] on div "See scores calculated by each evaluation type at a glance. For higher scores, w…" at bounding box center [629, 277] width 249 height 77
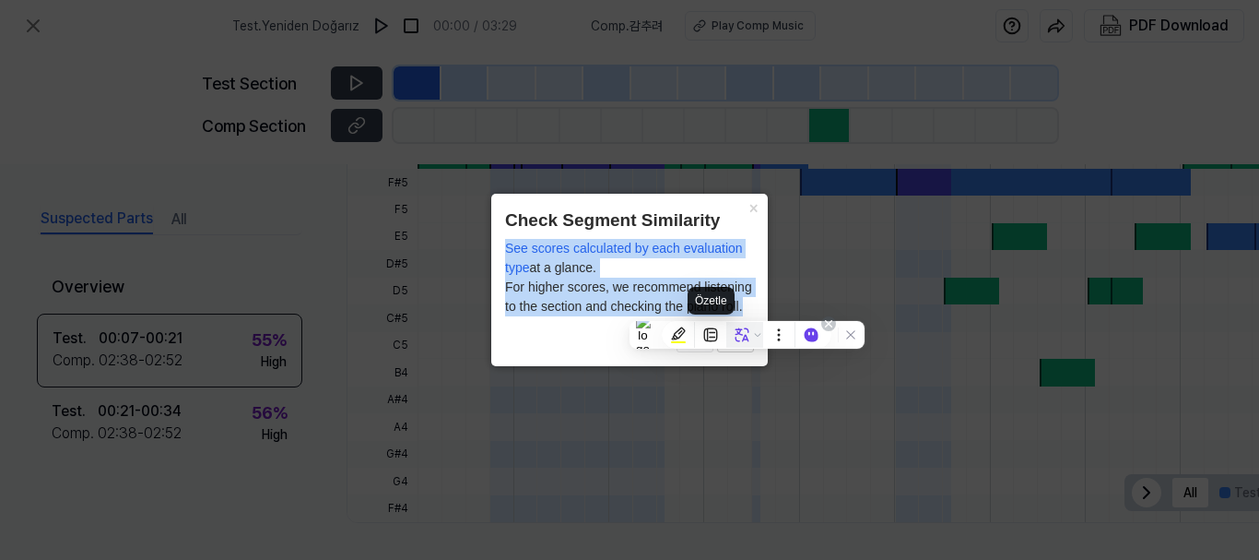
click at [737, 335] on icon at bounding box center [743, 335] width 14 height 14
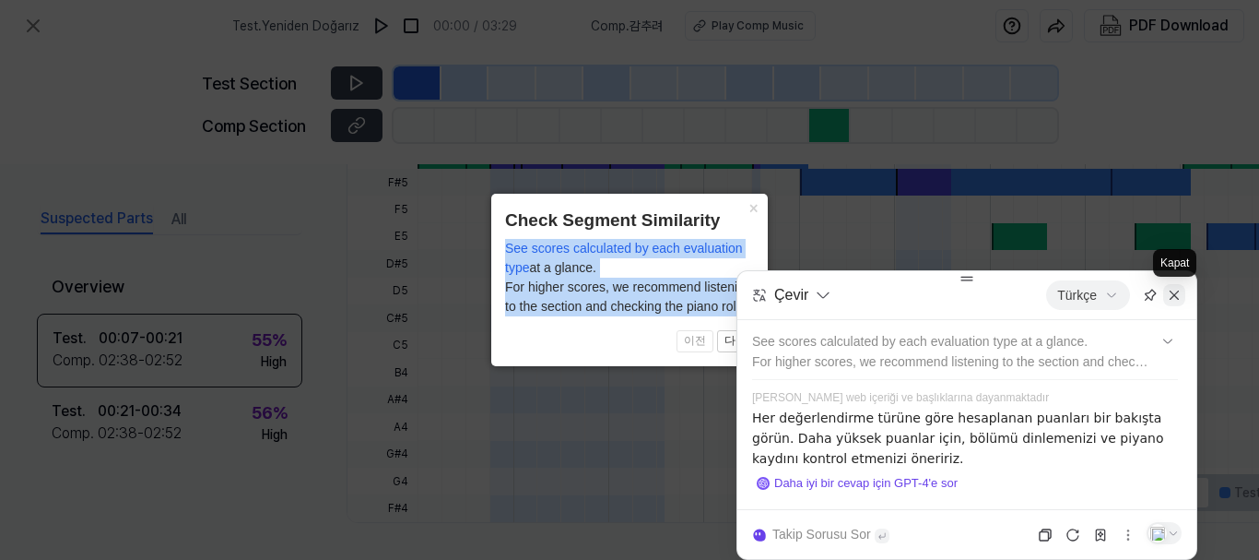
click at [1183, 301] on div at bounding box center [1175, 295] width 22 height 22
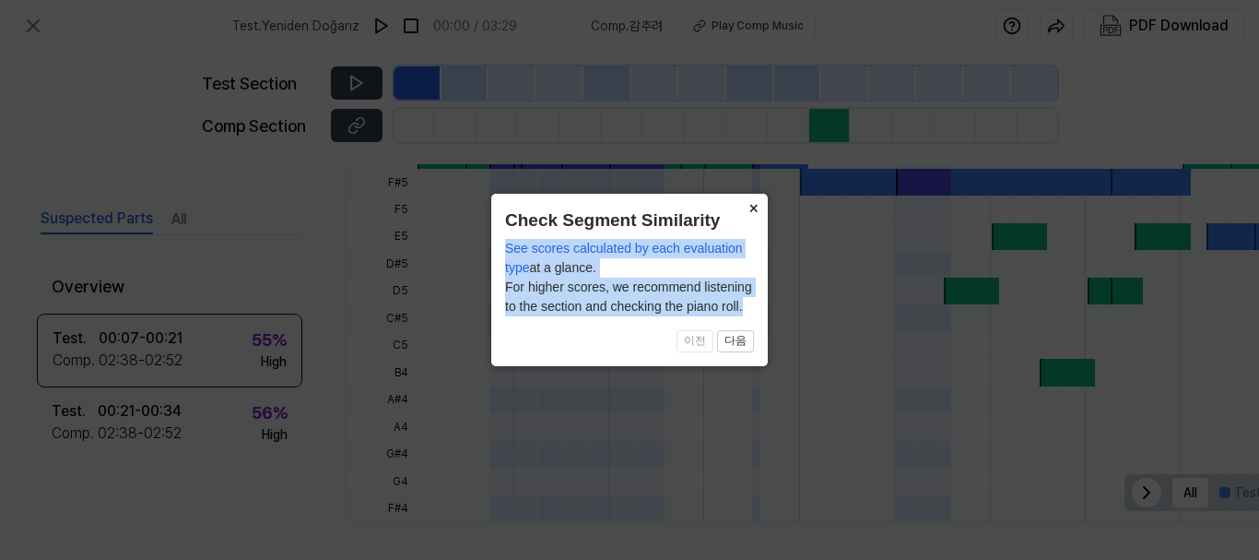
click at [755, 207] on button "×" at bounding box center [754, 207] width 30 height 26
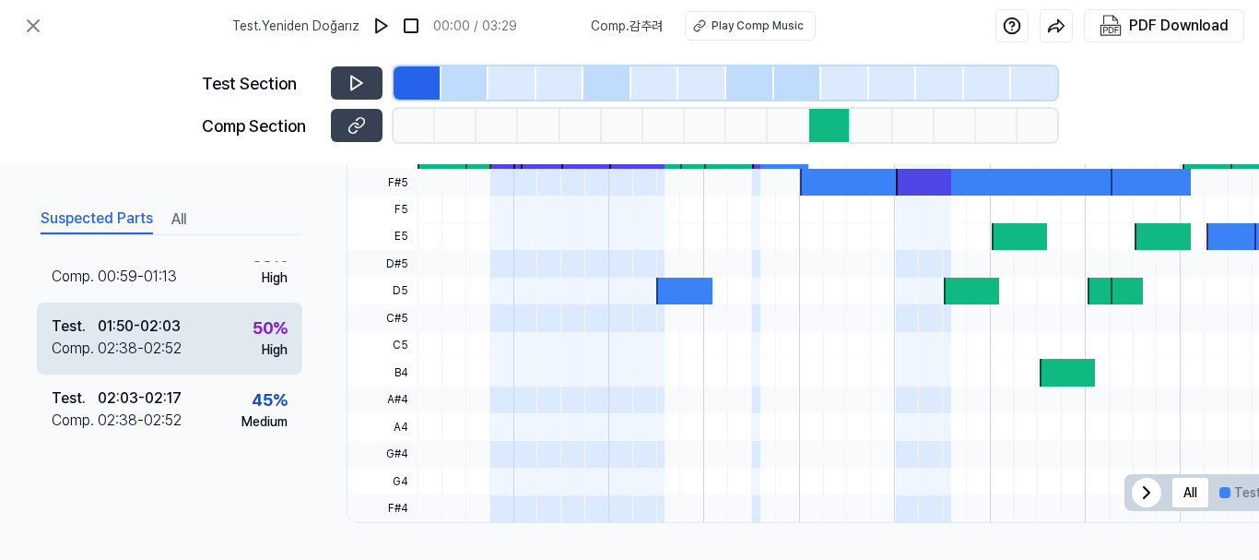
click at [232, 339] on div "Test . 01:50 - 02:03 Comp . 02:38 - 02:52 50 % High" at bounding box center [170, 338] width 266 height 72
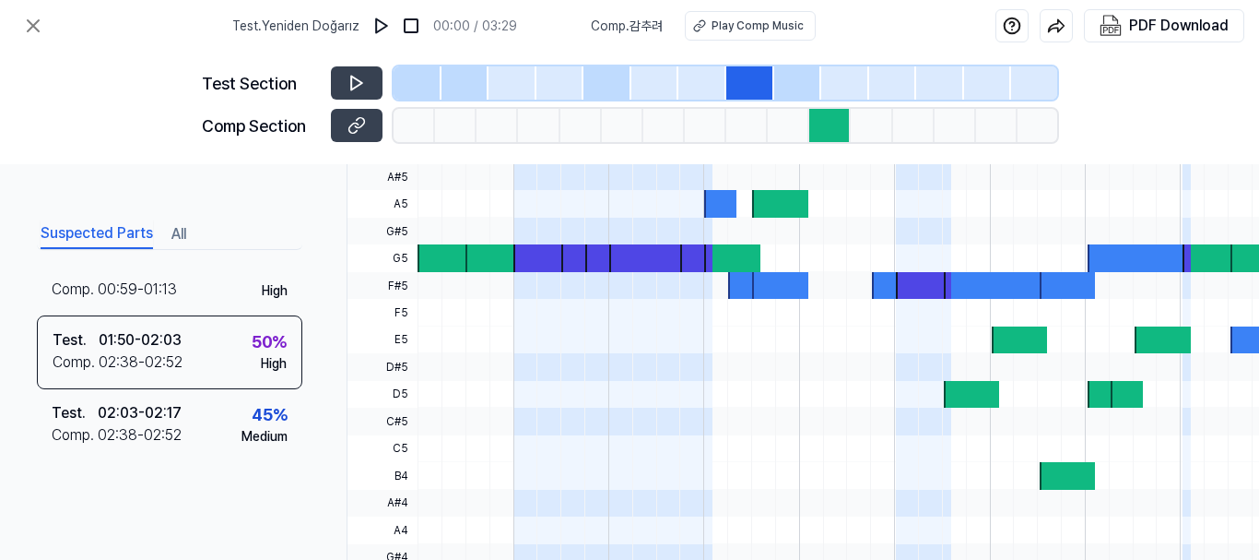
scroll to position [621, 0]
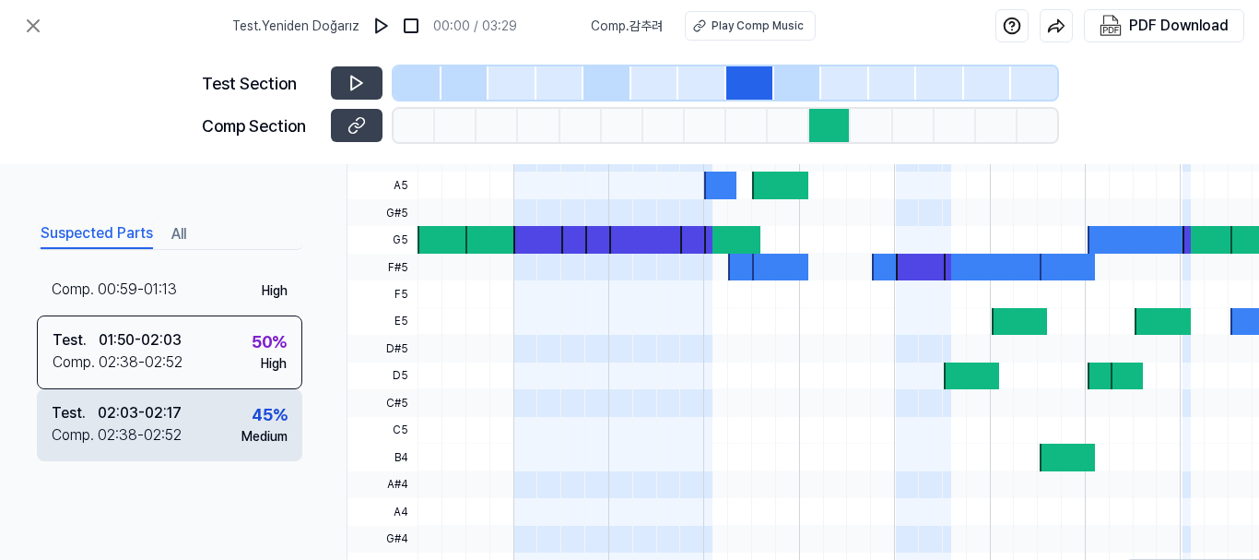
click at [151, 408] on div "02:03 - 02:17" at bounding box center [140, 413] width 84 height 22
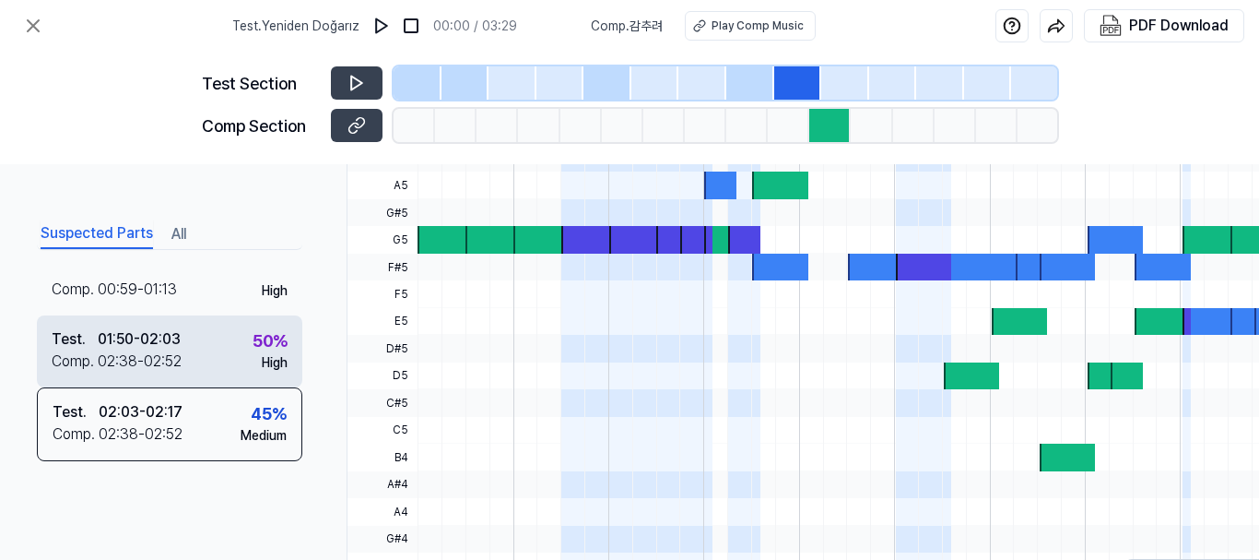
click at [172, 362] on div "02:38 - 02:52" at bounding box center [140, 361] width 84 height 22
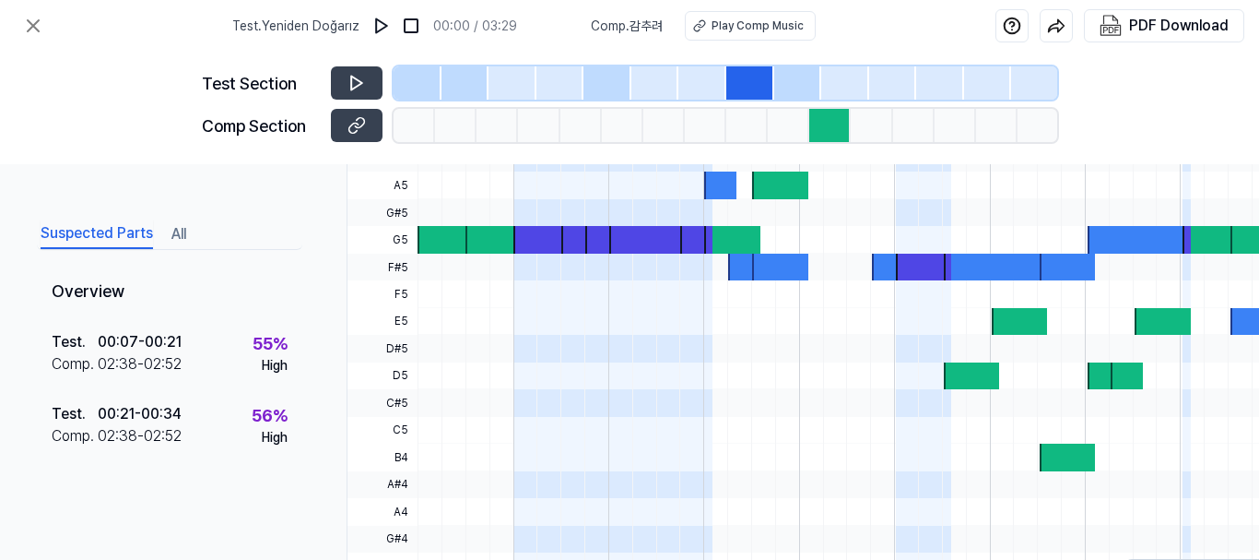
scroll to position [0, 0]
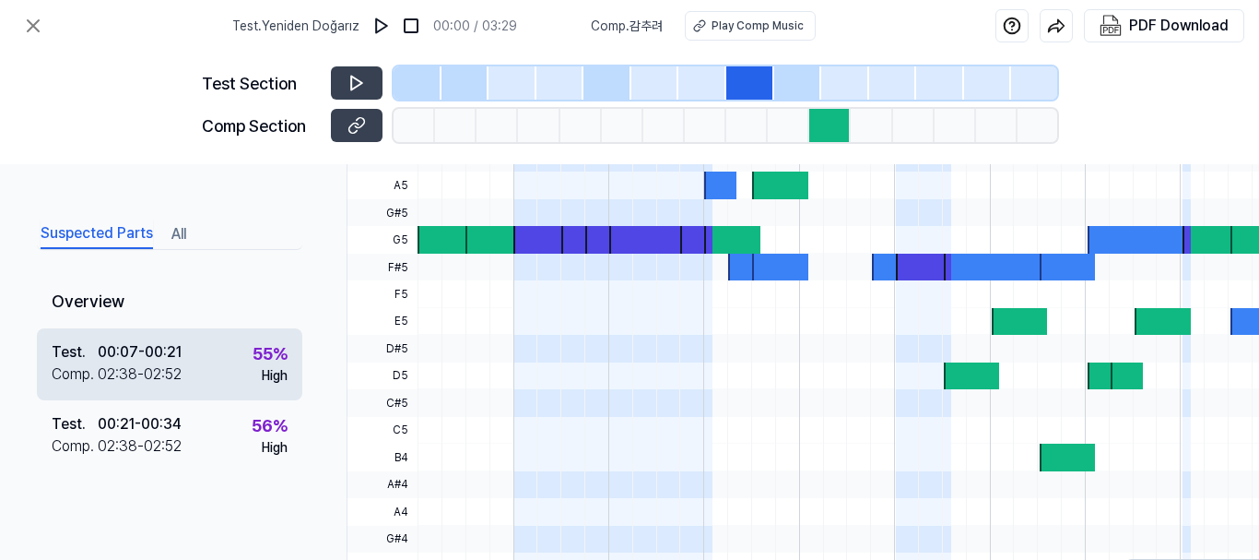
click at [220, 364] on div "Test . 00:07 - 00:21 Comp . 02:38 - 02:52 55 % High" at bounding box center [170, 364] width 266 height 72
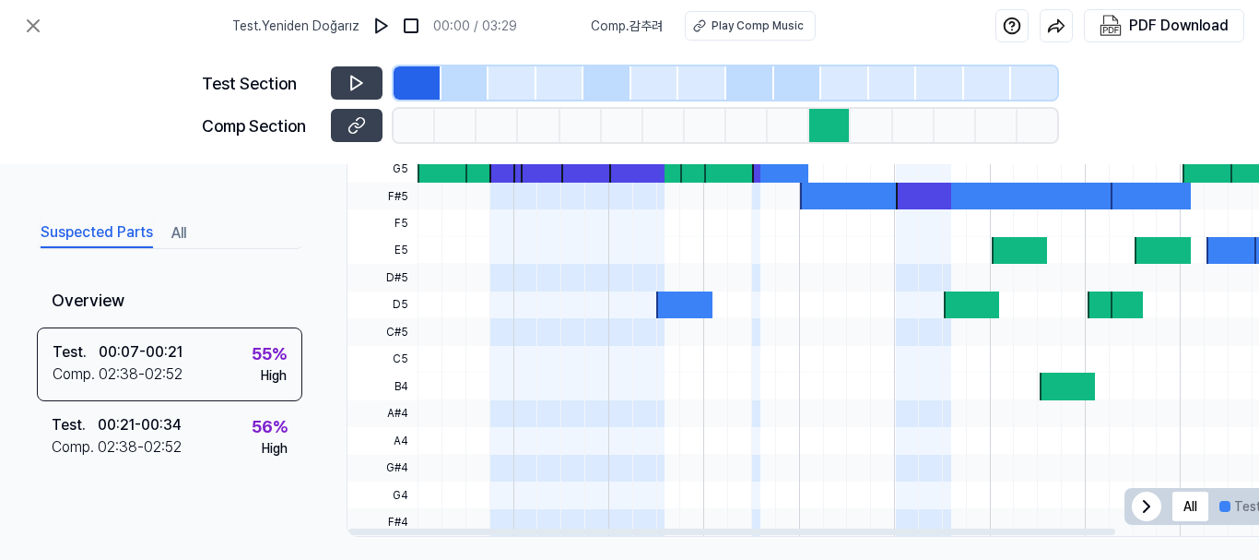
scroll to position [713, 0]
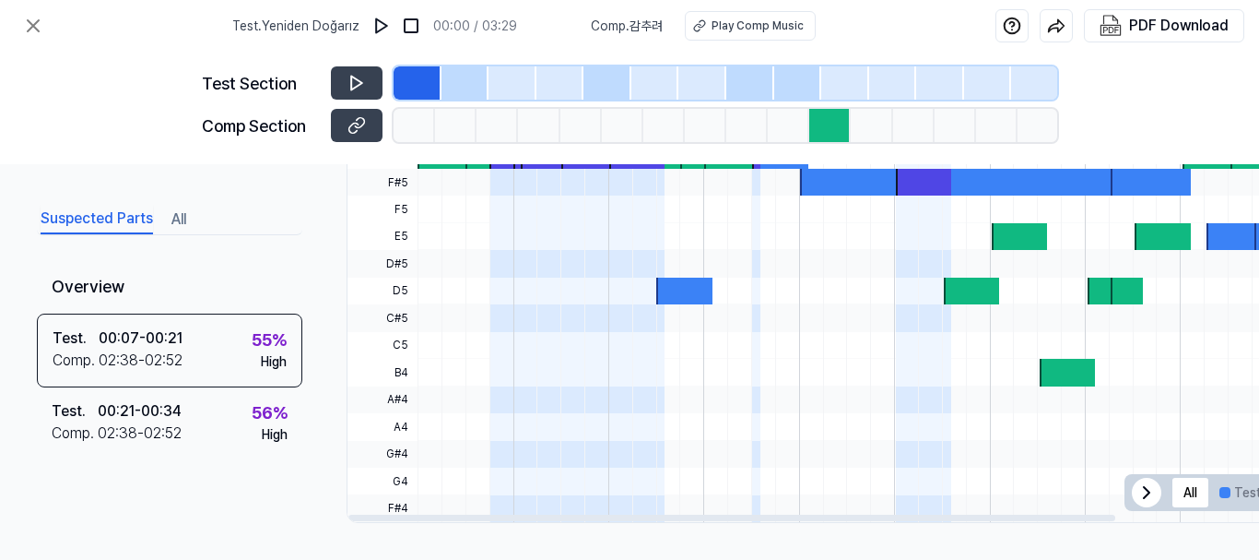
click at [1148, 491] on icon at bounding box center [1147, 492] width 22 height 22
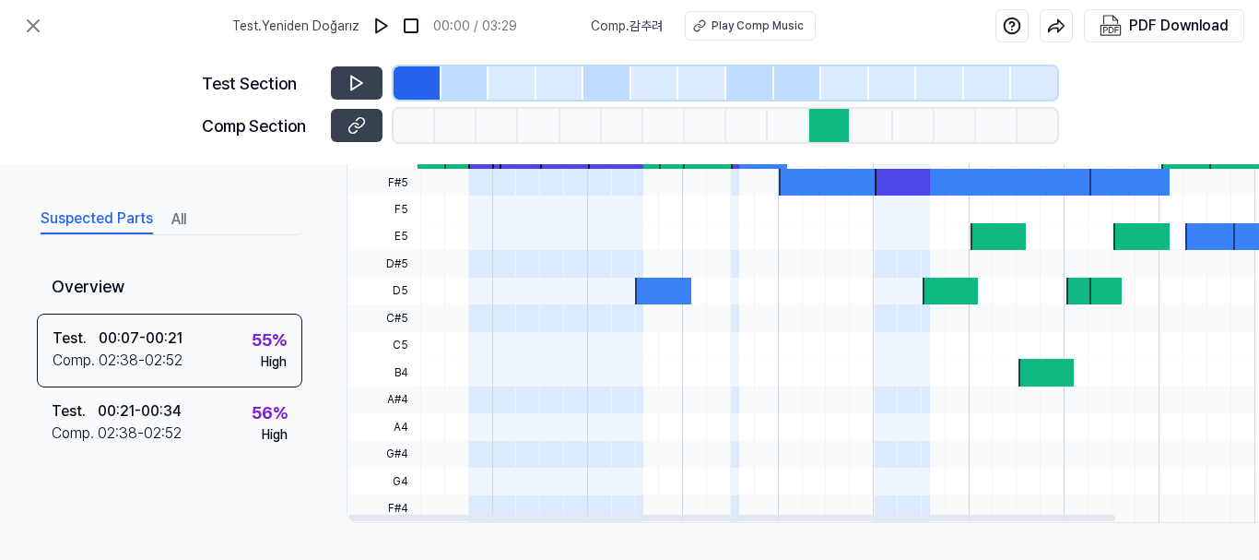
scroll to position [0, 0]
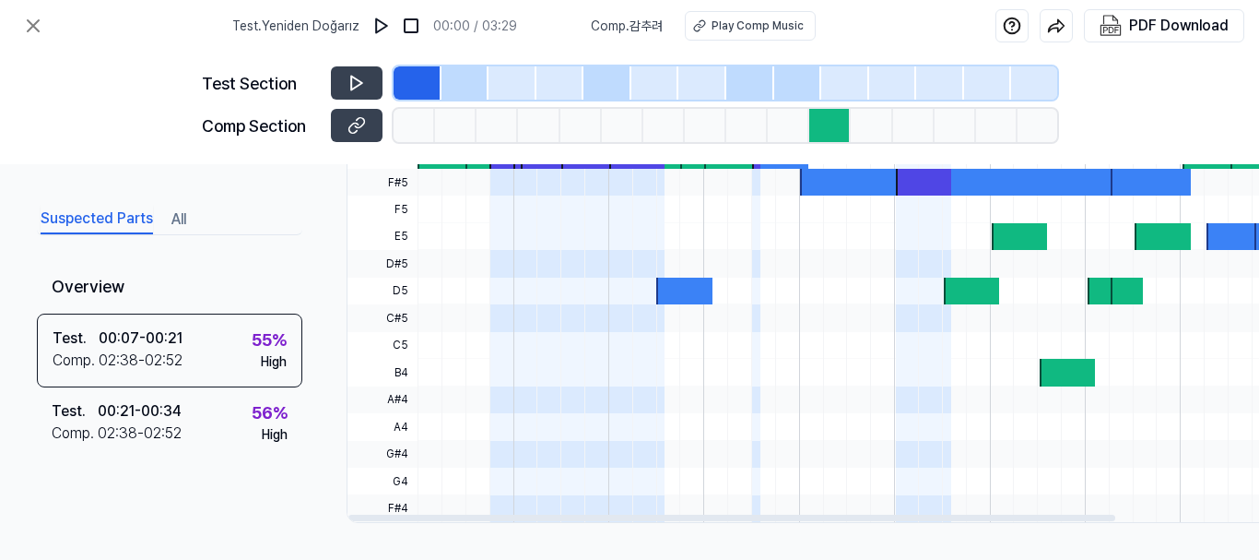
drag, startPoint x: 1095, startPoint y: 507, endPoint x: 892, endPoint y: 474, distance: 206.4
click at [892, 514] on div at bounding box center [732, 517] width 767 height 6
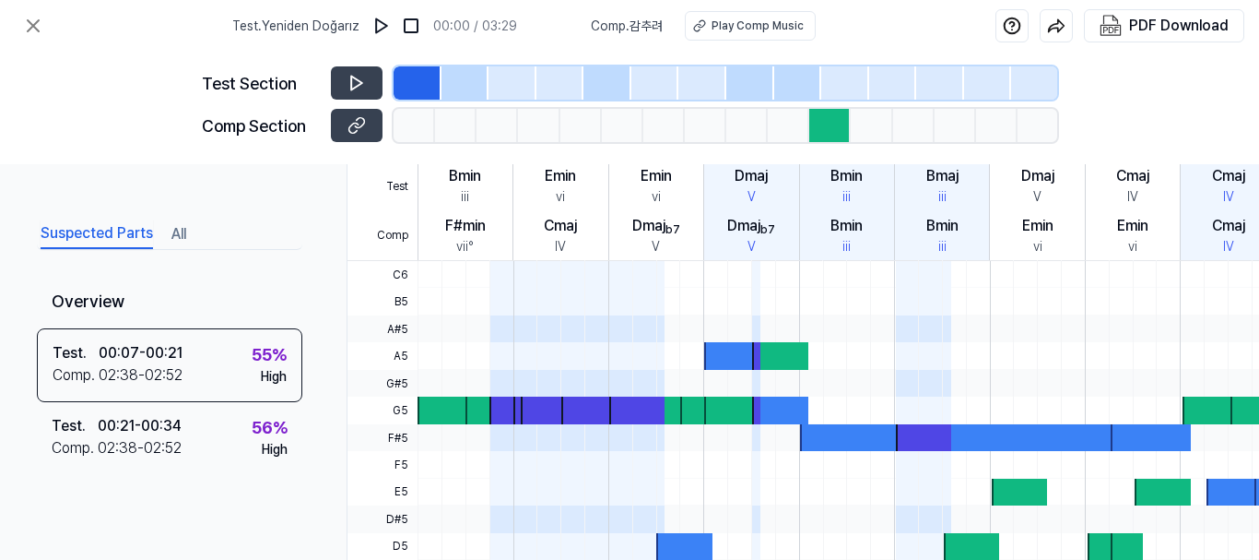
scroll to position [436, 0]
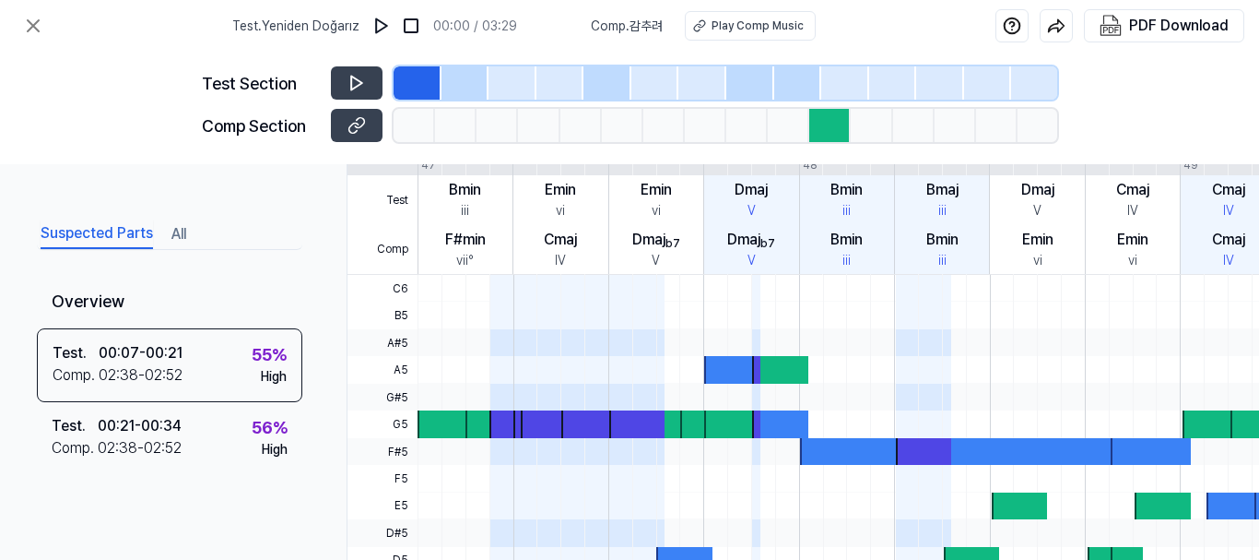
click at [420, 81] on div at bounding box center [418, 82] width 48 height 33
click at [821, 124] on div at bounding box center [830, 125] width 41 height 33
click at [698, 85] on div at bounding box center [703, 82] width 48 height 33
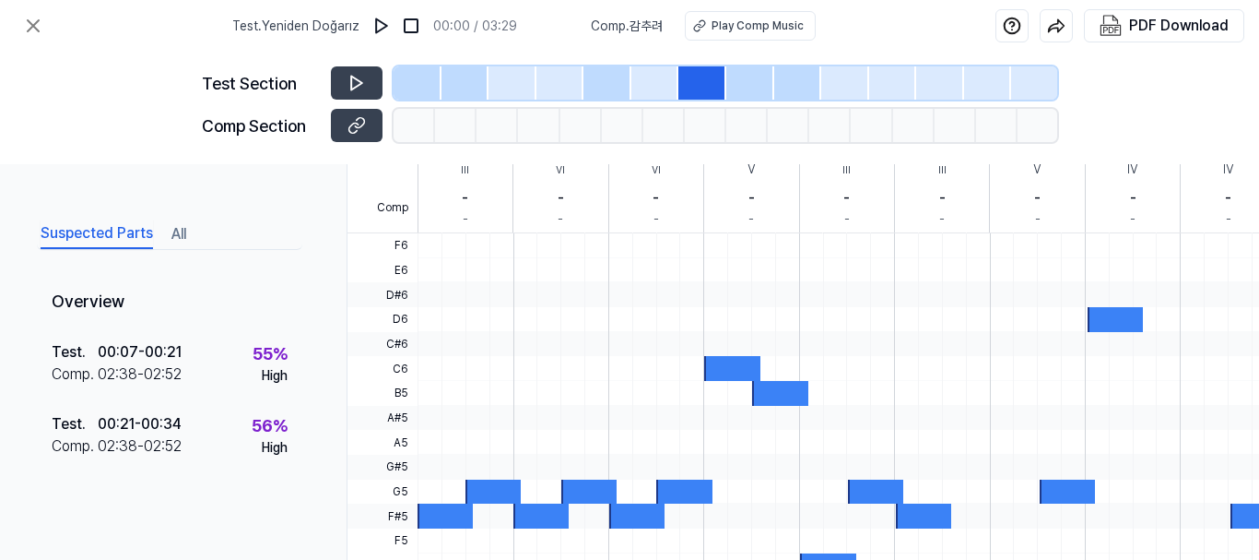
scroll to position [395, 0]
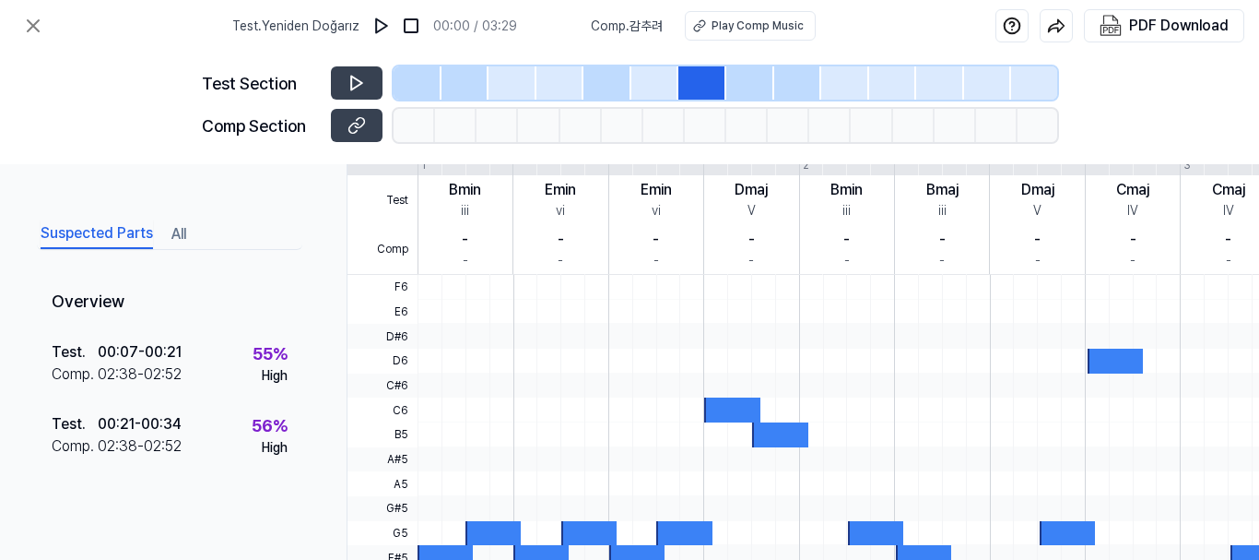
click at [657, 77] on div at bounding box center [656, 82] width 48 height 33
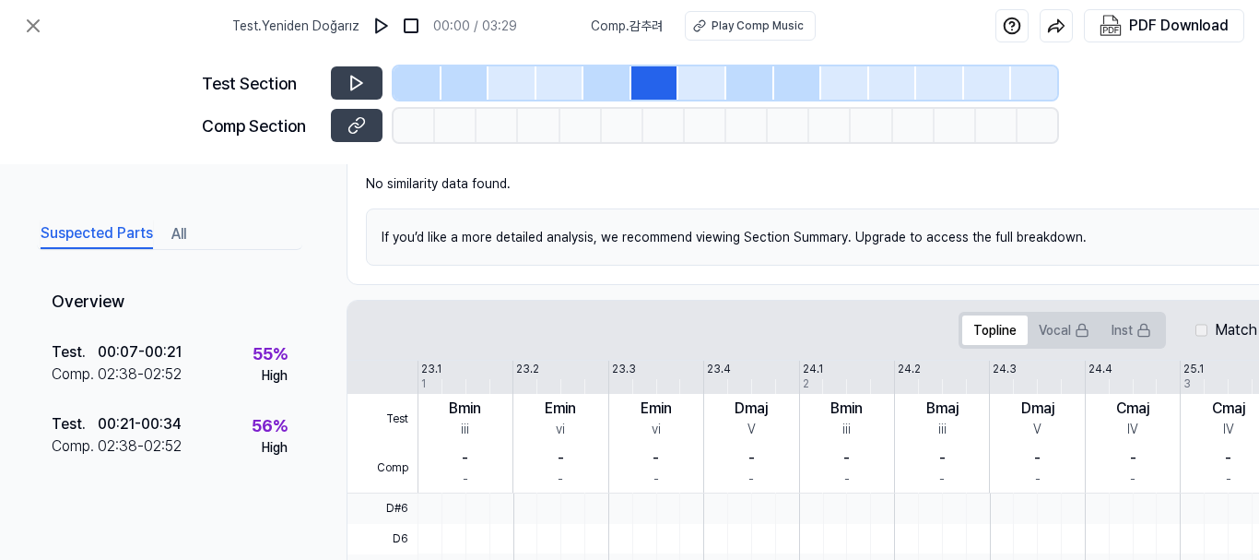
scroll to position [118, 0]
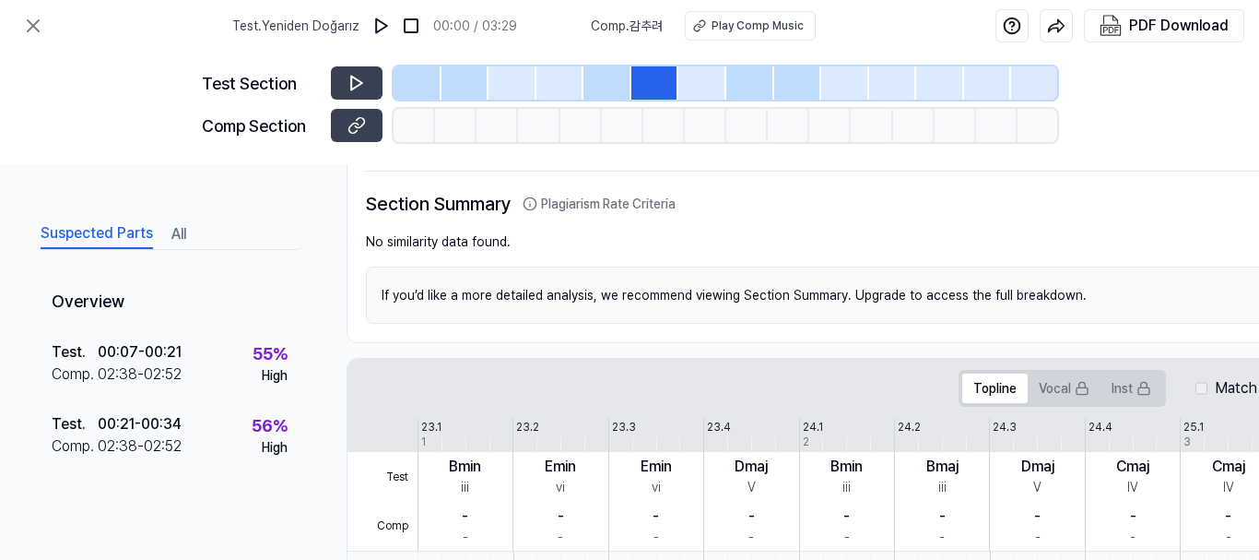
click at [793, 82] on div at bounding box center [798, 82] width 48 height 33
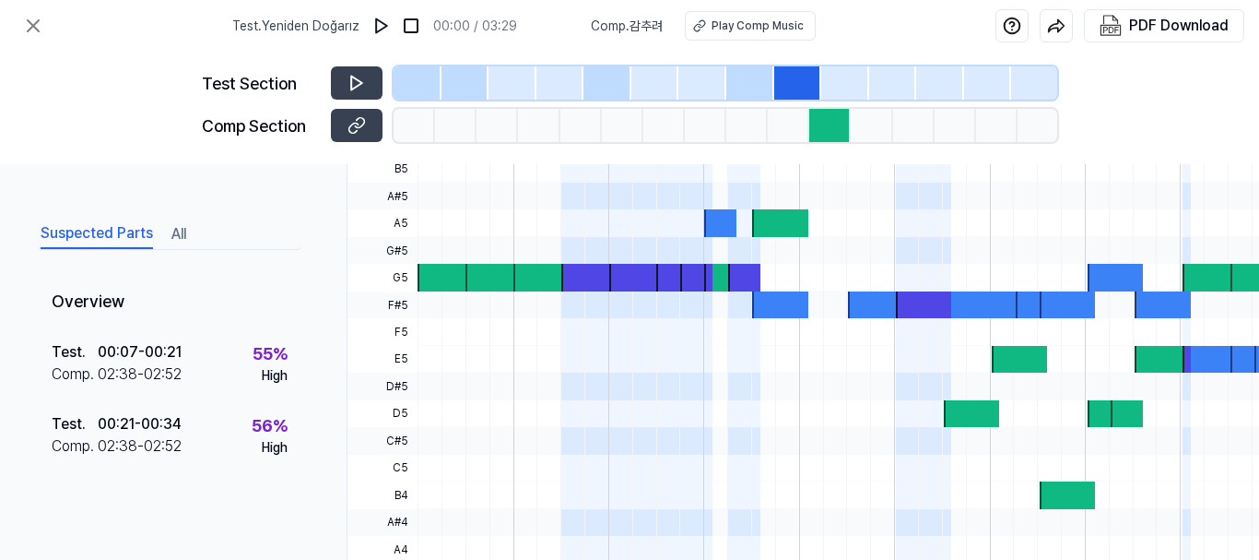
scroll to position [559, 0]
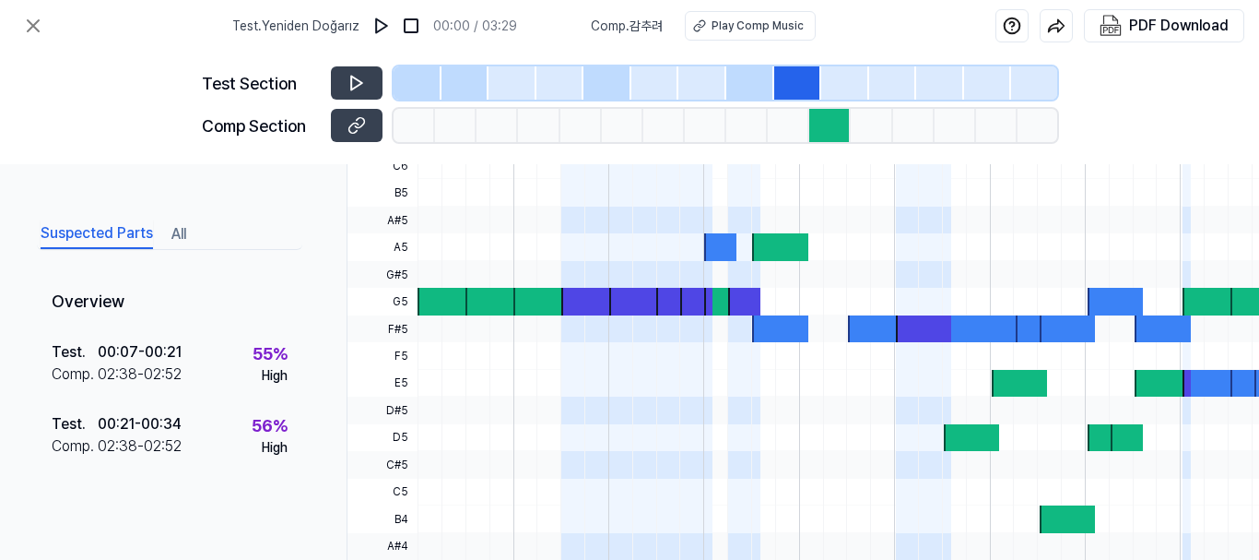
click at [733, 78] on div at bounding box center [751, 82] width 48 height 33
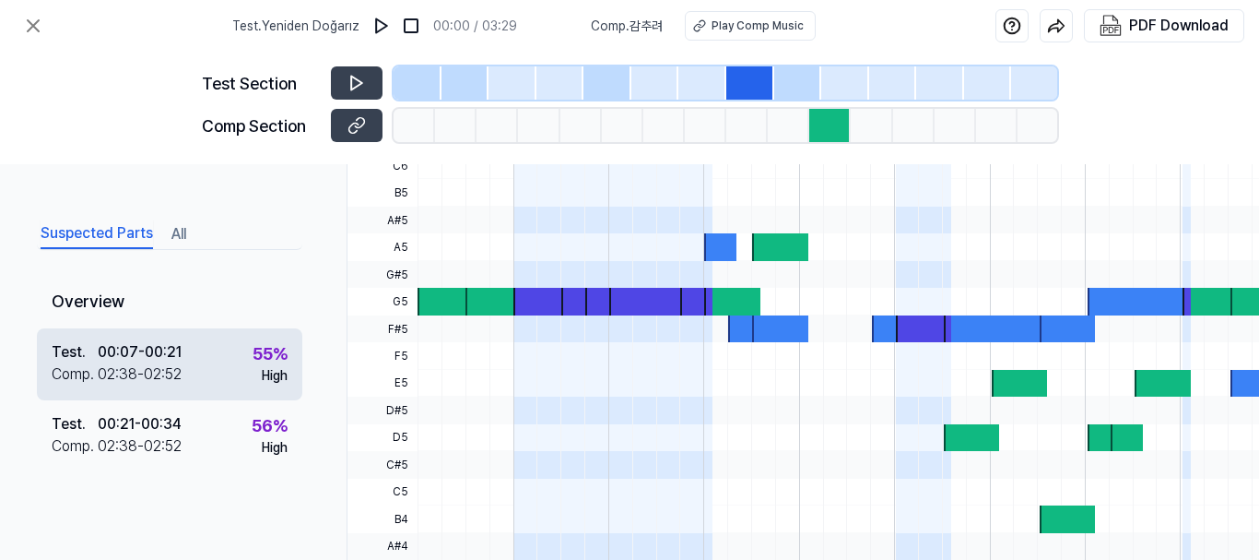
click at [224, 353] on div "Test . 00:07 - 00:21 Comp . 02:38 - 02:52 55 % High" at bounding box center [170, 364] width 266 height 72
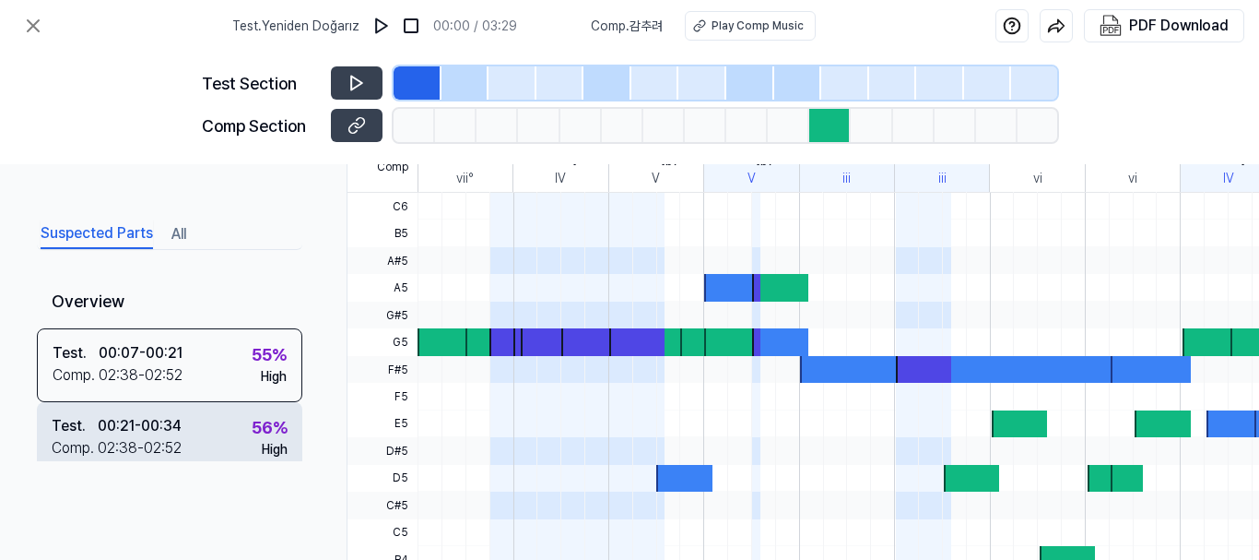
scroll to position [467, 0]
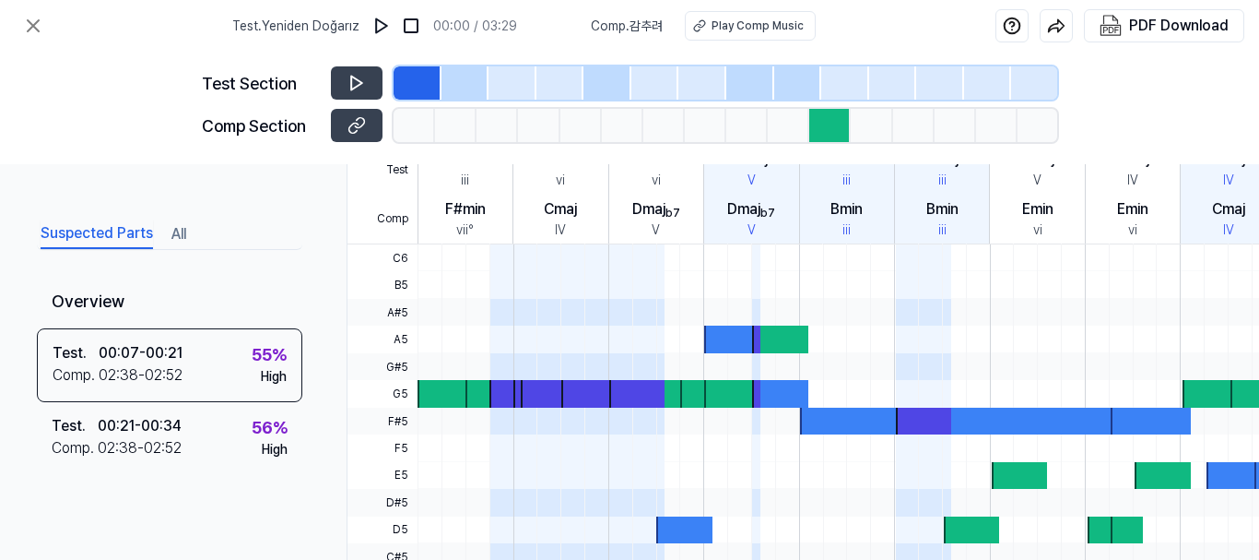
click at [705, 389] on div at bounding box center [731, 393] width 55 height 27
click at [538, 381] on div at bounding box center [545, 393] width 48 height 27
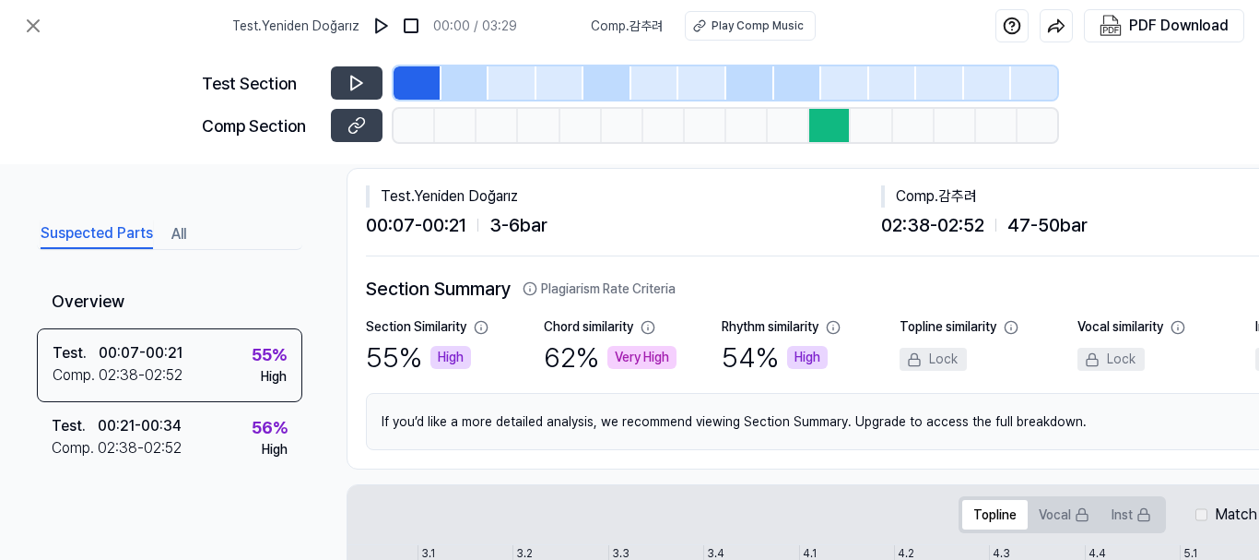
scroll to position [0, 0]
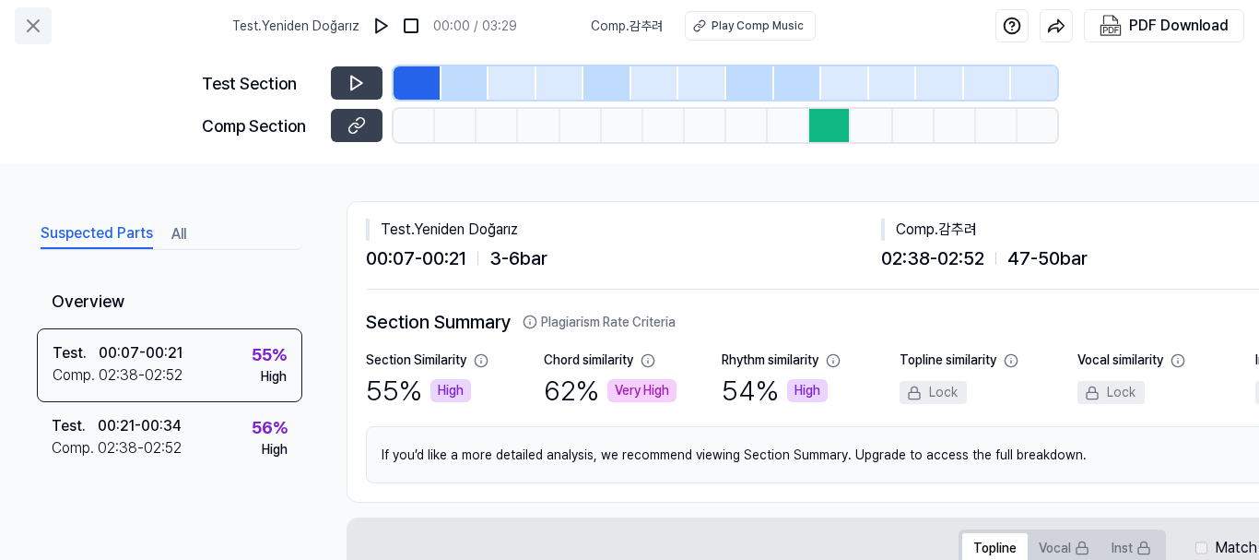
click at [28, 30] on icon at bounding box center [33, 25] width 11 height 11
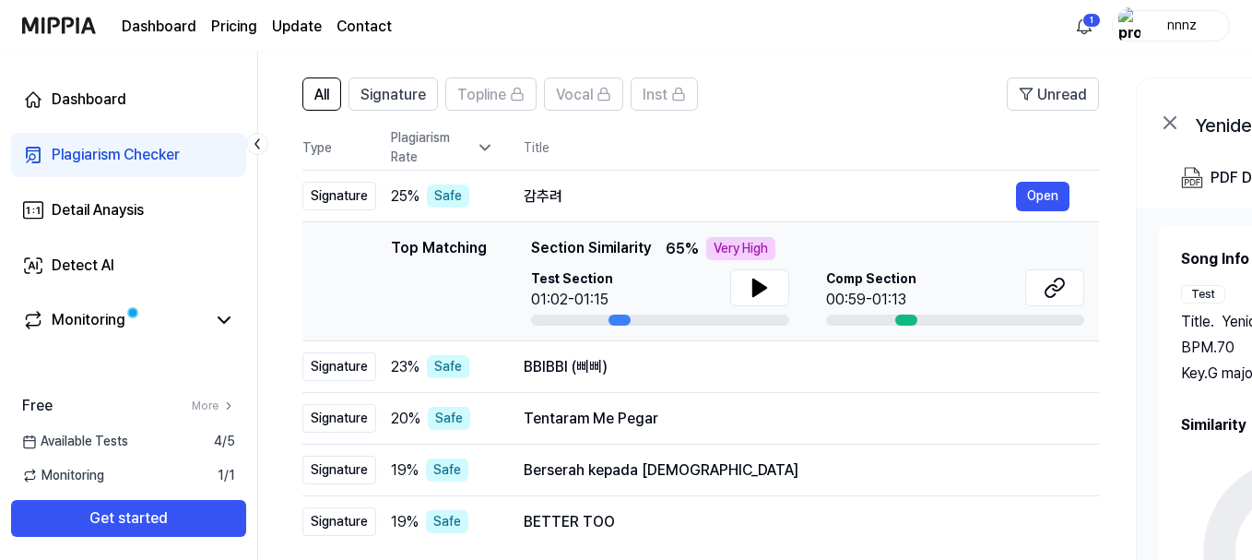
scroll to position [124, 0]
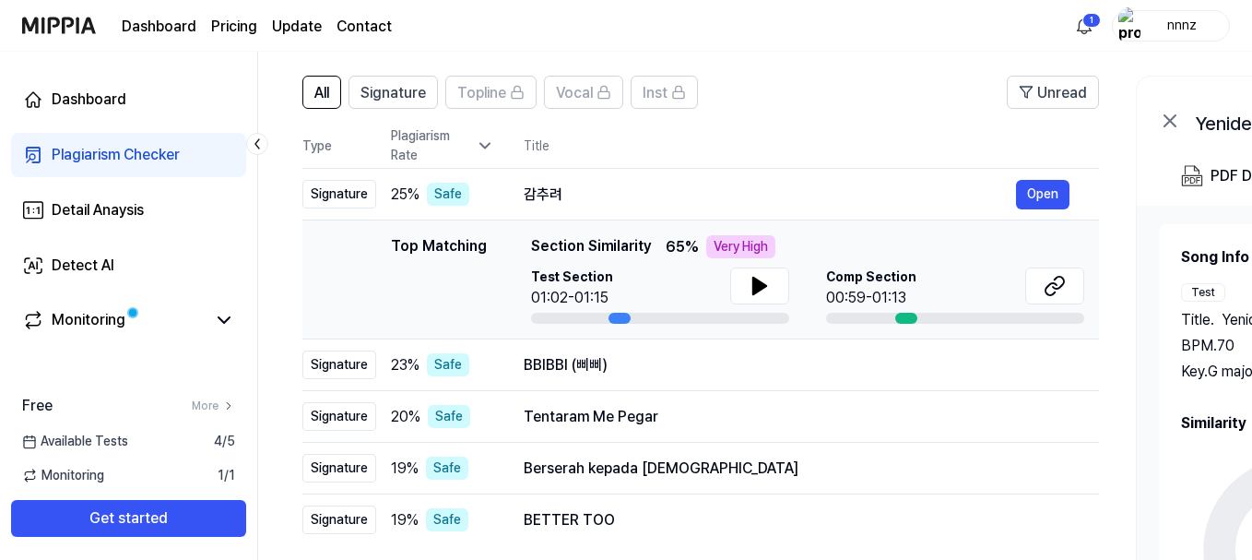
click at [718, 246] on div "Very High" at bounding box center [740, 246] width 69 height 23
click at [745, 246] on div "Very High" at bounding box center [740, 246] width 69 height 23
drag, startPoint x: 530, startPoint y: 242, endPoint x: 621, endPoint y: 245, distance: 91.3
click at [621, 245] on div "Top Matching Top Matching Section Similarity 65 % Very High Test Section 01:02-…" at bounding box center [700, 279] width 767 height 89
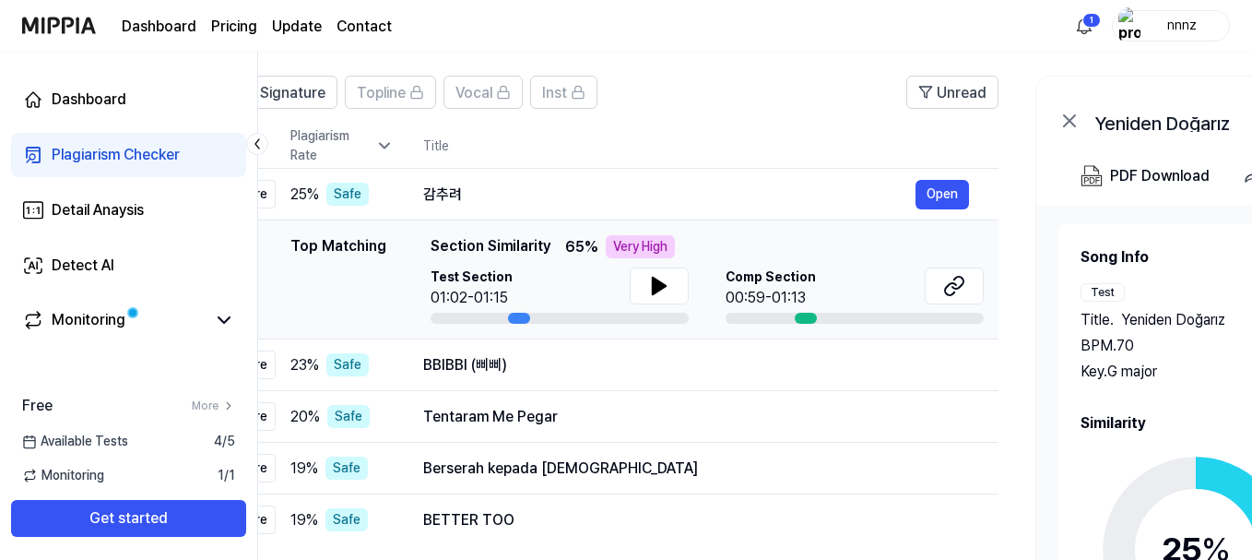
scroll to position [0, 101]
drag, startPoint x: 637, startPoint y: 246, endPoint x: 536, endPoint y: 242, distance: 101.5
click at [536, 242] on span "Section Similarity" at bounding box center [490, 246] width 120 height 23
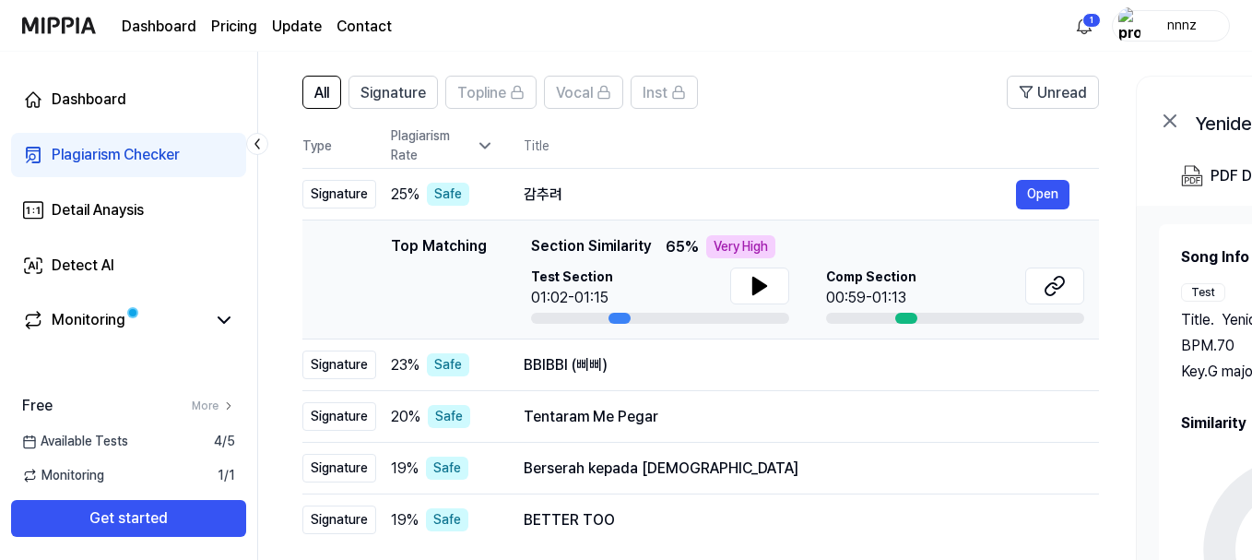
drag, startPoint x: 442, startPoint y: 247, endPoint x: 600, endPoint y: 260, distance: 159.1
click at [600, 260] on div "Top Matching Section Similarity 65 % Very High Test Section 01:02-01:15 Comp Se…" at bounding box center [807, 279] width 553 height 89
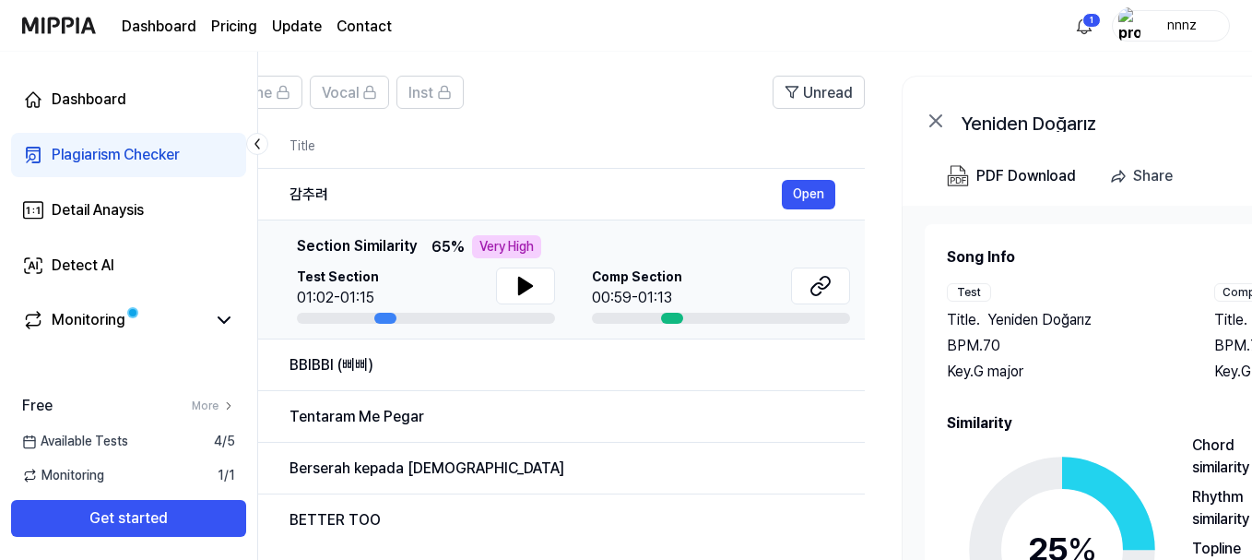
drag, startPoint x: 603, startPoint y: 253, endPoint x: 372, endPoint y: 242, distance: 231.6
click at [372, 242] on span "Section Similarity" at bounding box center [357, 246] width 120 height 23
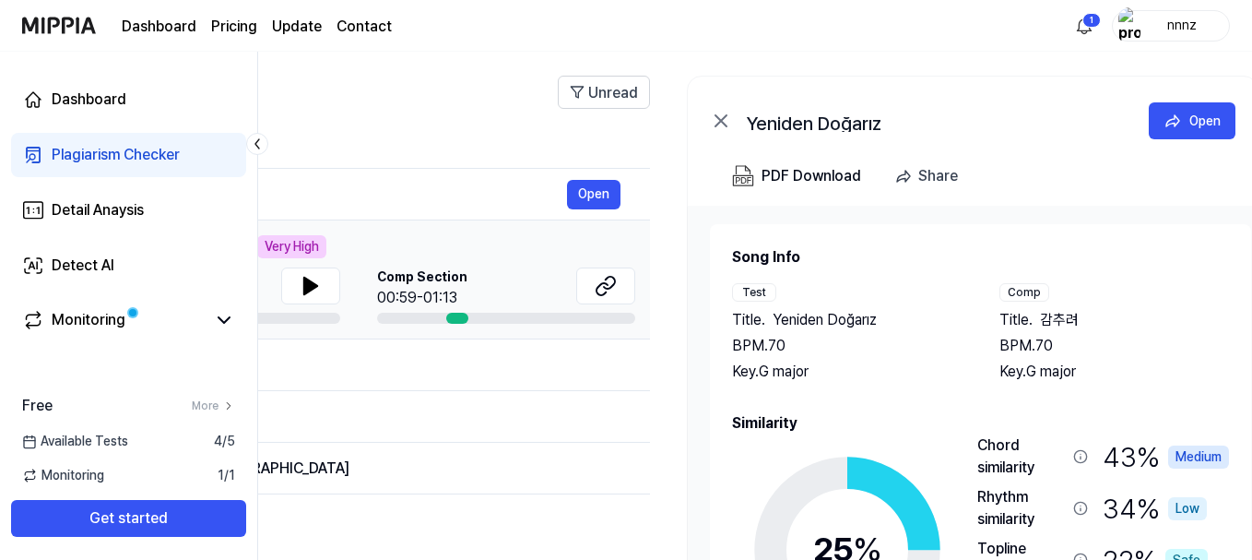
scroll to position [0, 492]
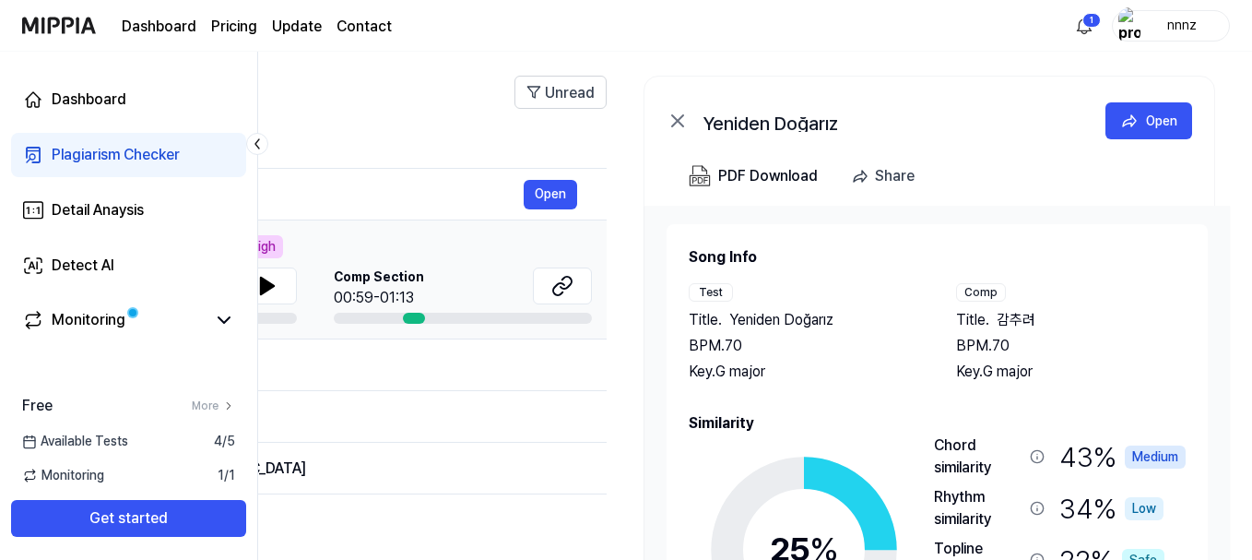
drag, startPoint x: 995, startPoint y: 285, endPoint x: 735, endPoint y: 68, distance: 338.4
click at [735, 67] on div "All Signature Topline Vocal Inst Unread All Signature Topline Vocal Inst Type P…" at bounding box center [509, 431] width 1486 height 749
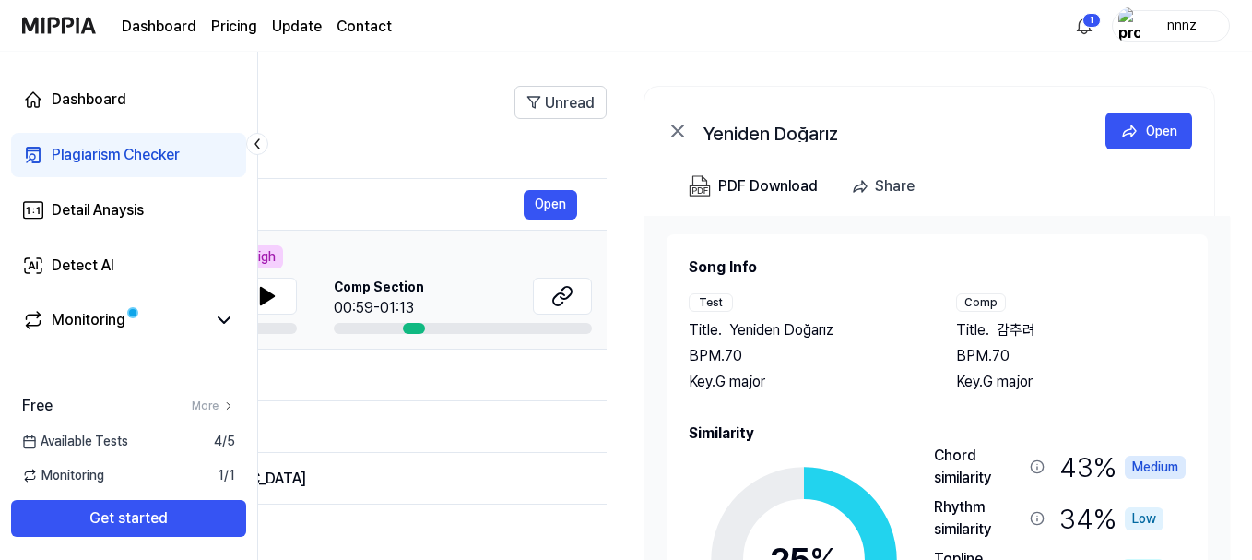
scroll to position [63, 0]
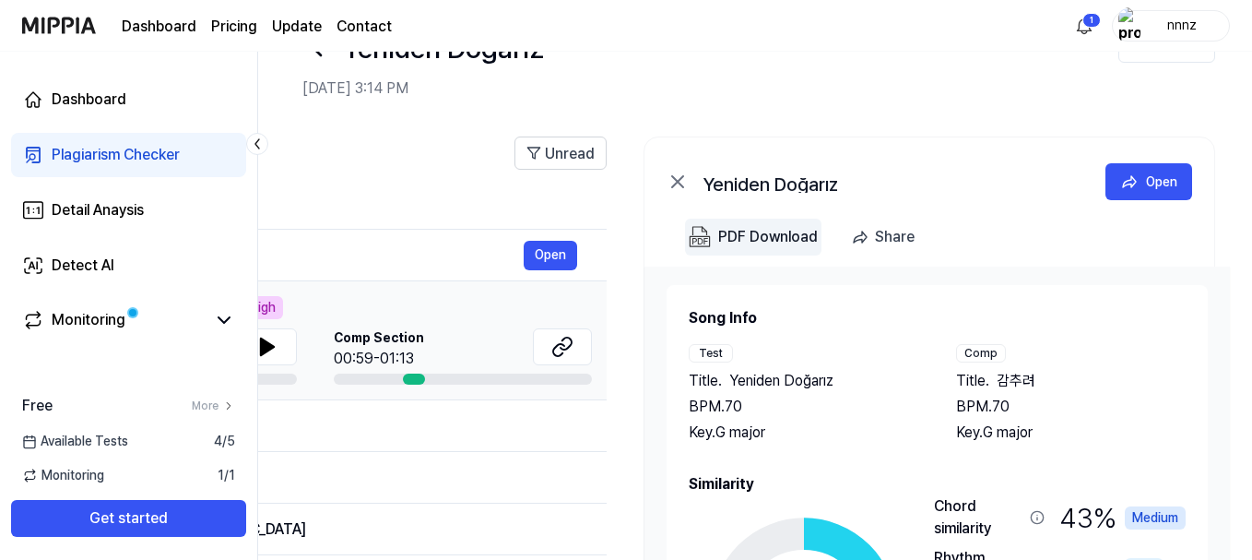
click at [707, 235] on img "button" at bounding box center [700, 237] width 22 height 22
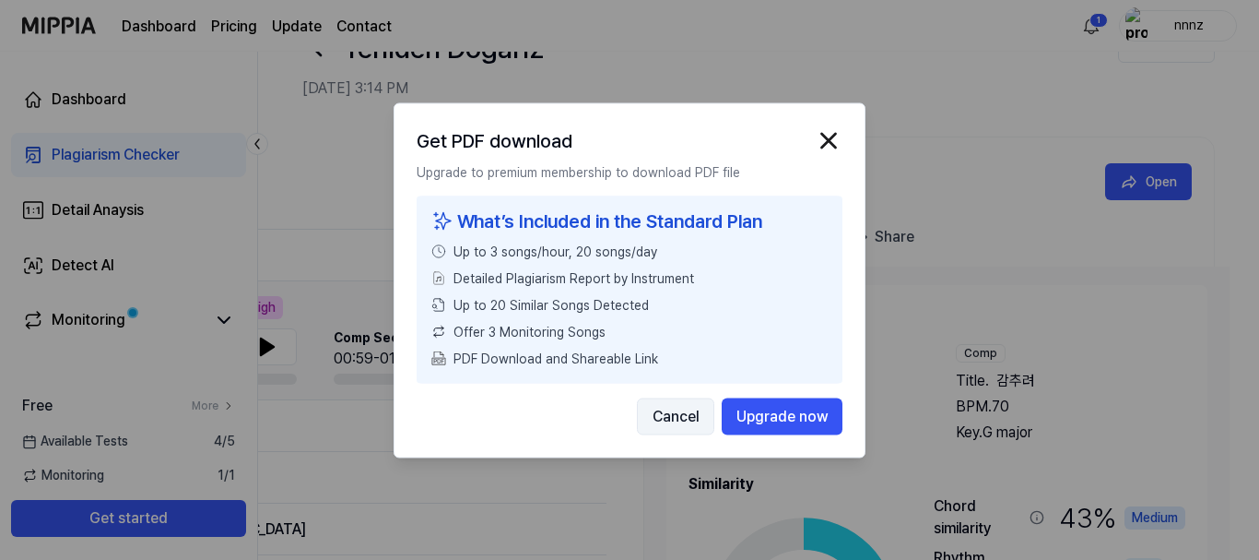
click at [661, 412] on button "Cancel" at bounding box center [675, 415] width 77 height 37
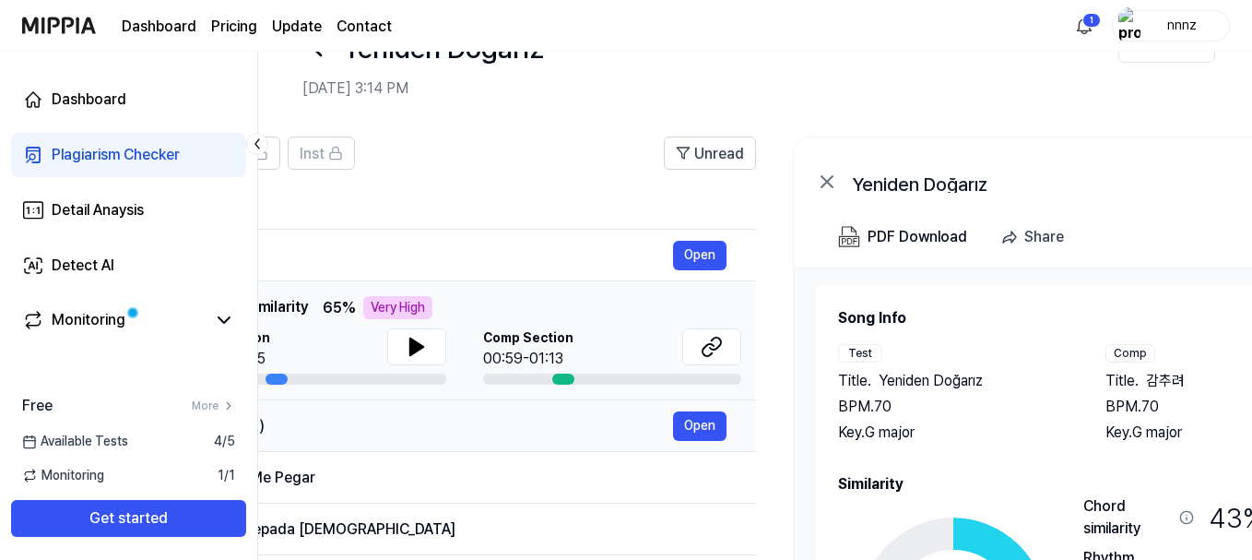
scroll to position [0, 266]
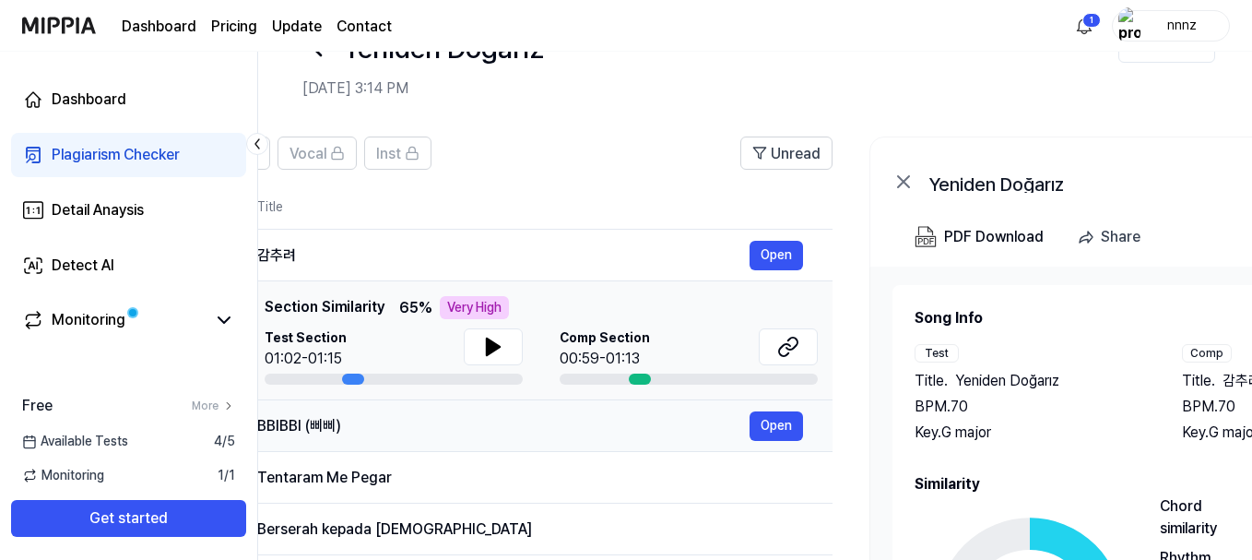
drag, startPoint x: 360, startPoint y: 443, endPoint x: 558, endPoint y: 421, distance: 199.4
click at [558, 421] on td "BBIBBI (삐삐) Open" at bounding box center [530, 426] width 605 height 52
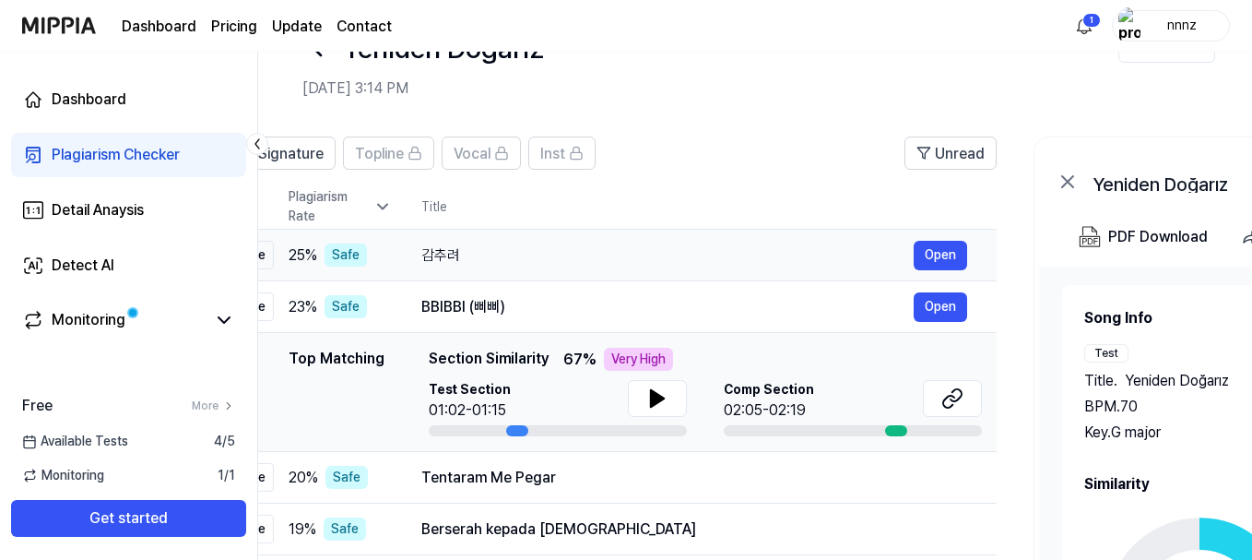
drag, startPoint x: 550, startPoint y: 289, endPoint x: 715, endPoint y: 266, distance: 166.6
click at [715, 266] on tbody "Signature 25 % Safe 감추려 Open Signature 23 % Safe BBIBBI (삐삐) Open Top Matching …" at bounding box center [598, 418] width 797 height 377
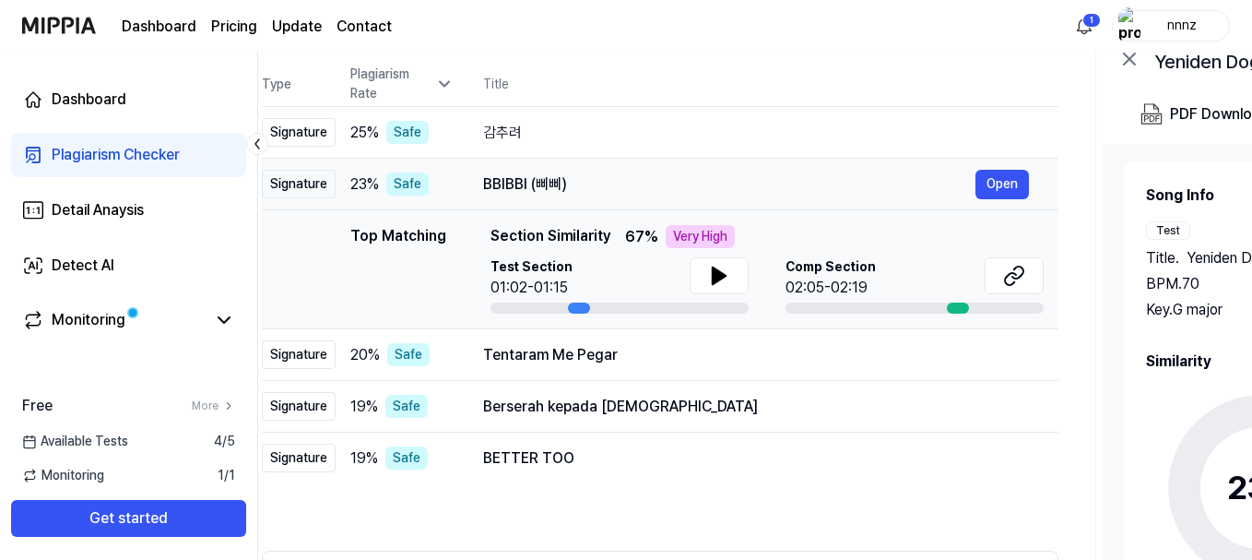
scroll to position [0, 38]
drag, startPoint x: 550, startPoint y: 177, endPoint x: 600, endPoint y: 178, distance: 50.7
click at [600, 178] on div "BBIBBI (삐삐)" at bounding box center [732, 184] width 492 height 22
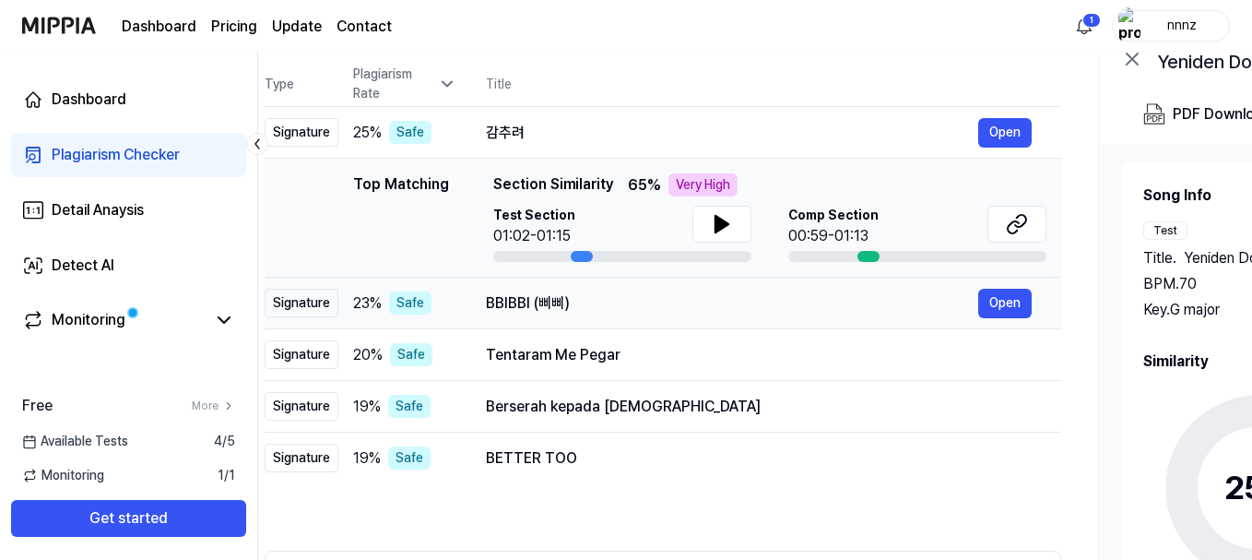
click at [525, 299] on div "BBIBBI (삐삐)" at bounding box center [732, 303] width 492 height 22
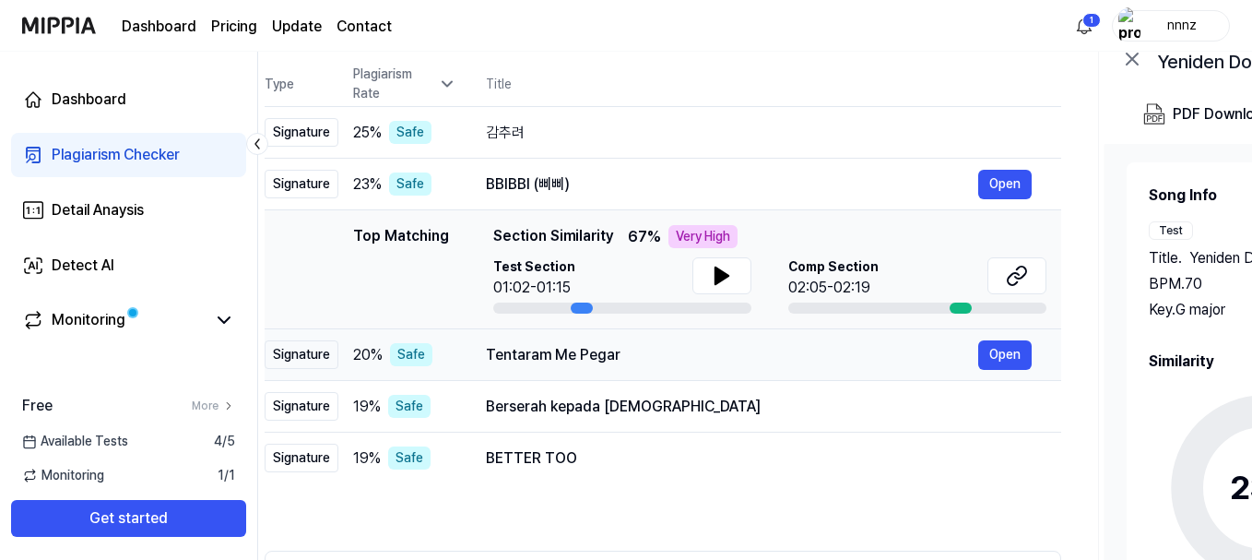
click at [566, 355] on div "Tentaram Me Pegar" at bounding box center [732, 355] width 492 height 22
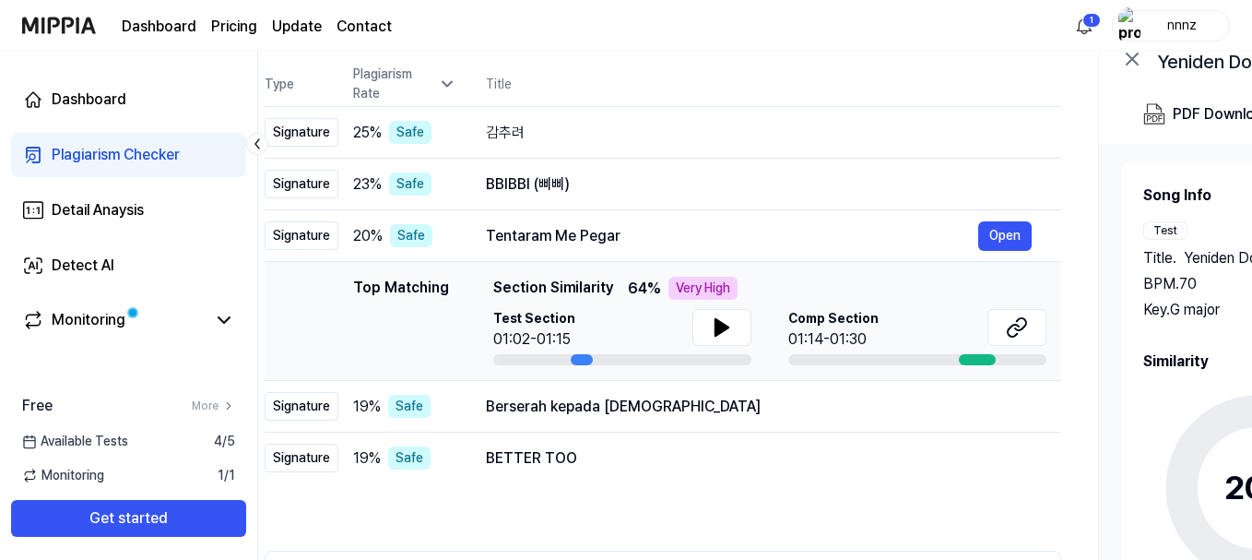
scroll to position [0, 0]
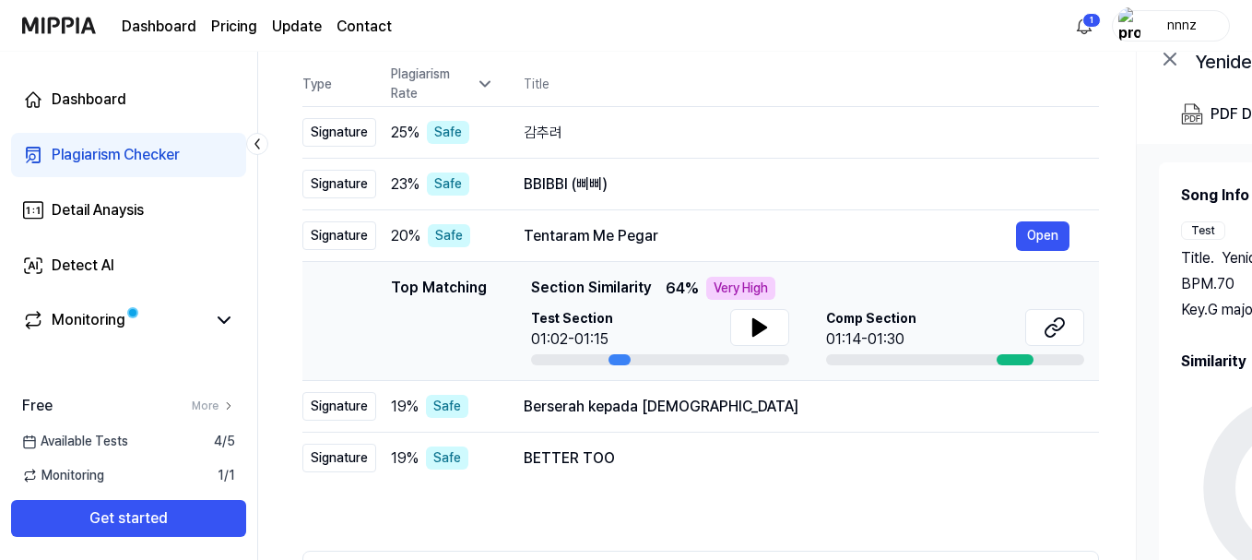
drag, startPoint x: 490, startPoint y: 282, endPoint x: 580, endPoint y: 285, distance: 90.4
click at [580, 285] on div "Top Matching Top Matching Section Similarity 64 % Very High Test Section 01:02-…" at bounding box center [700, 321] width 767 height 89
click at [1044, 325] on icon at bounding box center [1055, 327] width 22 height 22
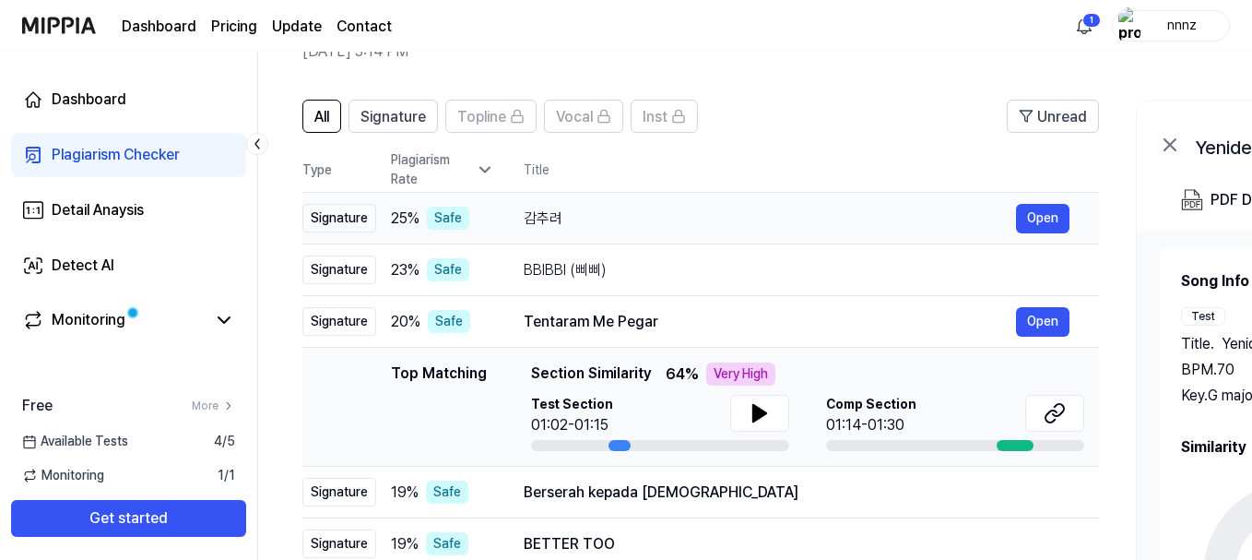
scroll to position [93, 0]
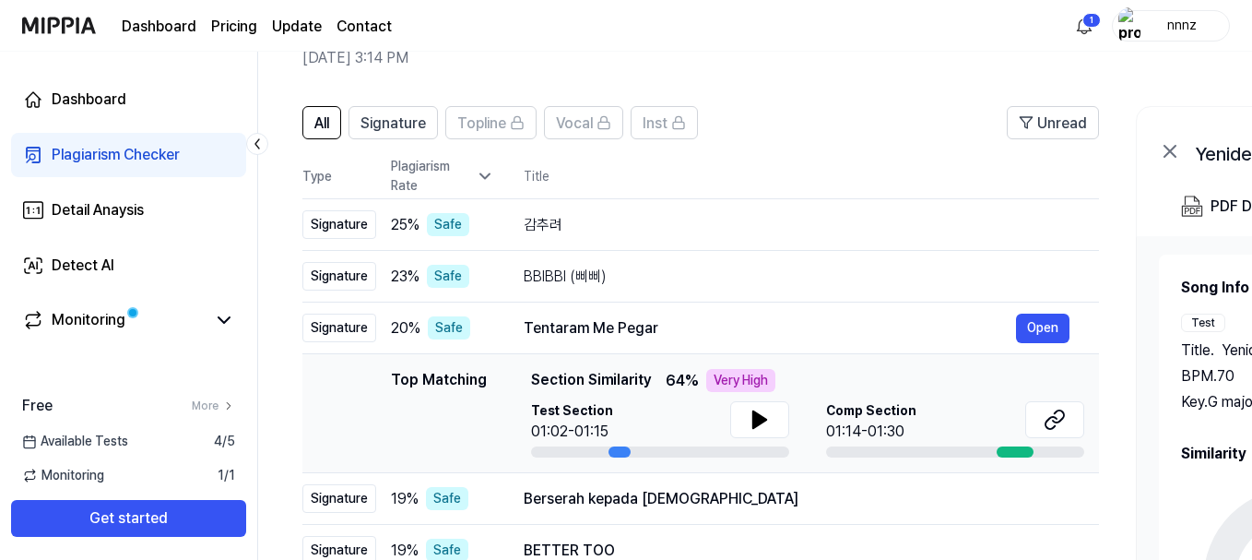
click at [688, 168] on th "Title" at bounding box center [811, 176] width 575 height 44
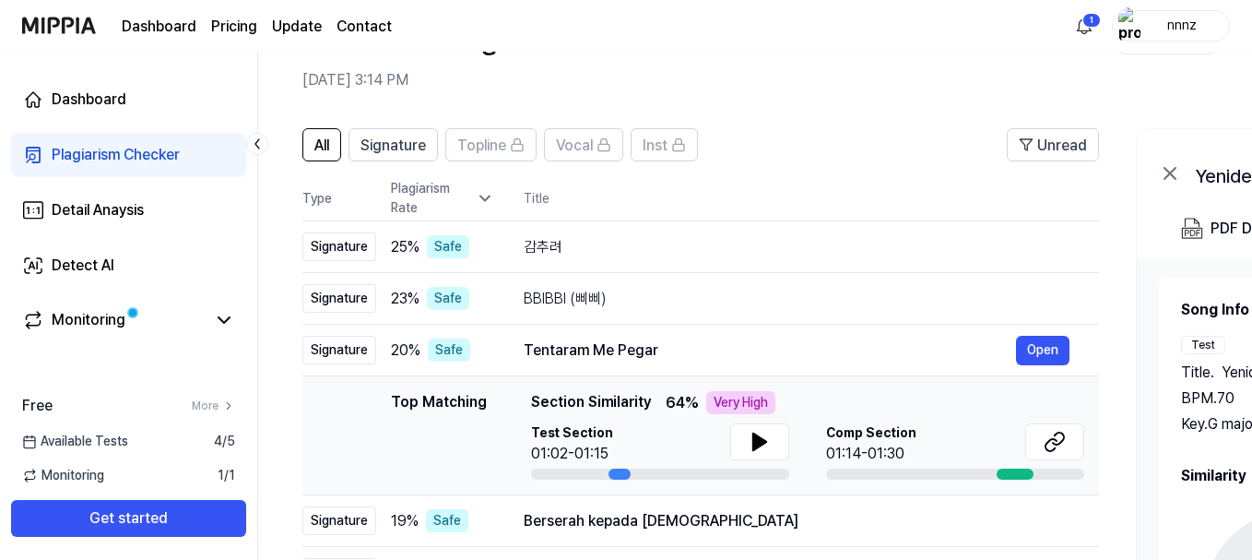
scroll to position [92, 0]
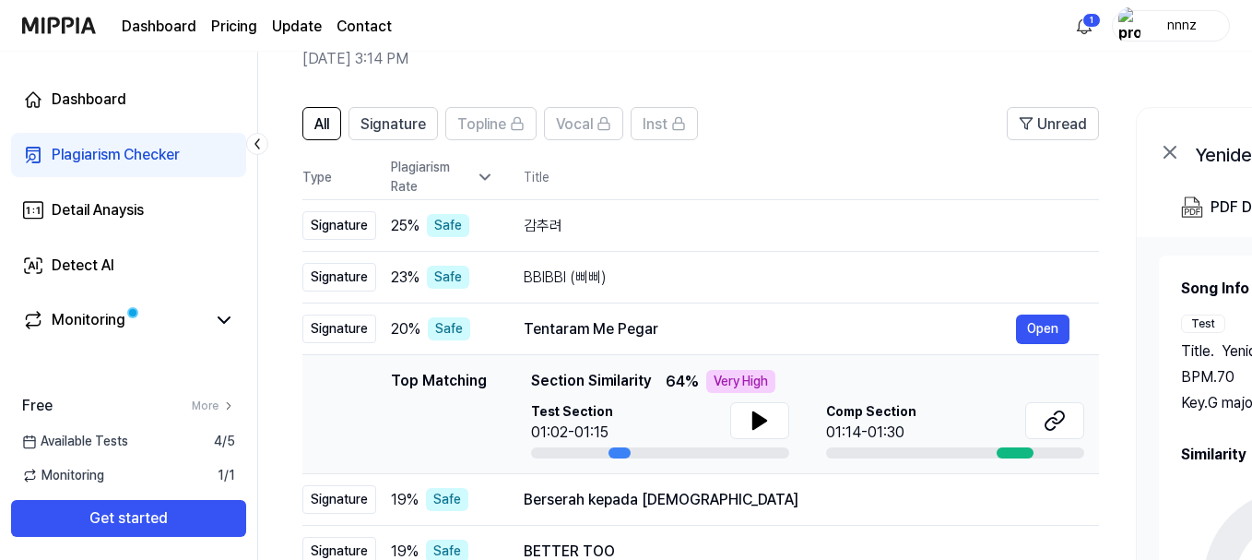
click at [484, 177] on icon at bounding box center [485, 177] width 18 height 18
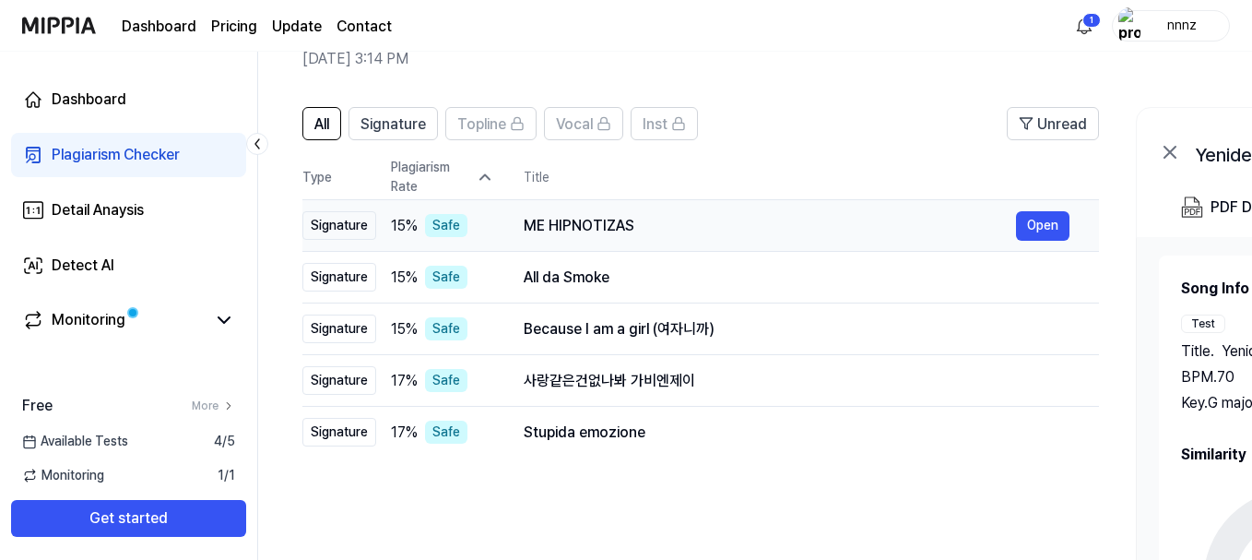
scroll to position [62, 0]
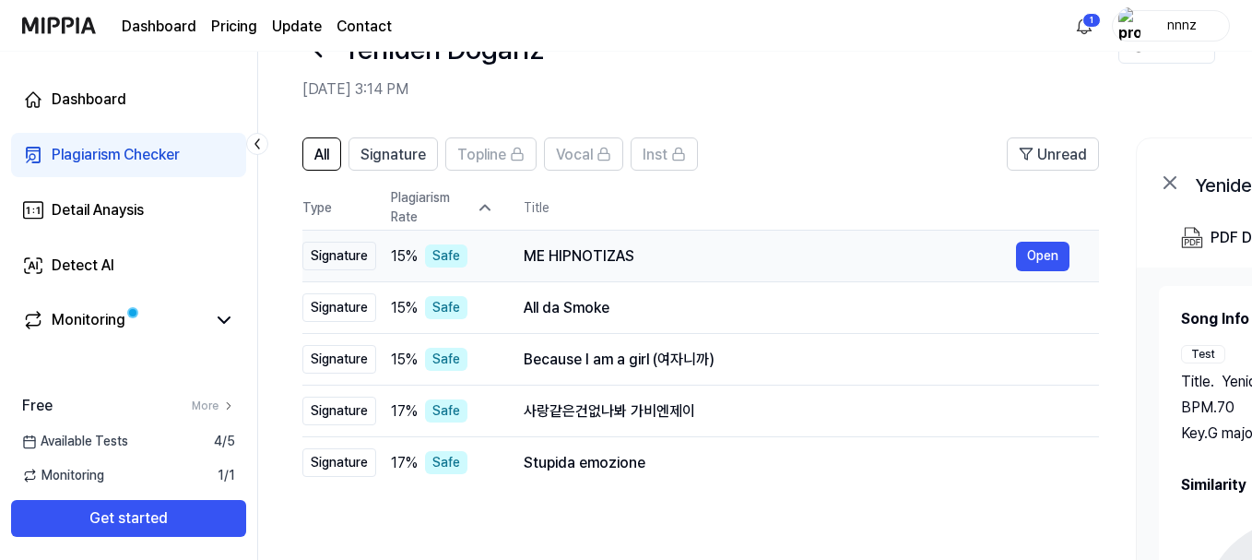
click at [332, 254] on div "Signature" at bounding box center [339, 256] width 74 height 29
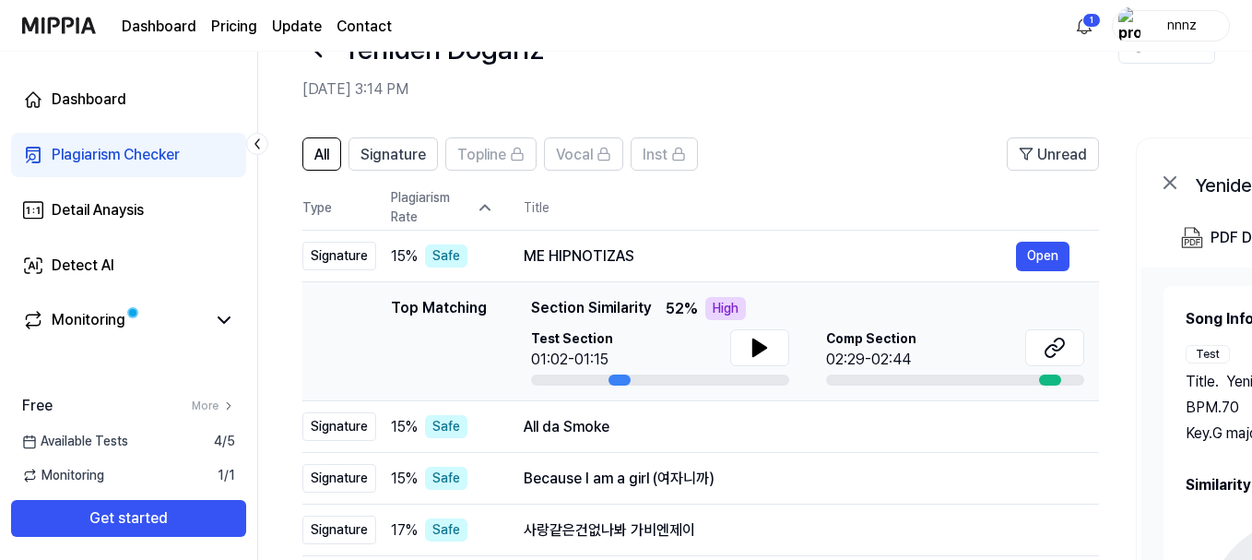
drag, startPoint x: 530, startPoint y: 302, endPoint x: 644, endPoint y: 306, distance: 113.5
click at [644, 306] on span "Section Similarity" at bounding box center [591, 308] width 120 height 23
drag, startPoint x: 379, startPoint y: 298, endPoint x: 601, endPoint y: 377, distance: 235.9
click at [601, 377] on td "Top Matching Top Matching Section Similarity 52 % High Test Section 01:02-01:15…" at bounding box center [700, 341] width 797 height 119
click at [359, 254] on div "Signature" at bounding box center [339, 256] width 74 height 29
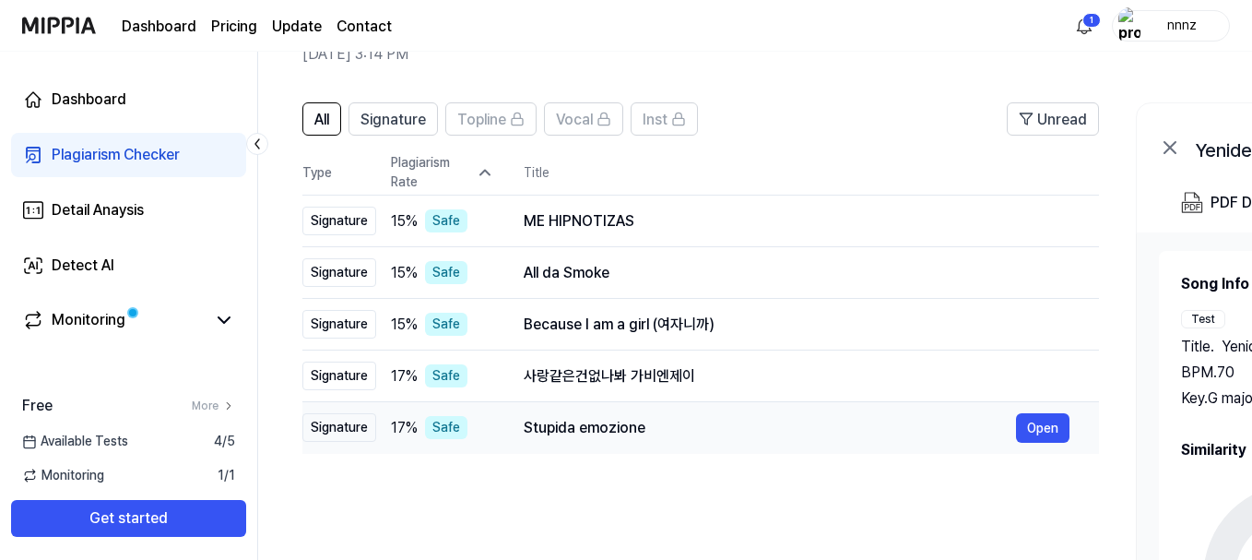
scroll to position [92, 0]
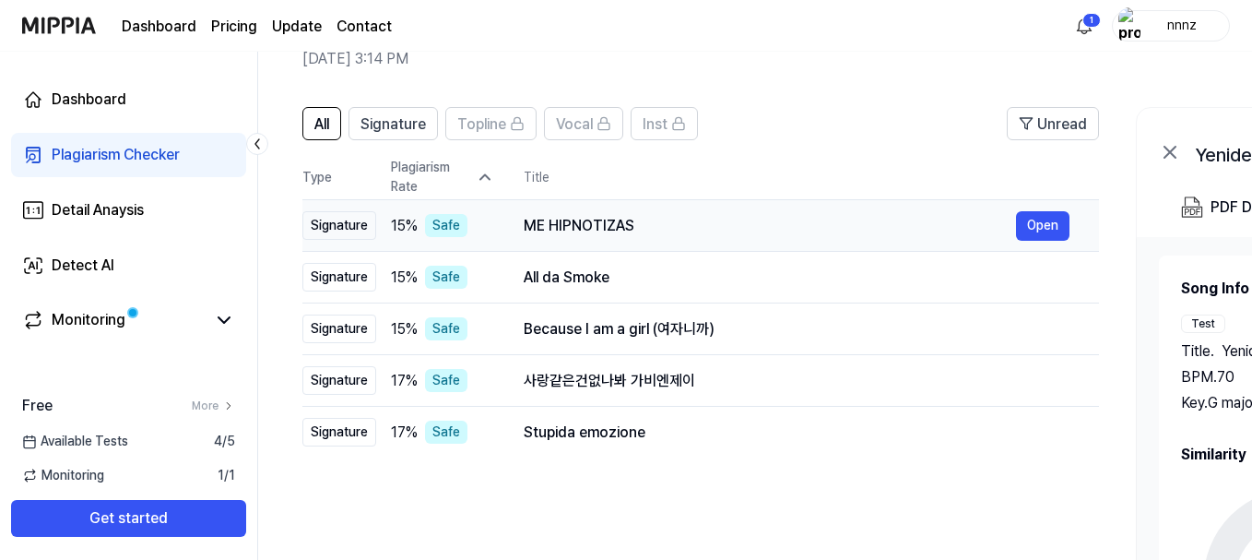
click at [536, 218] on div "ME HIPNOTIZAS" at bounding box center [770, 226] width 492 height 22
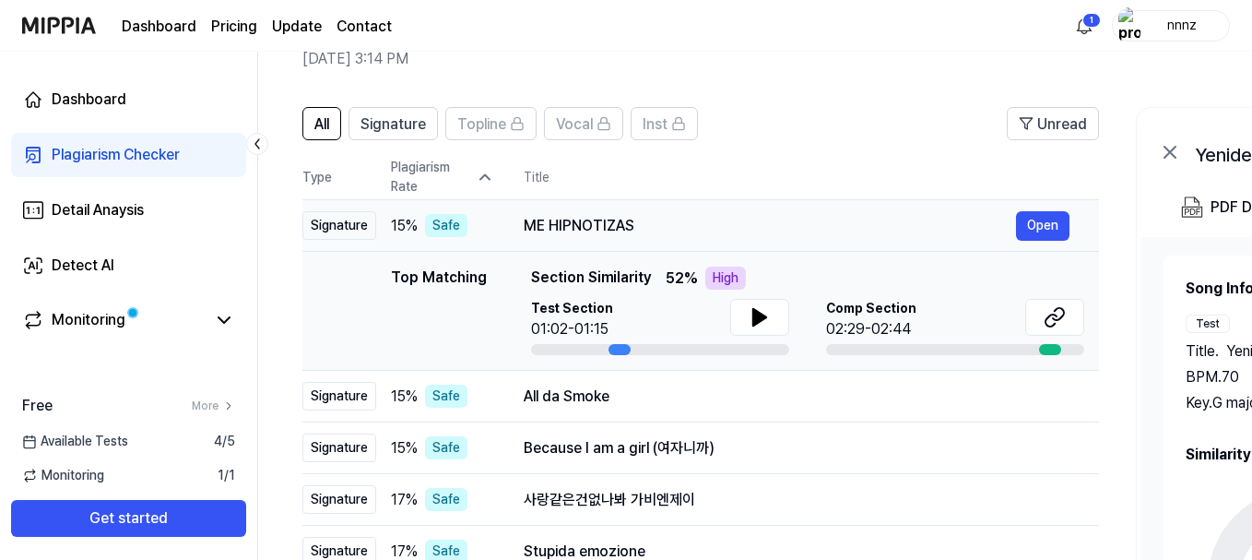
click at [539, 221] on div "ME HIPNOTIZAS" at bounding box center [770, 226] width 492 height 22
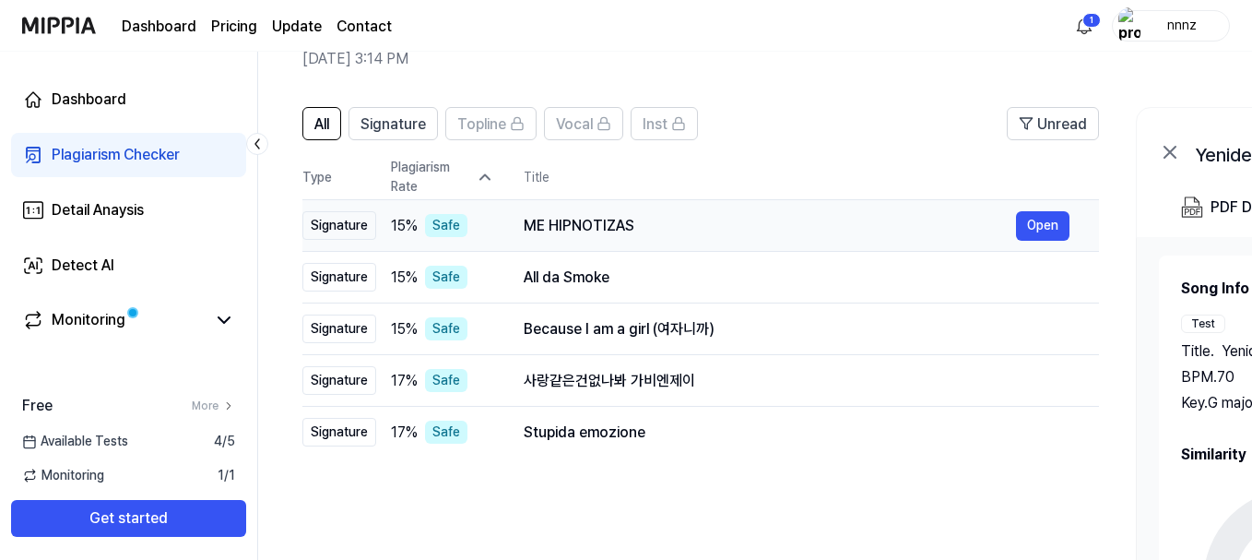
click at [546, 215] on div "ME HIPNOTIZAS" at bounding box center [770, 226] width 492 height 22
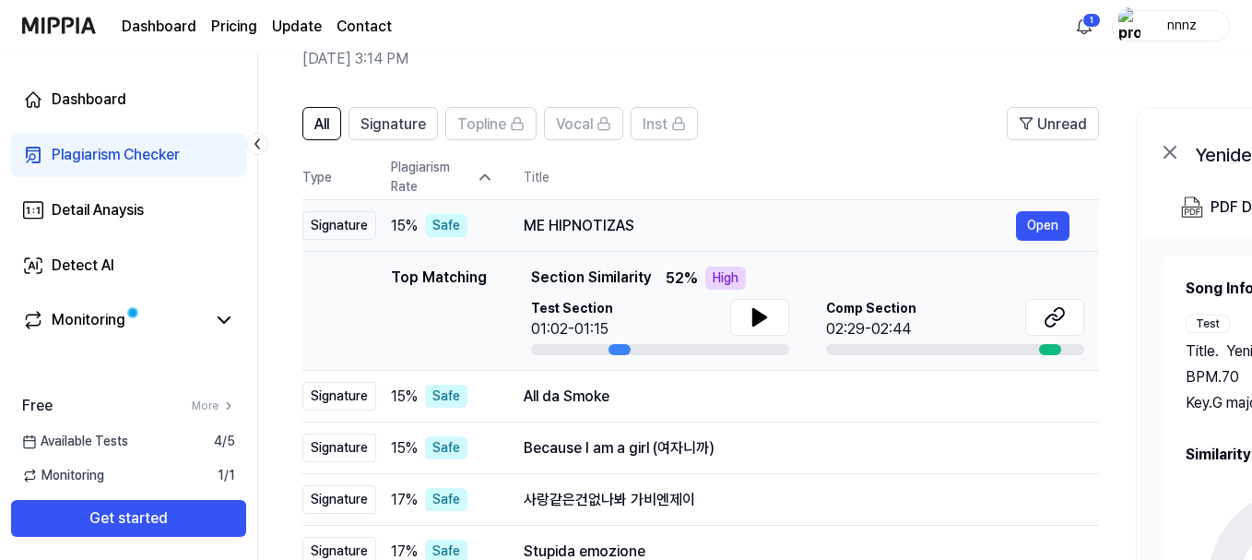
click at [551, 220] on div "ME HIPNOTIZAS" at bounding box center [770, 226] width 492 height 22
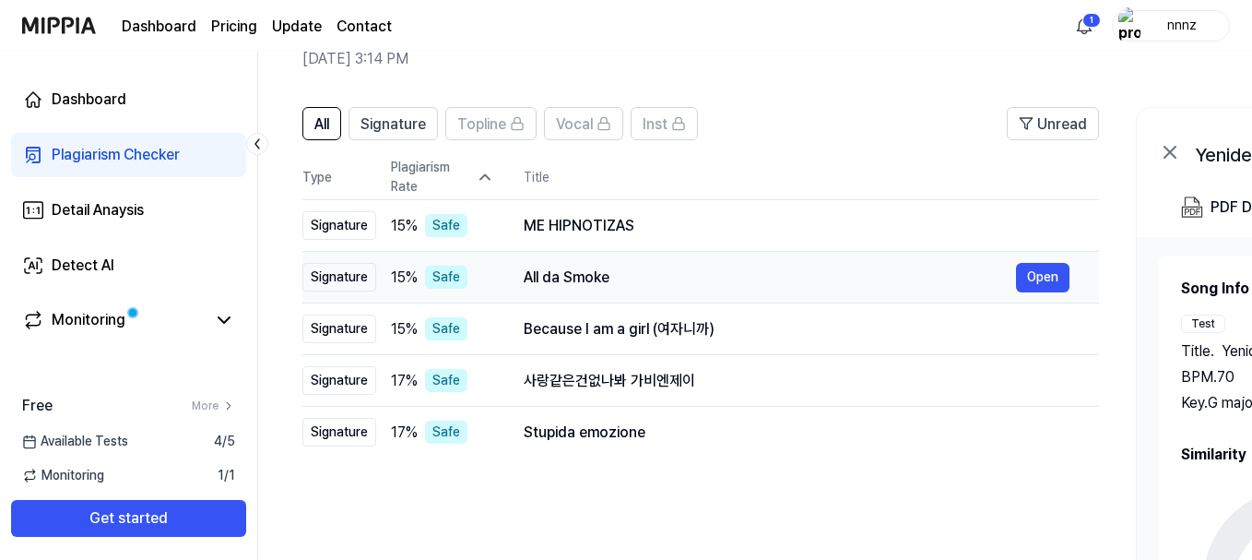
click at [560, 288] on div "All da Smoke" at bounding box center [770, 277] width 492 height 22
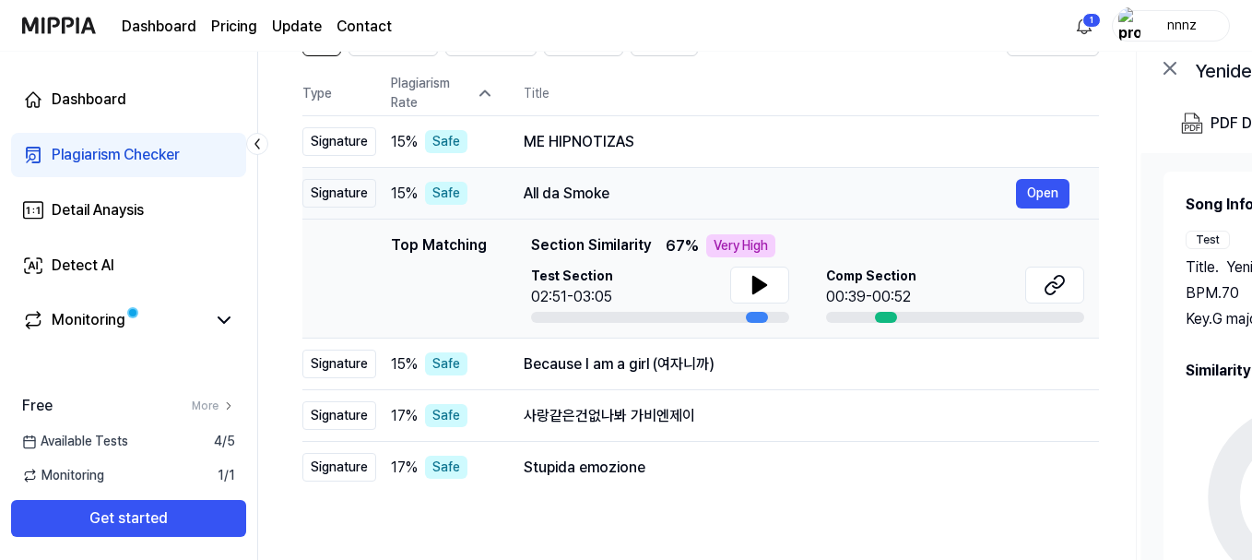
scroll to position [184, 0]
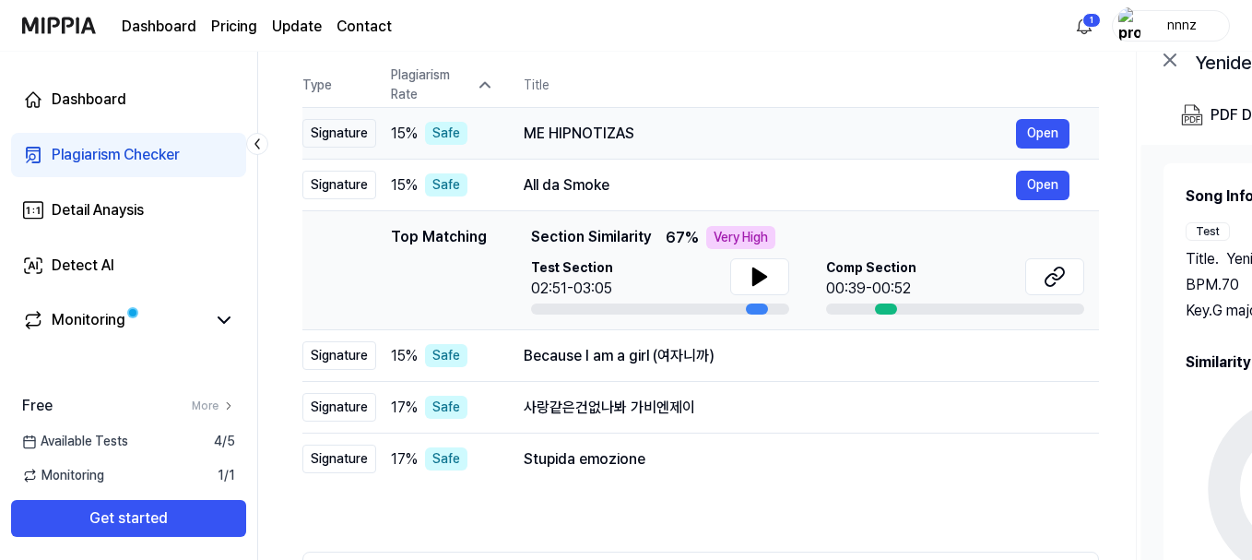
click at [315, 114] on div "All Signature Topline Vocal Inst Unread All Signature Topline Vocal Inst Type P…" at bounding box center [1001, 370] width 1486 height 749
click at [544, 355] on div "Because I am a girl (여자니까)" at bounding box center [770, 356] width 492 height 22
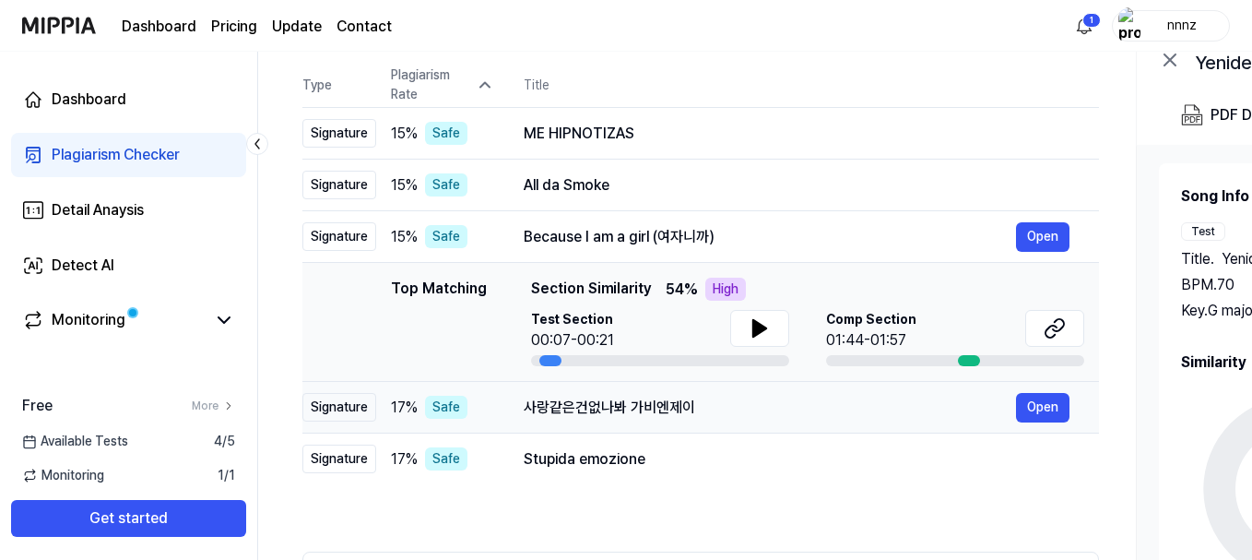
click at [624, 412] on div "사랑같은건없나봐 가비엔제이" at bounding box center [770, 407] width 492 height 22
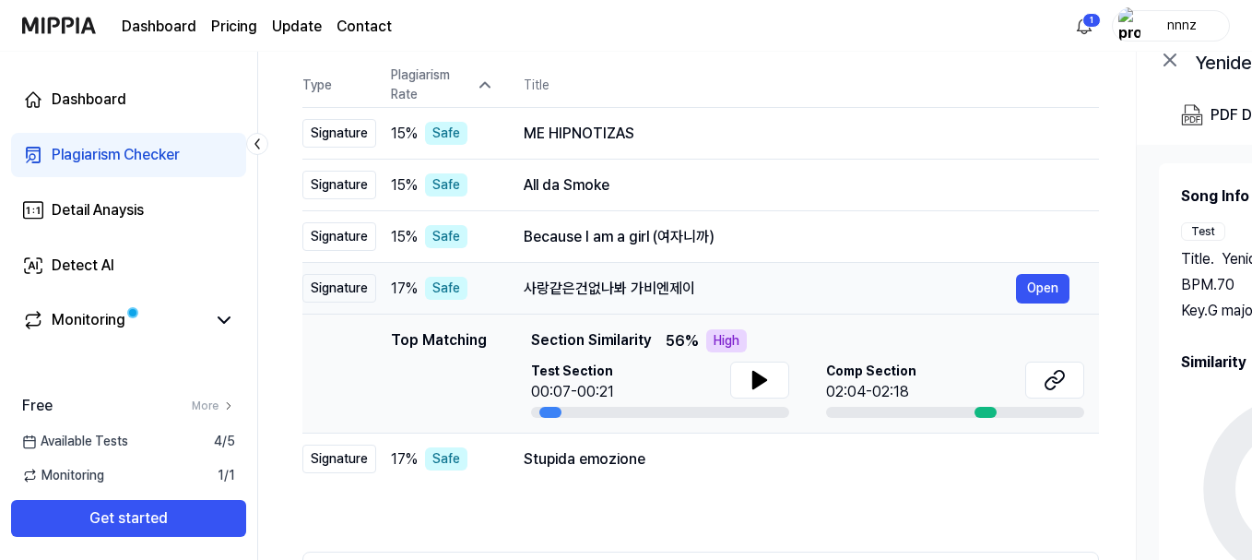
click at [549, 289] on div "사랑같은건없나봐 가비엔제이" at bounding box center [770, 289] width 492 height 22
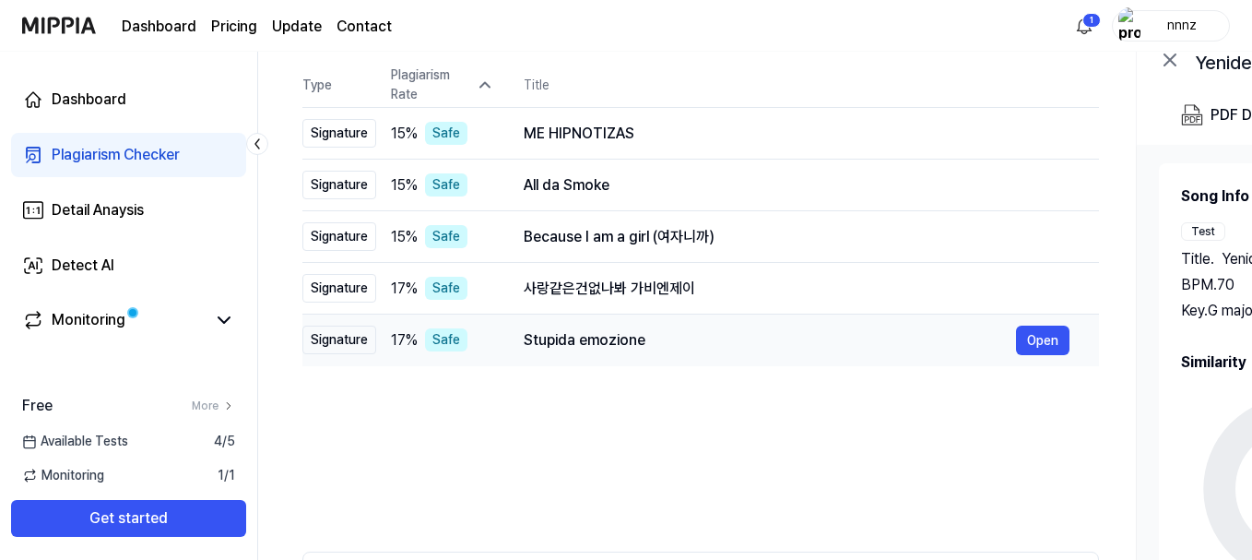
click at [533, 338] on div "Stupida emozione" at bounding box center [770, 340] width 492 height 22
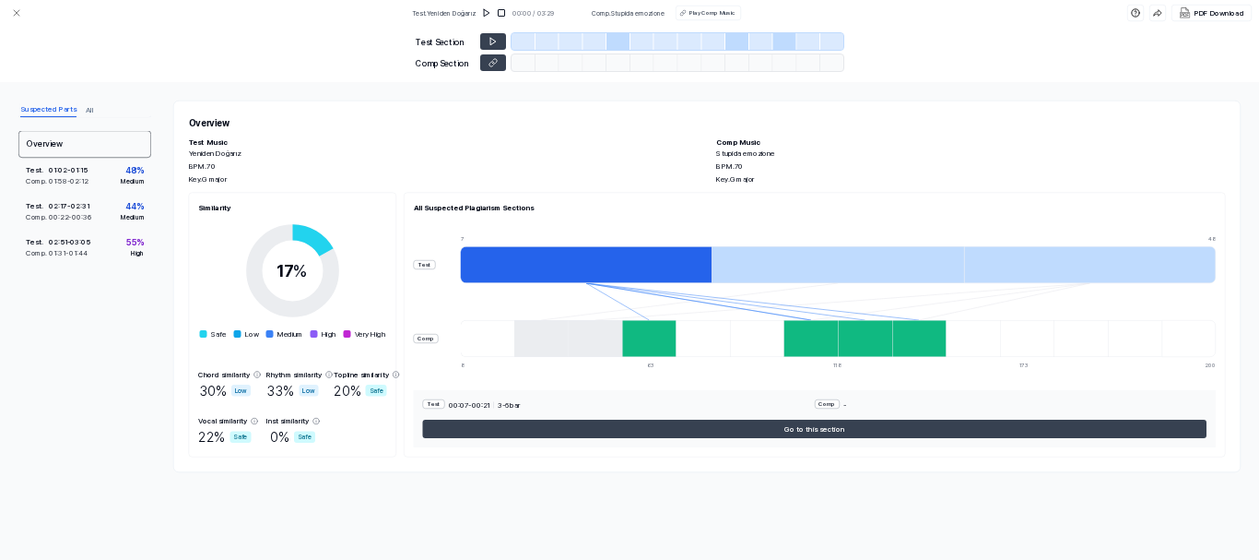
scroll to position [0, 0]
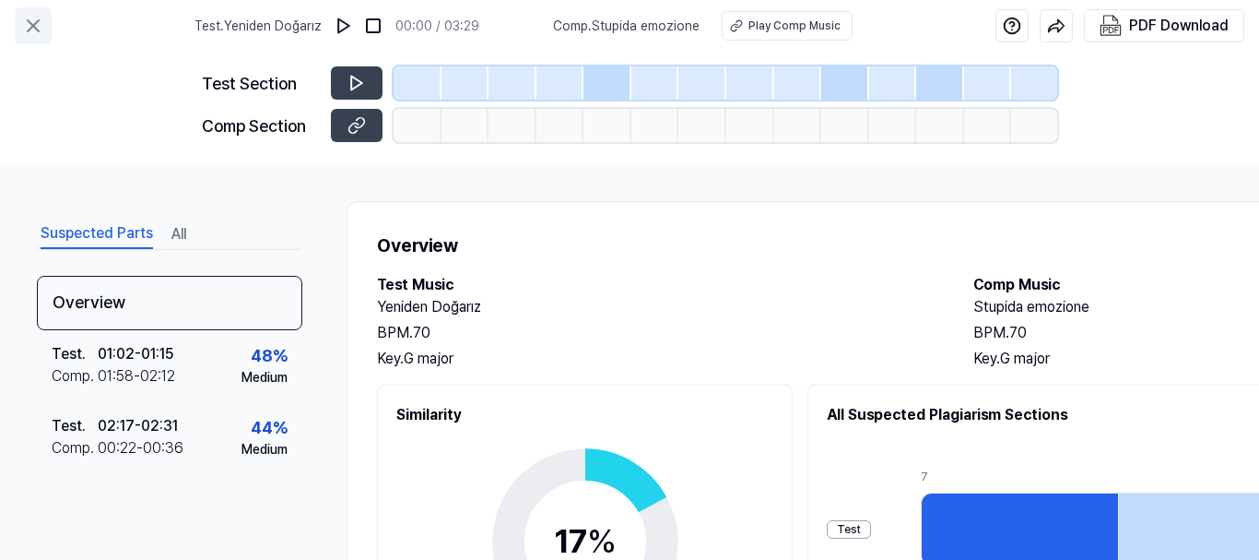
click at [25, 23] on icon at bounding box center [33, 26] width 22 height 22
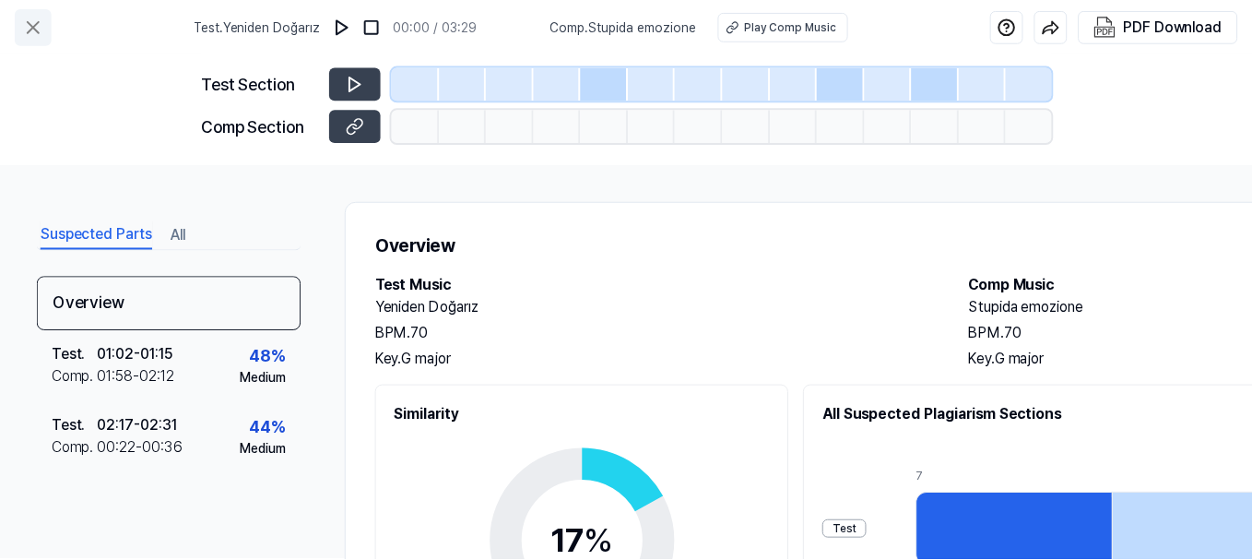
scroll to position [184, 0]
